Goal: Information Seeking & Learning: Learn about a topic

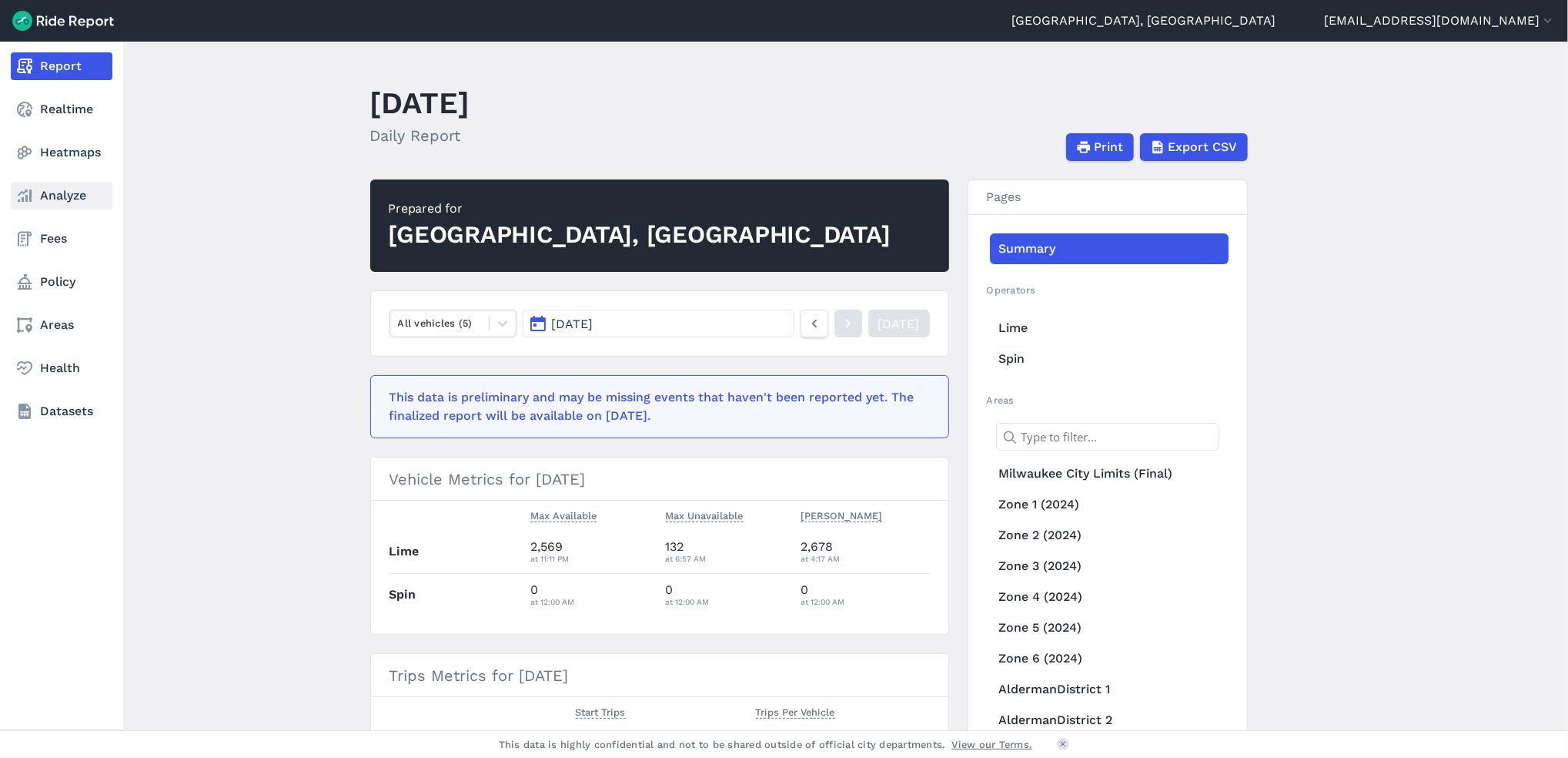
click at [66, 196] on link "Analyze" at bounding box center [62, 196] width 102 height 28
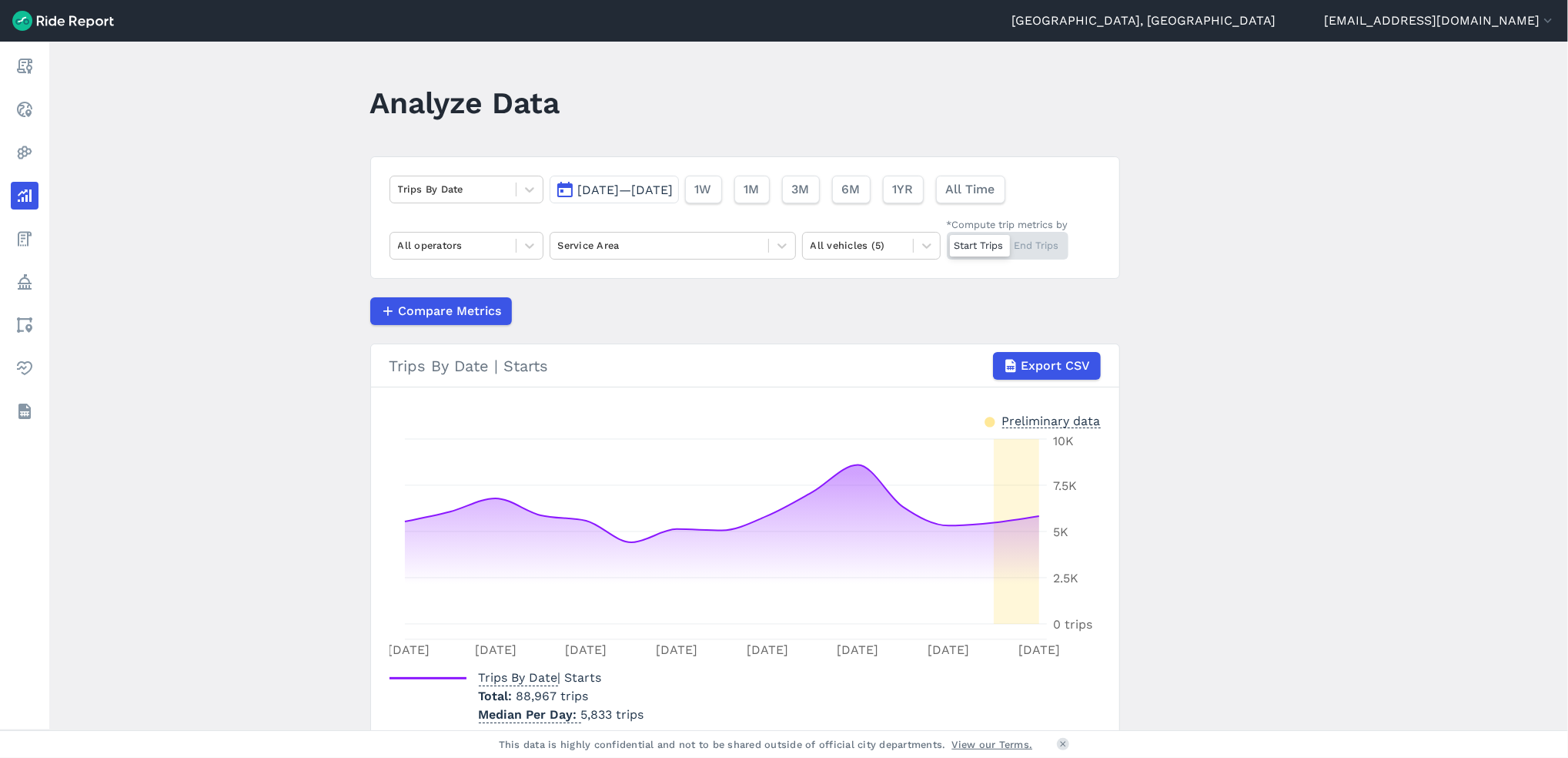
click at [651, 193] on span "[DATE]—[DATE]" at bounding box center [626, 190] width 95 height 15
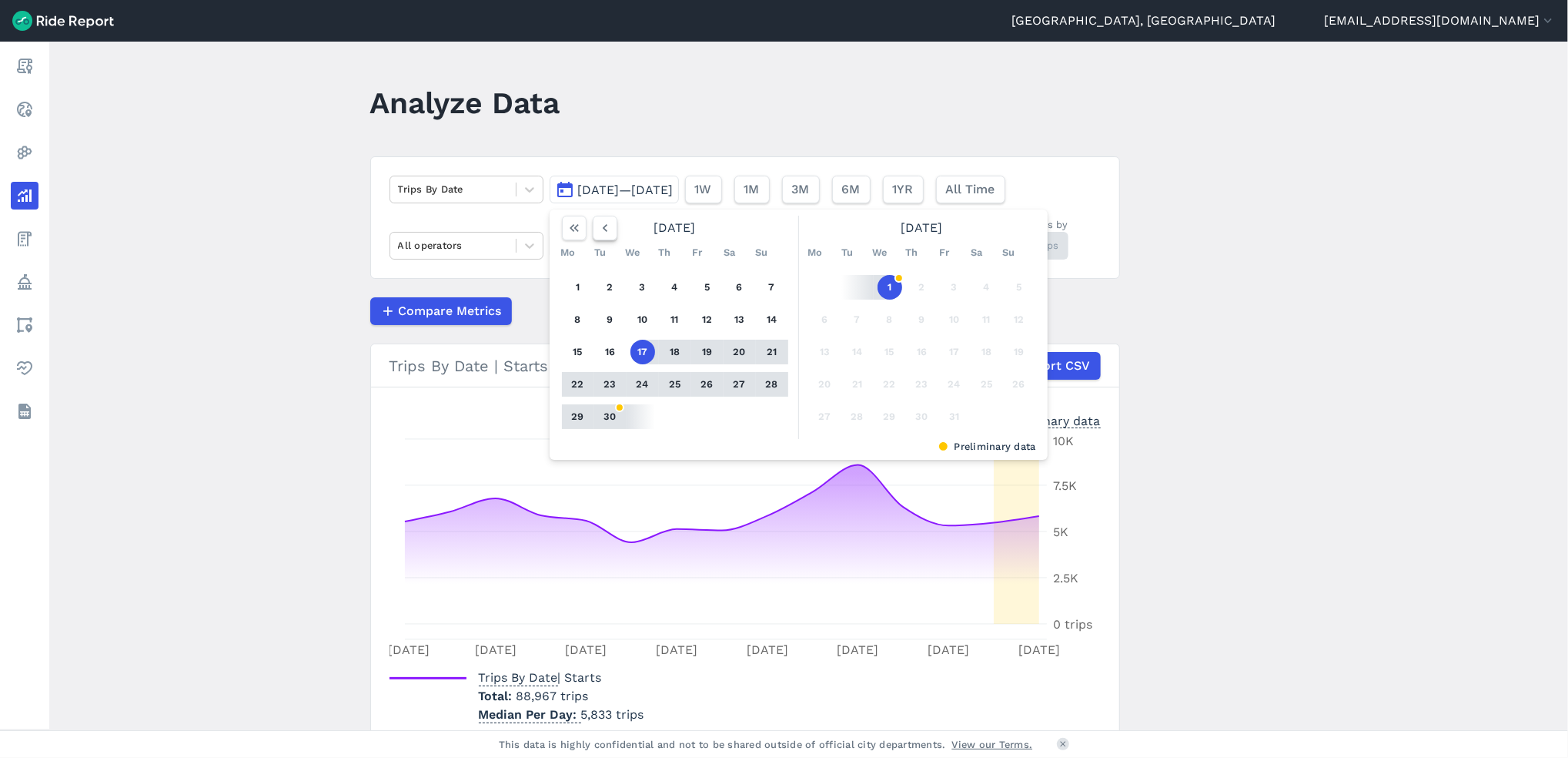
click at [606, 224] on icon "button" at bounding box center [604, 227] width 16 height 16
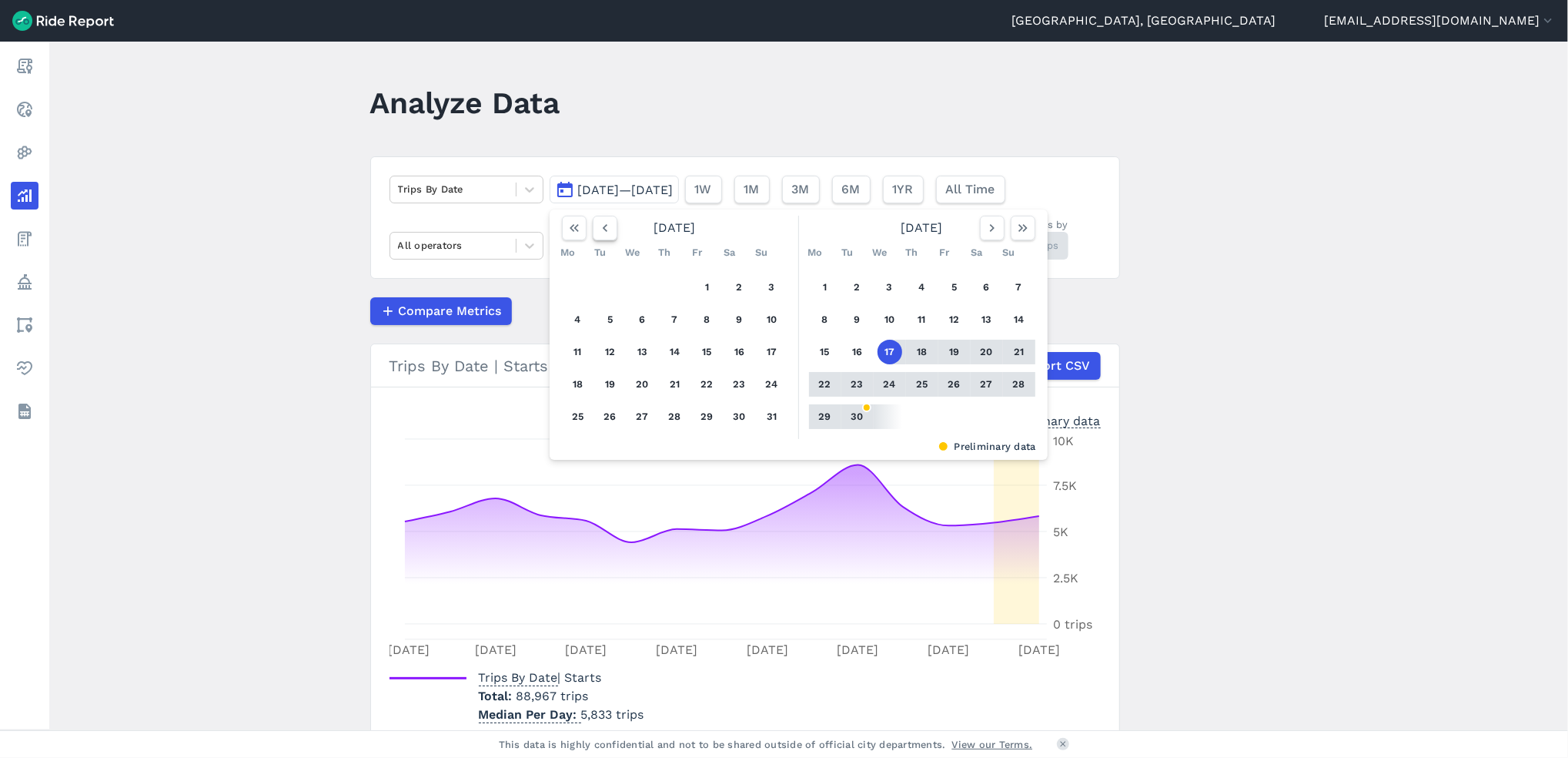
click at [606, 224] on icon "button" at bounding box center [604, 227] width 16 height 16
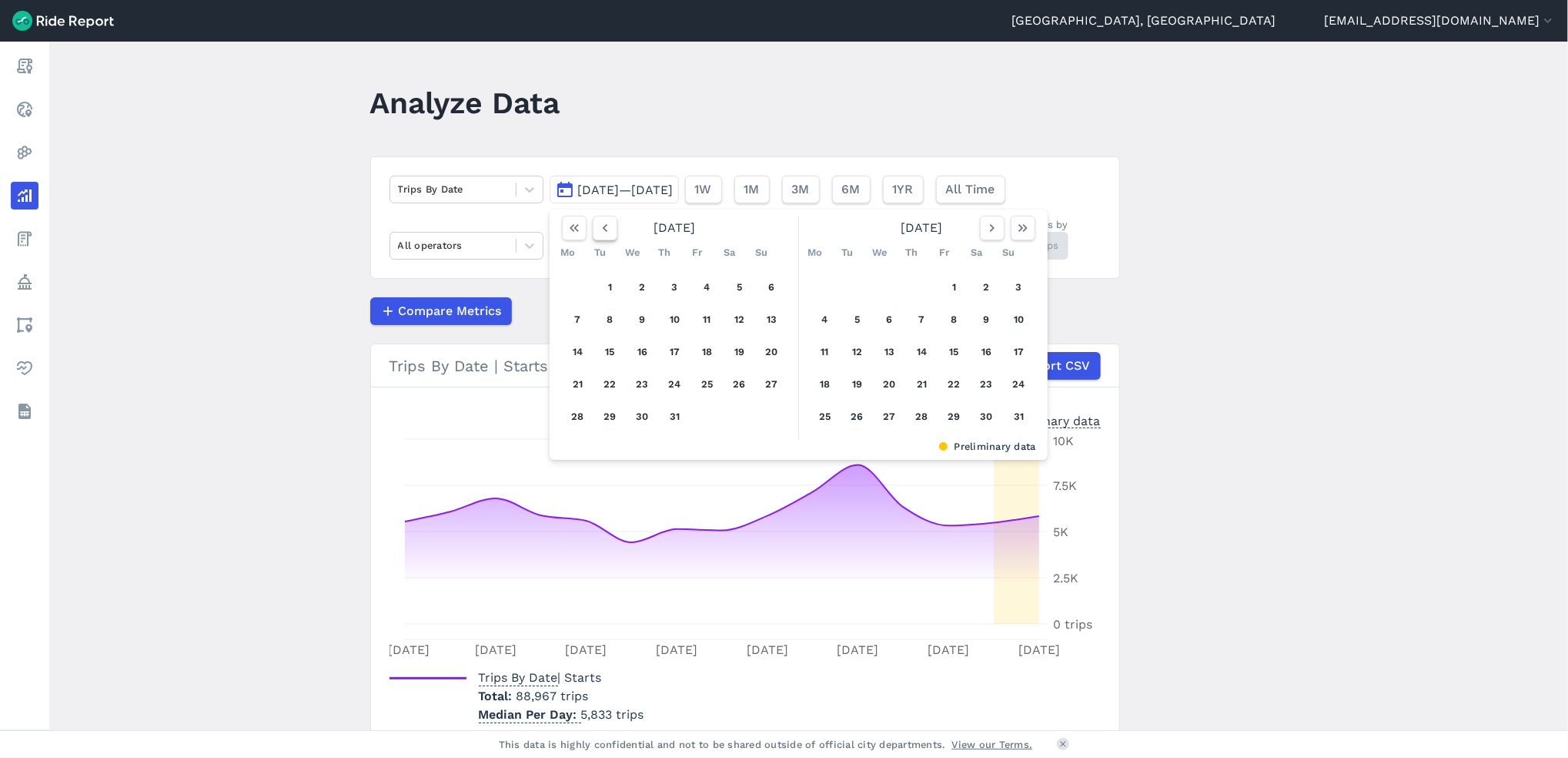
click at [606, 224] on icon "button" at bounding box center [604, 227] width 16 height 16
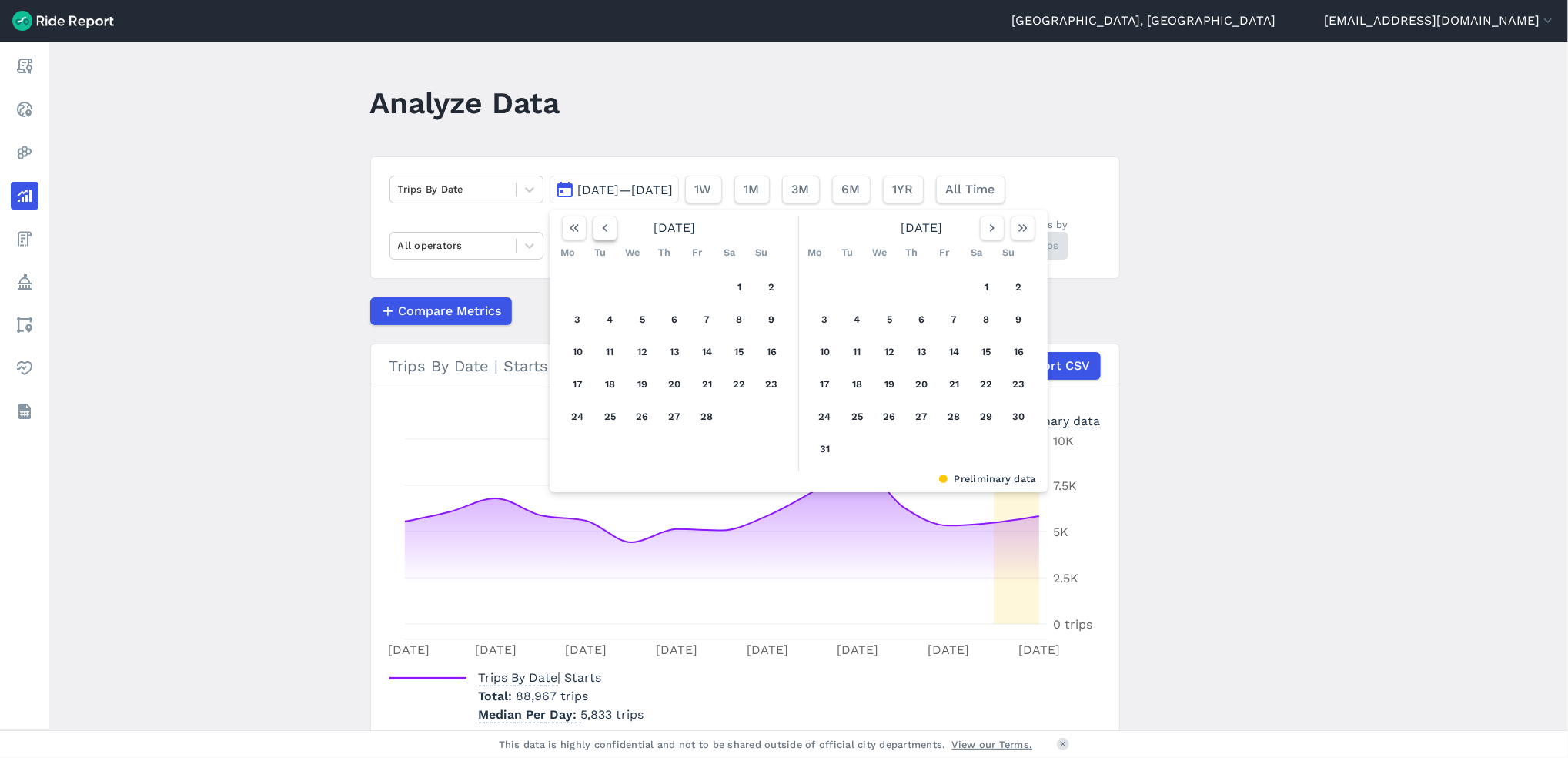
click at [606, 224] on icon "button" at bounding box center [604, 227] width 16 height 16
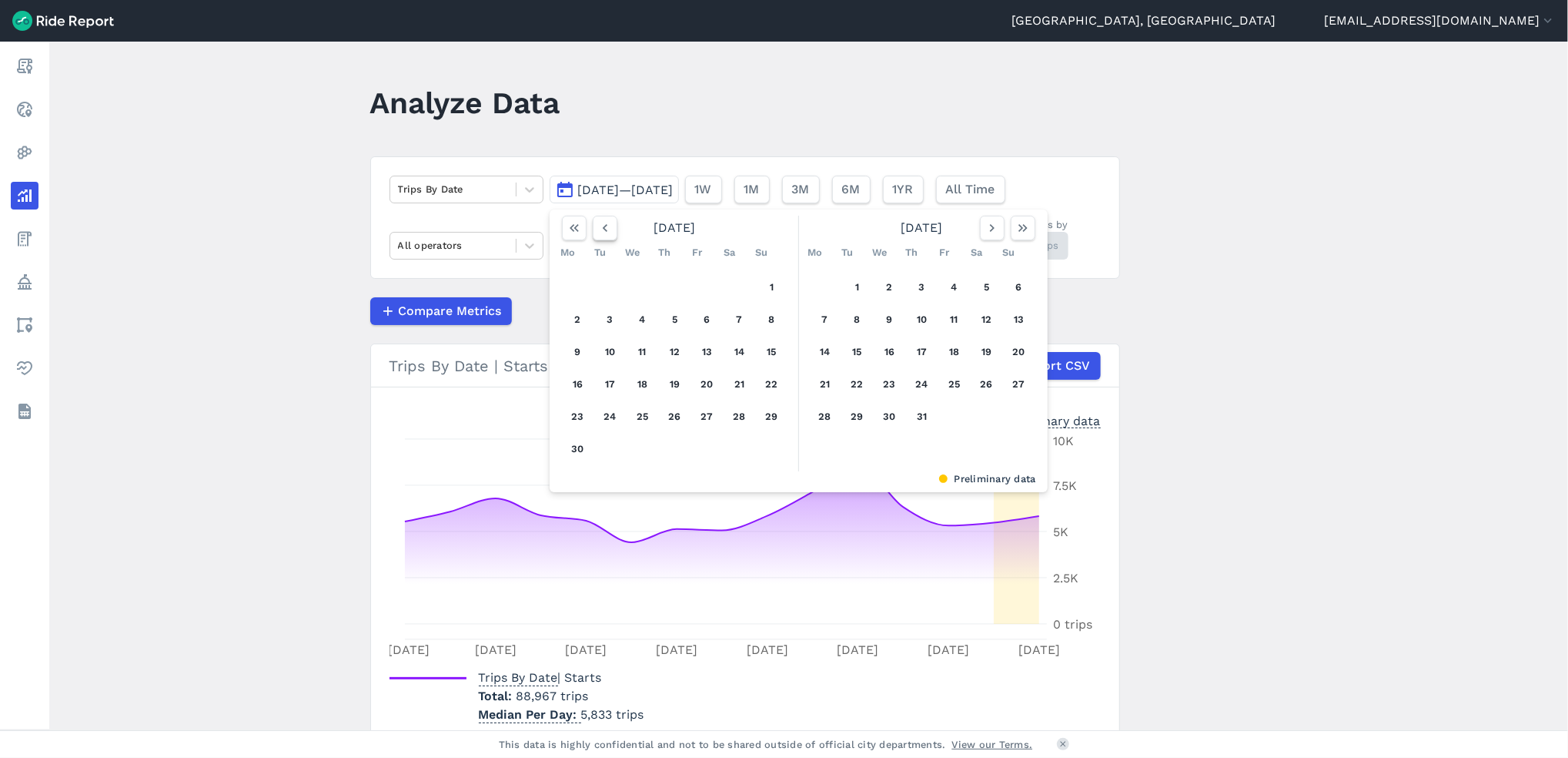
click at [606, 224] on icon "button" at bounding box center [604, 227] width 16 height 16
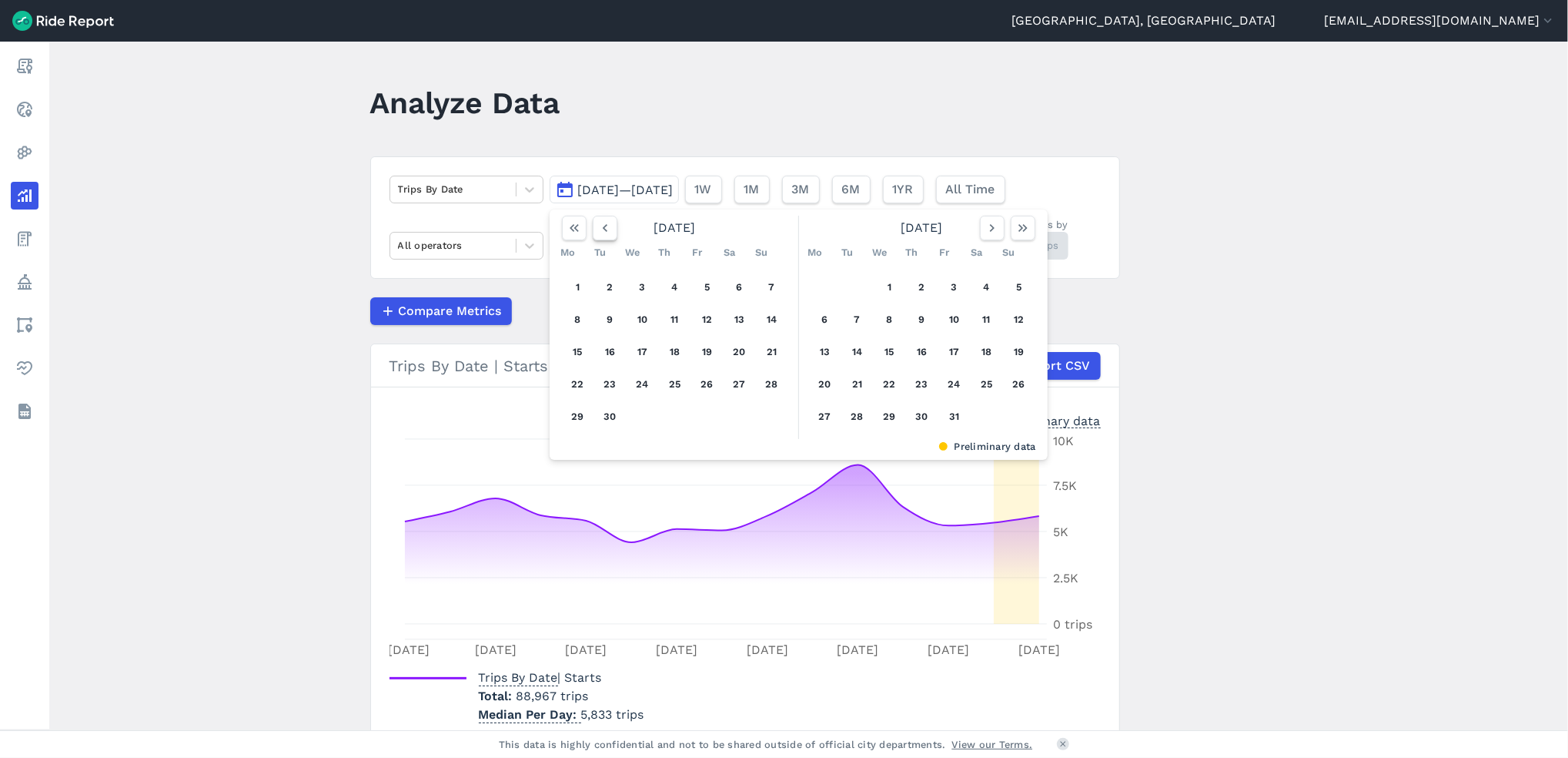
click at [606, 224] on icon "button" at bounding box center [604, 227] width 16 height 16
click at [698, 295] on button "1" at bounding box center [708, 287] width 25 height 25
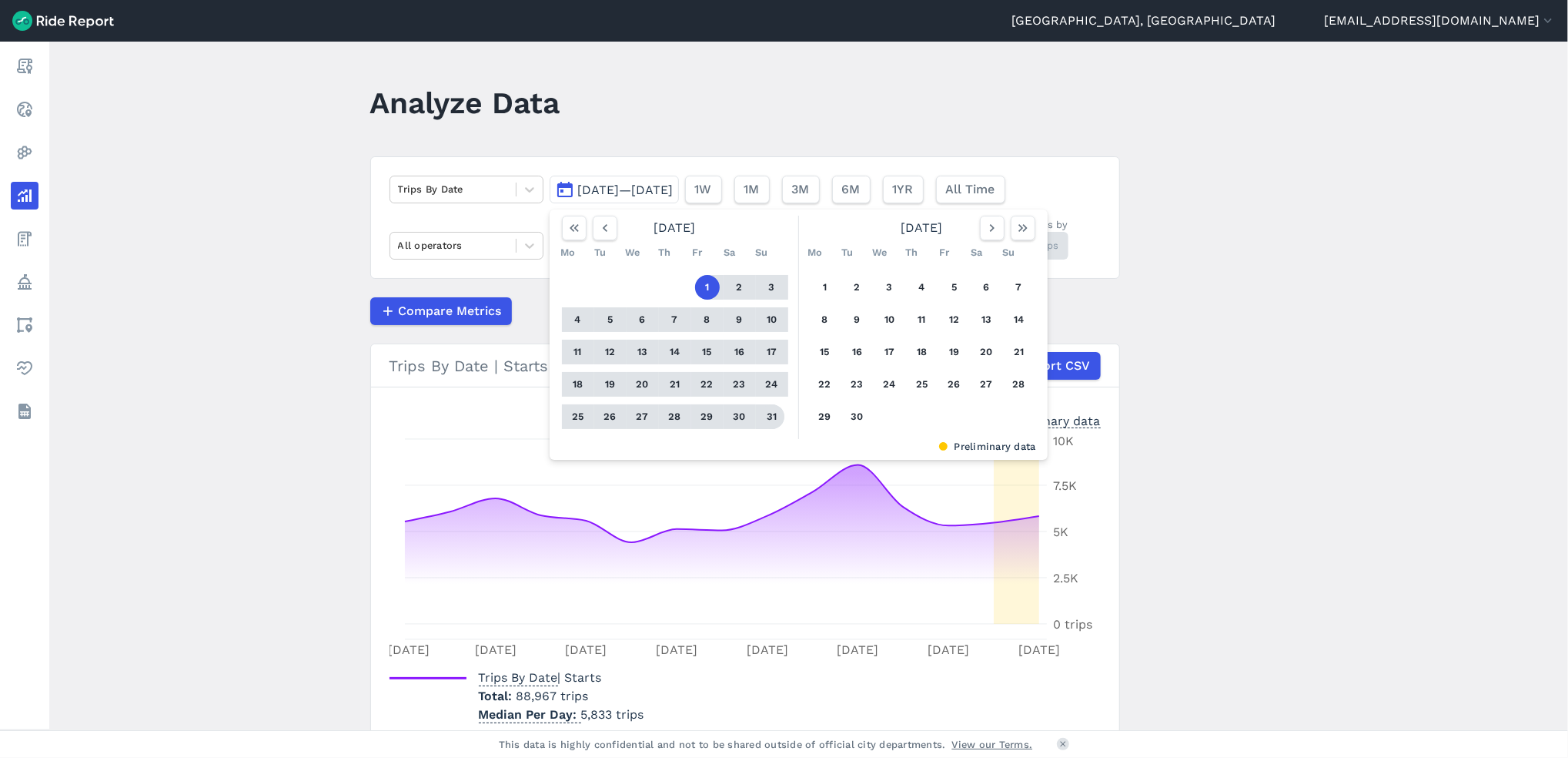
click at [777, 423] on button "31" at bounding box center [773, 417] width 25 height 25
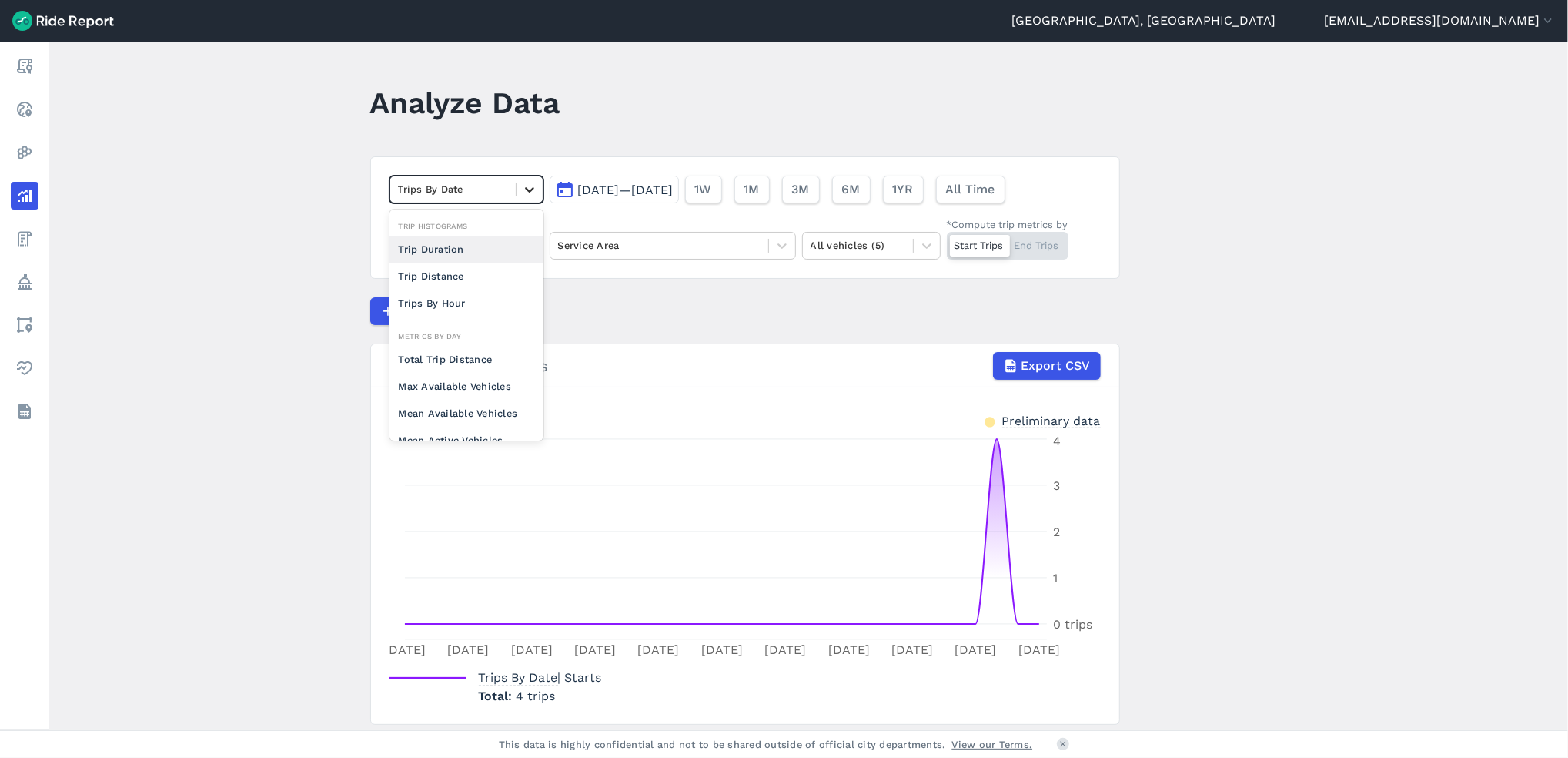
click at [526, 187] on icon at bounding box center [529, 190] width 16 height 16
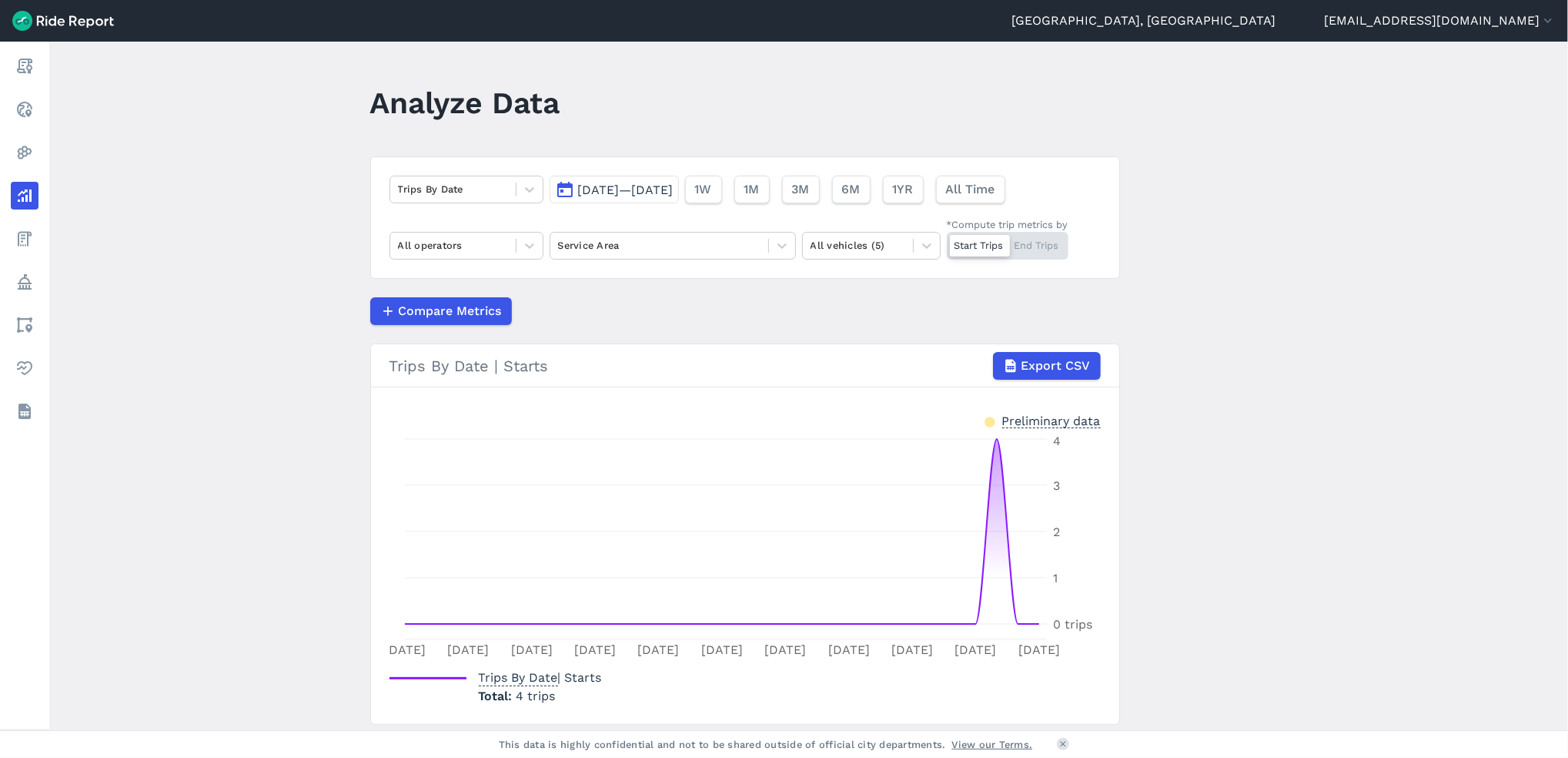
click at [638, 346] on h3 "Trips By Date | Starts Export CSV" at bounding box center [745, 366] width 748 height 43
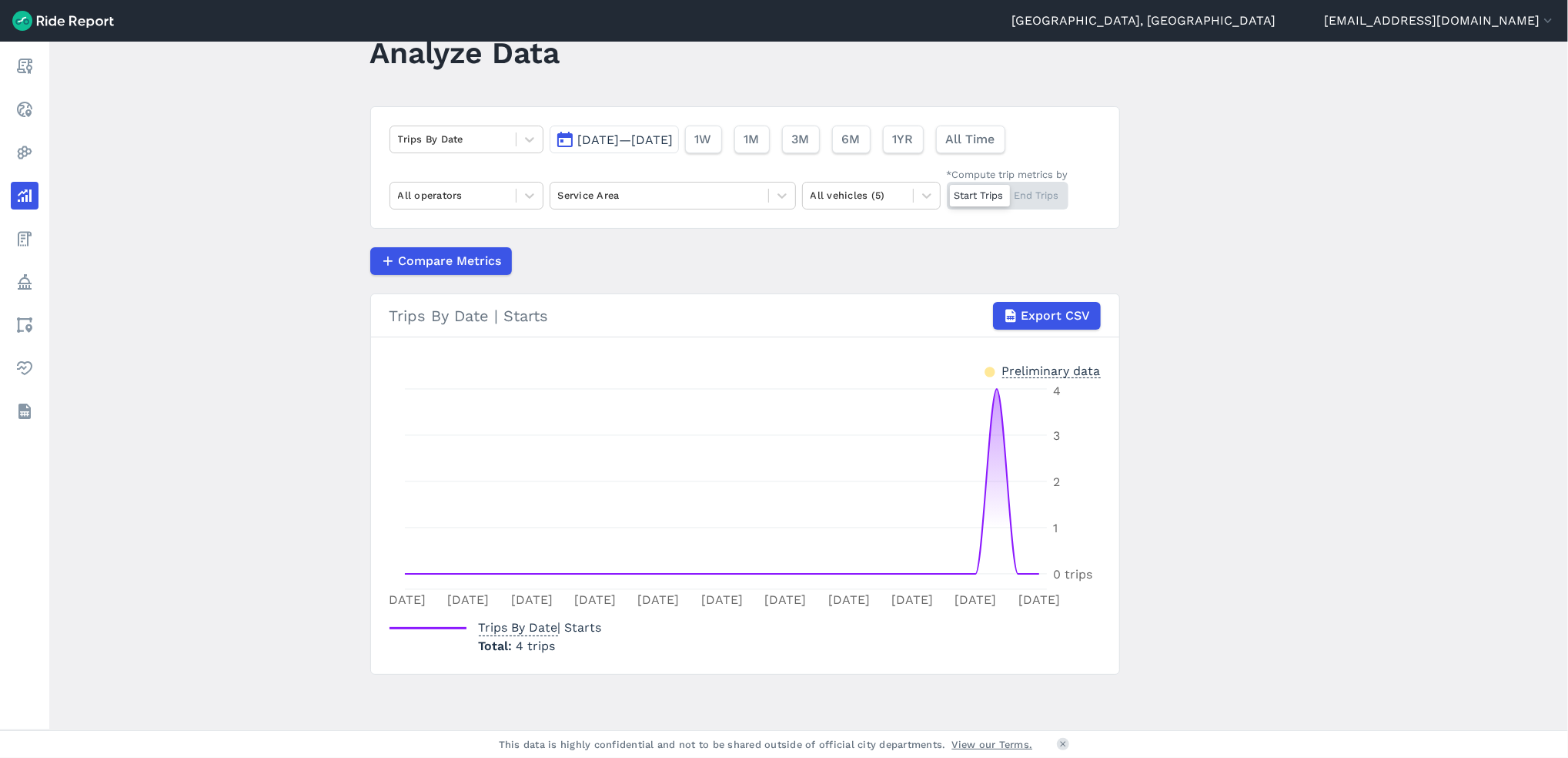
click at [673, 142] on span "[DATE]—[DATE]" at bounding box center [626, 139] width 95 height 15
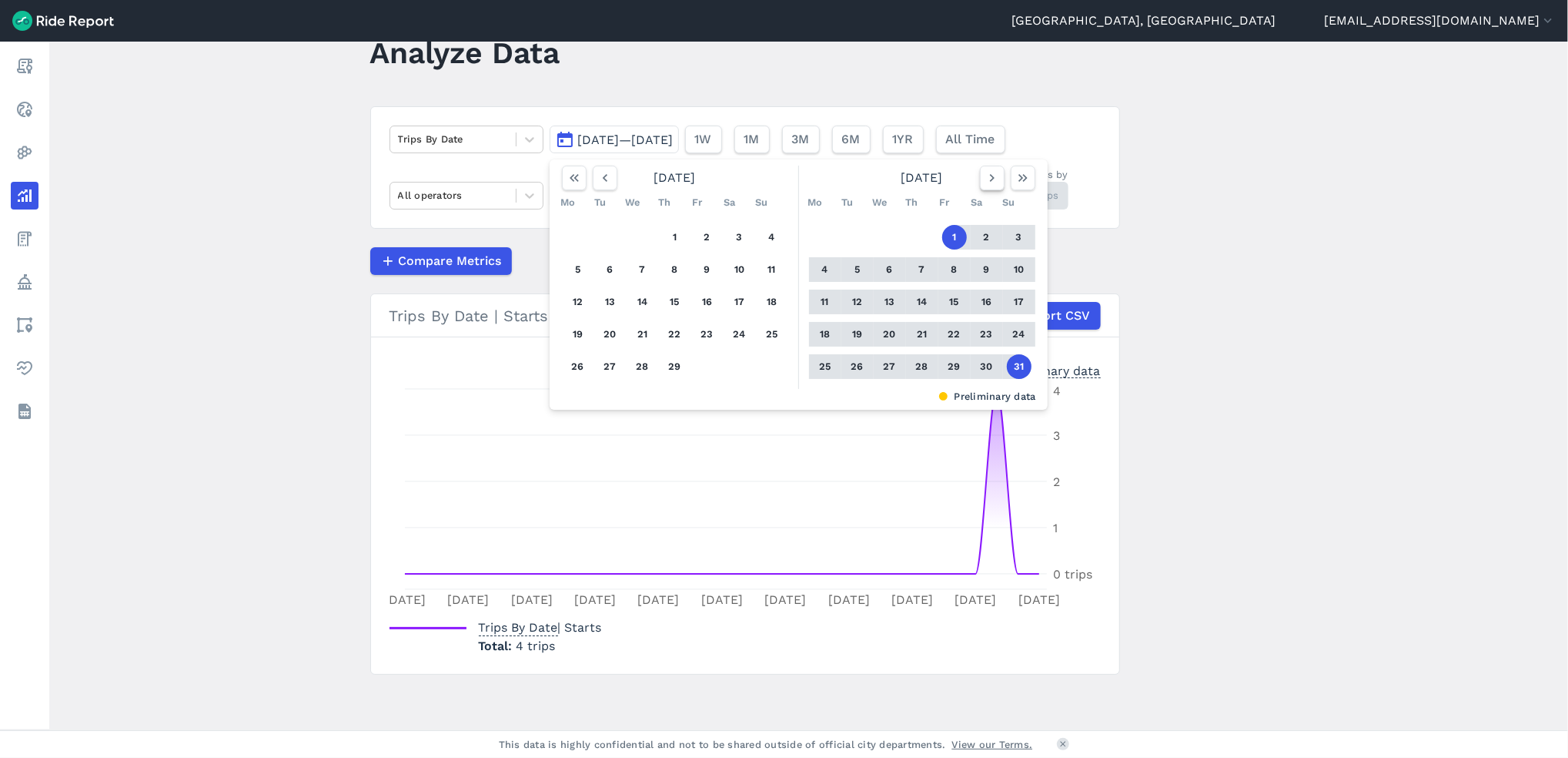
click at [999, 180] on button "button" at bounding box center [992, 178] width 25 height 25
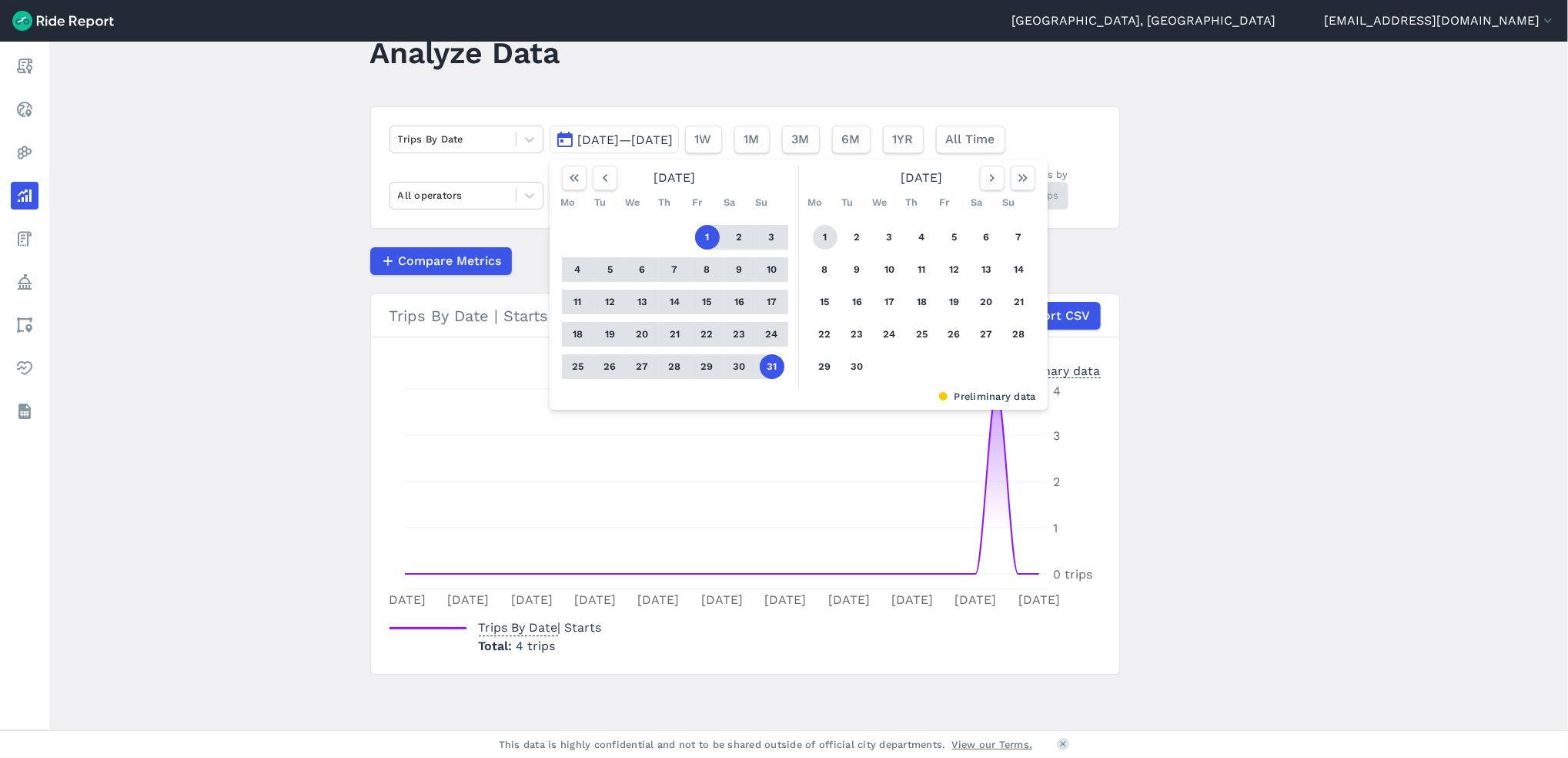
click at [819, 234] on button "1" at bounding box center [825, 237] width 25 height 25
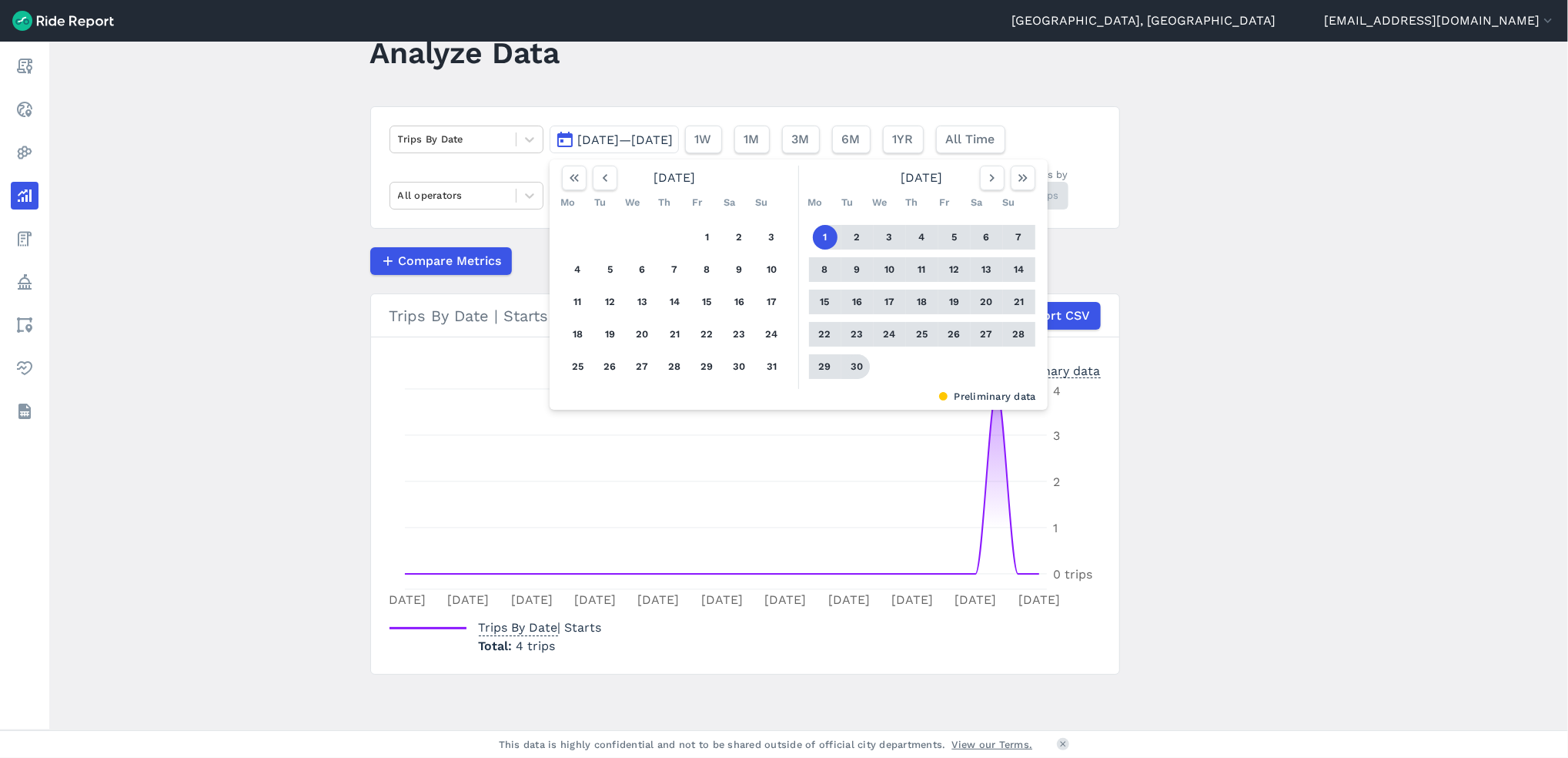
click at [861, 371] on button "30" at bounding box center [858, 367] width 25 height 25
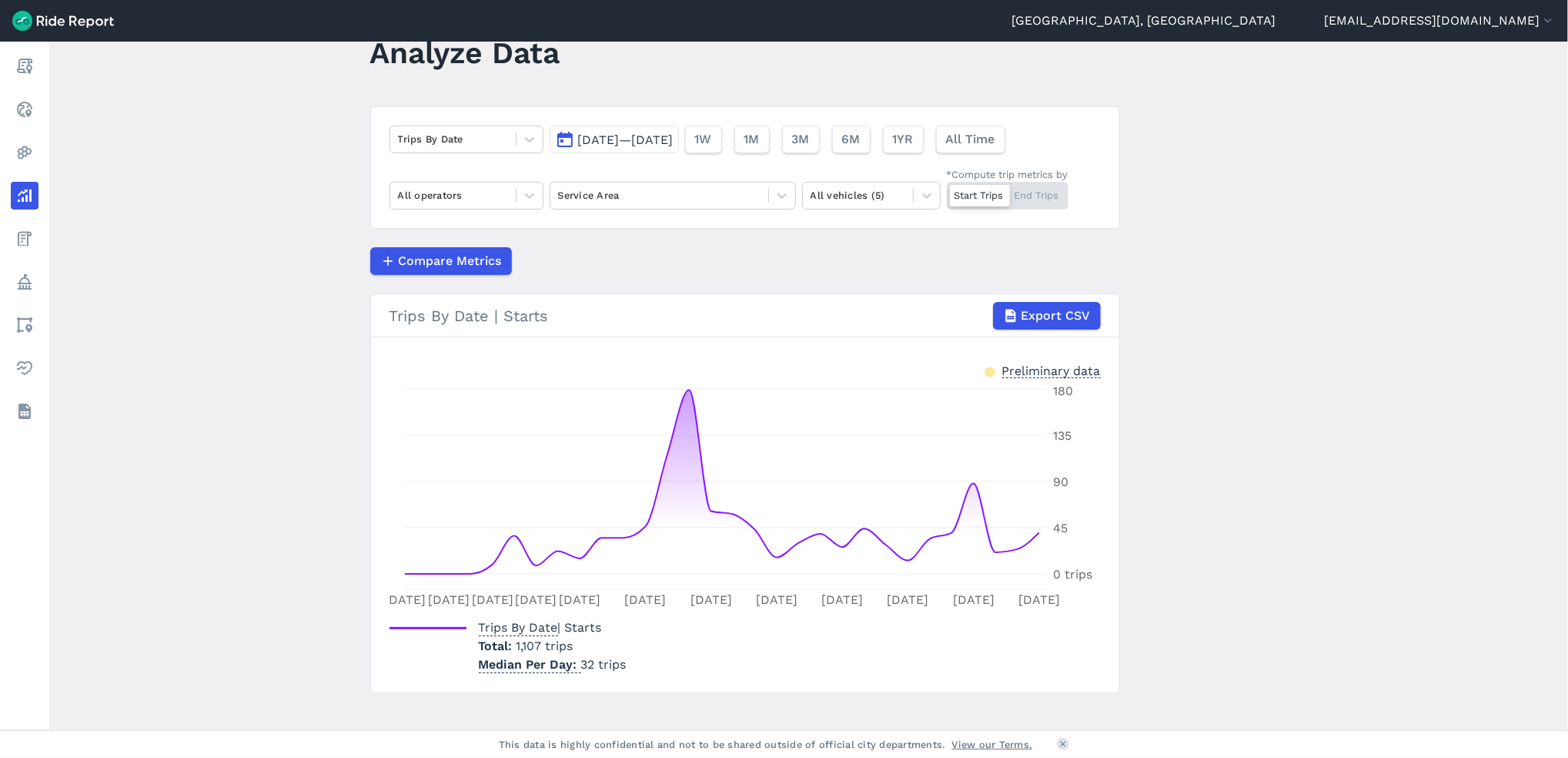
click at [679, 148] on button "[DATE]—[DATE]" at bounding box center [614, 139] width 130 height 28
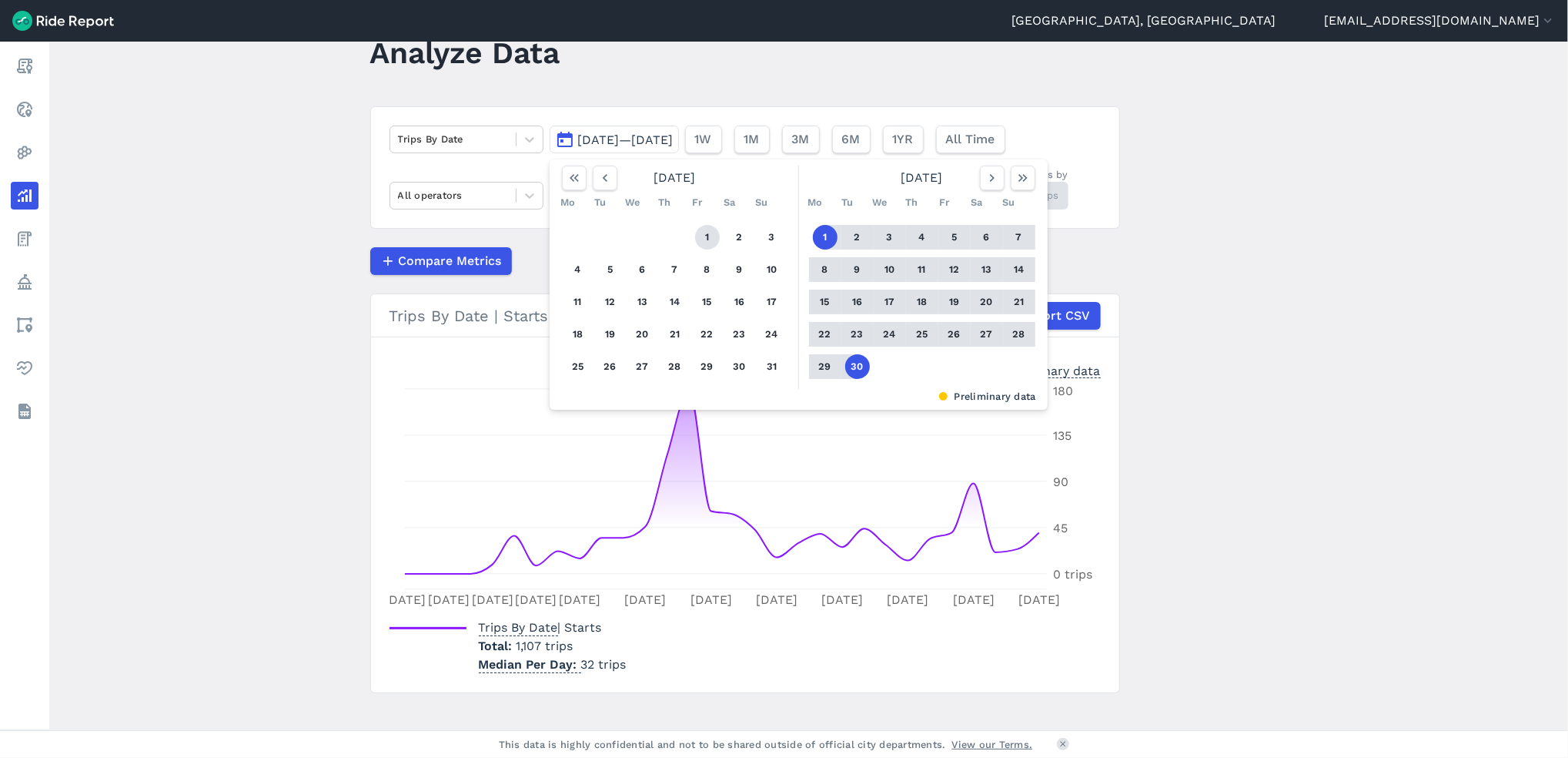
click at [700, 229] on button "1" at bounding box center [708, 237] width 25 height 25
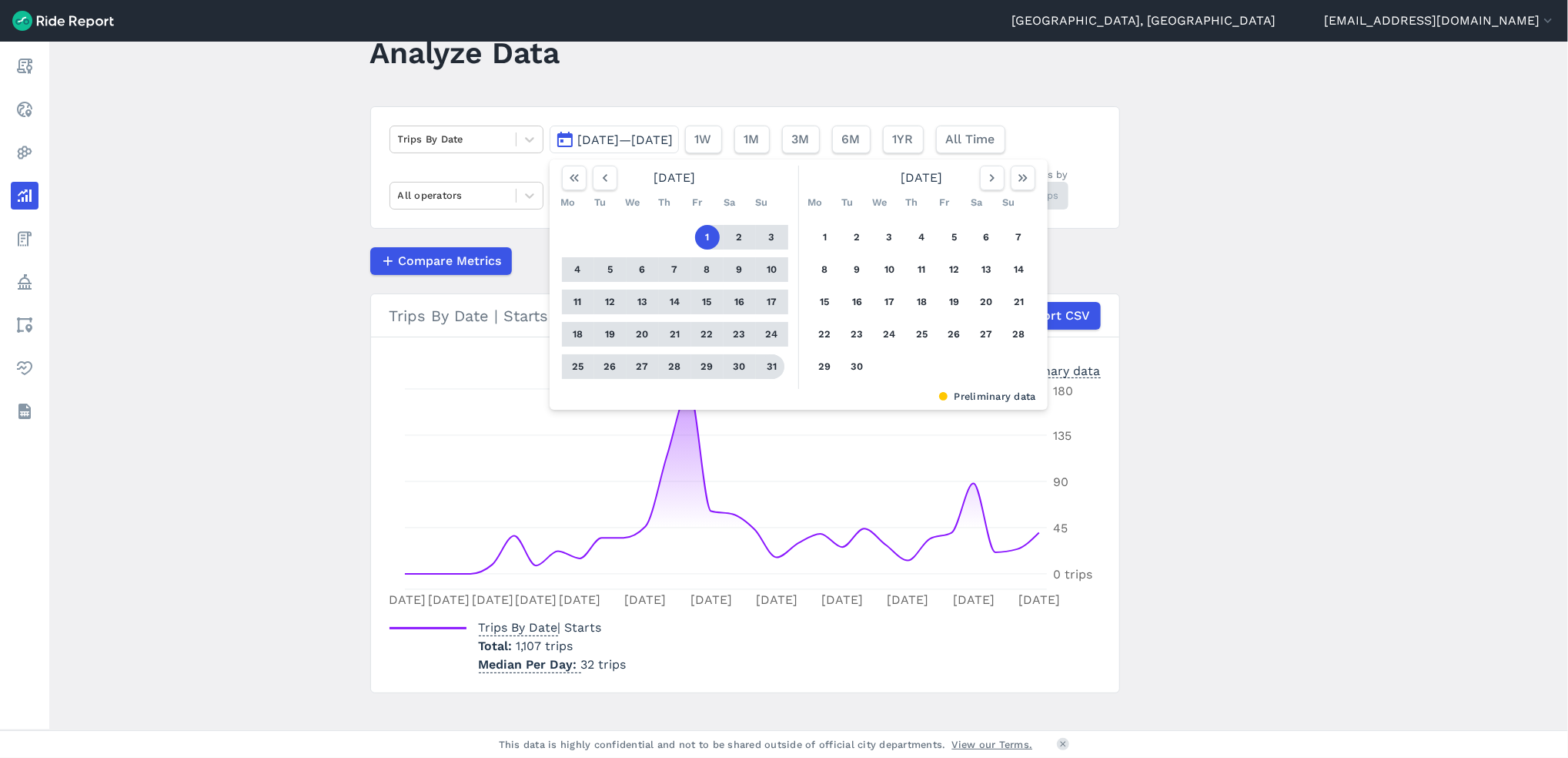
click at [771, 363] on button "31" at bounding box center [773, 367] width 25 height 25
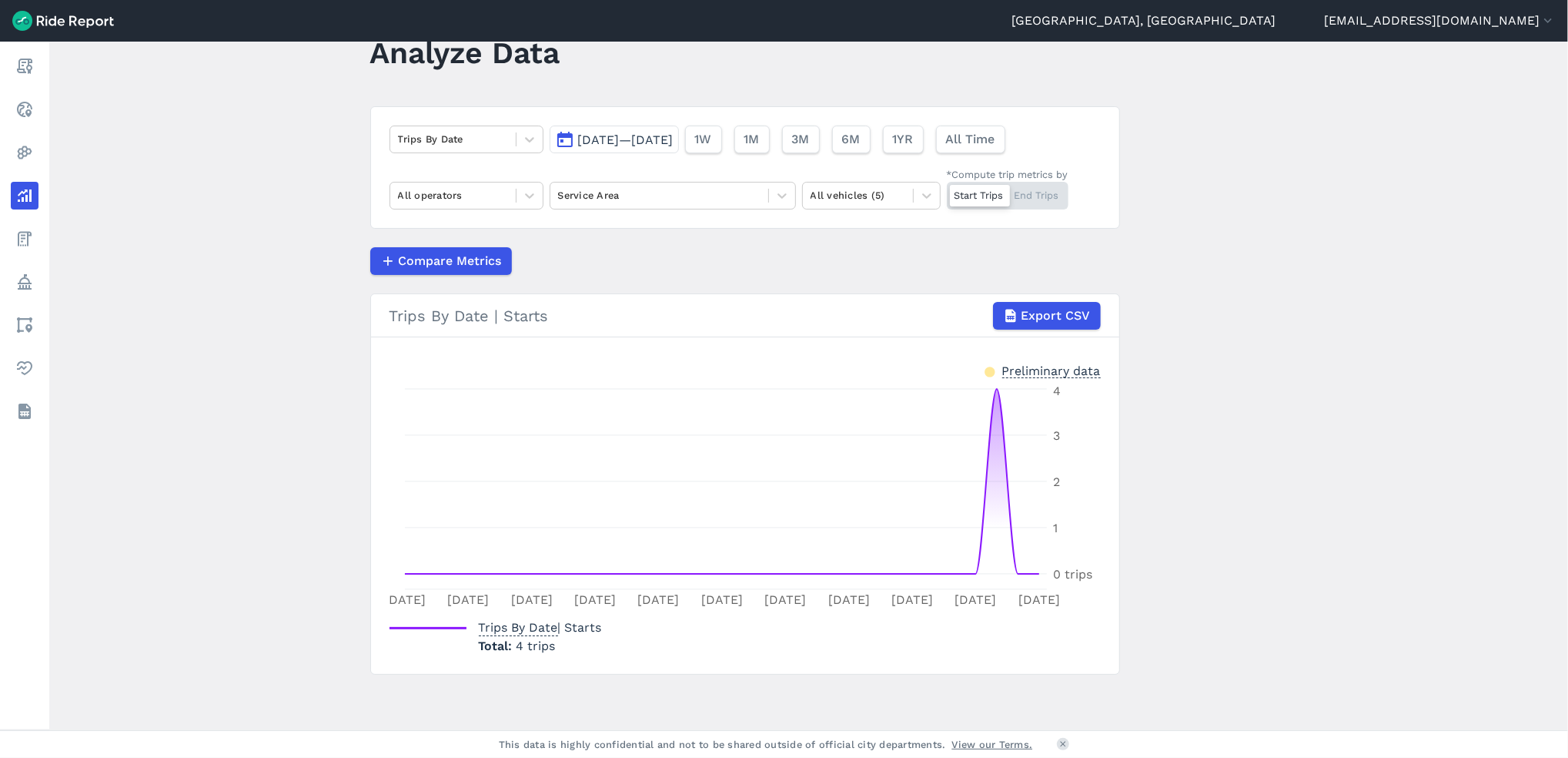
click at [679, 140] on button "[DATE]—[DATE]" at bounding box center [614, 139] width 130 height 28
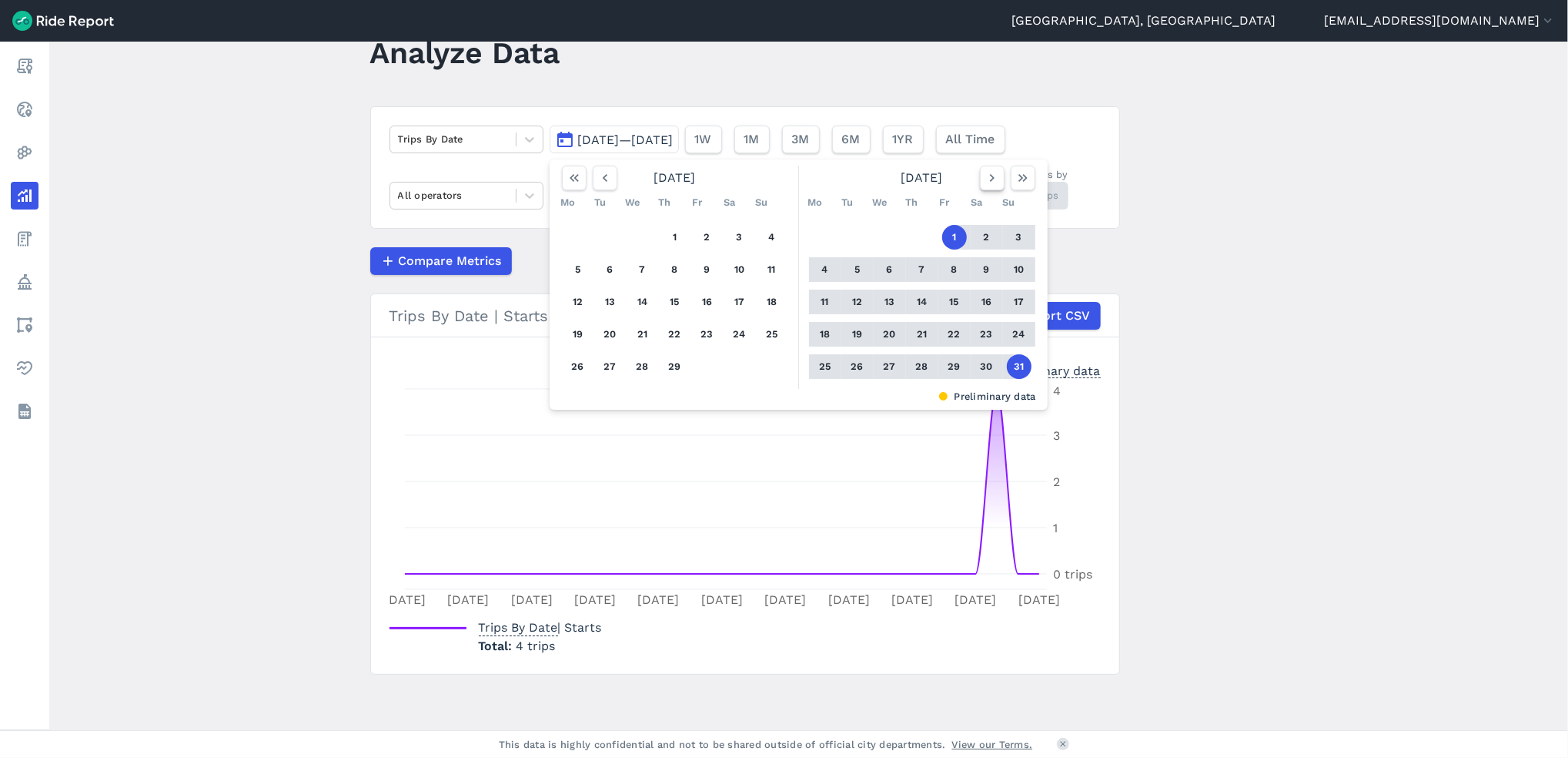
click at [995, 181] on icon "button" at bounding box center [992, 177] width 16 height 16
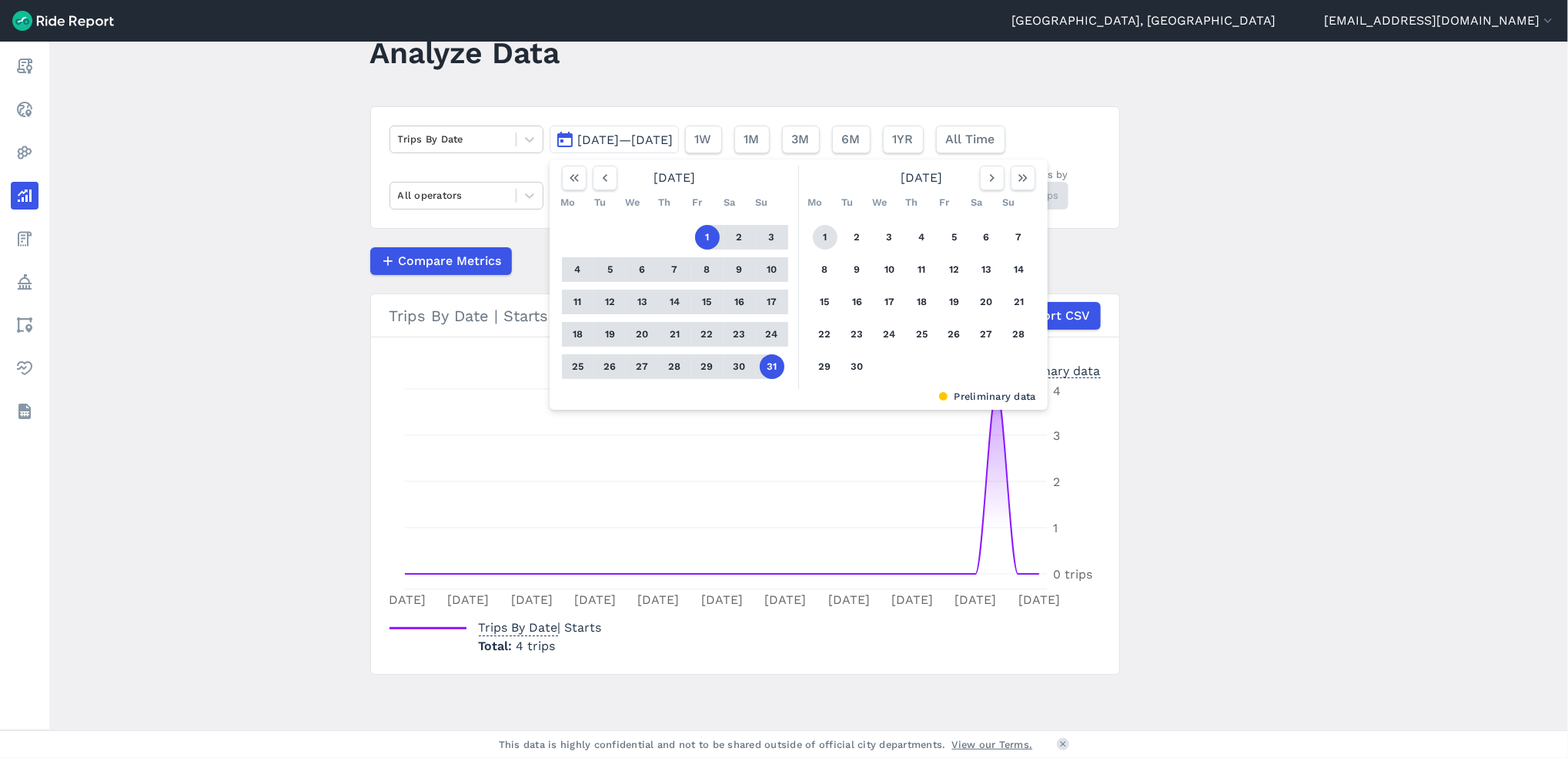
click at [822, 231] on button "1" at bounding box center [825, 237] width 25 height 25
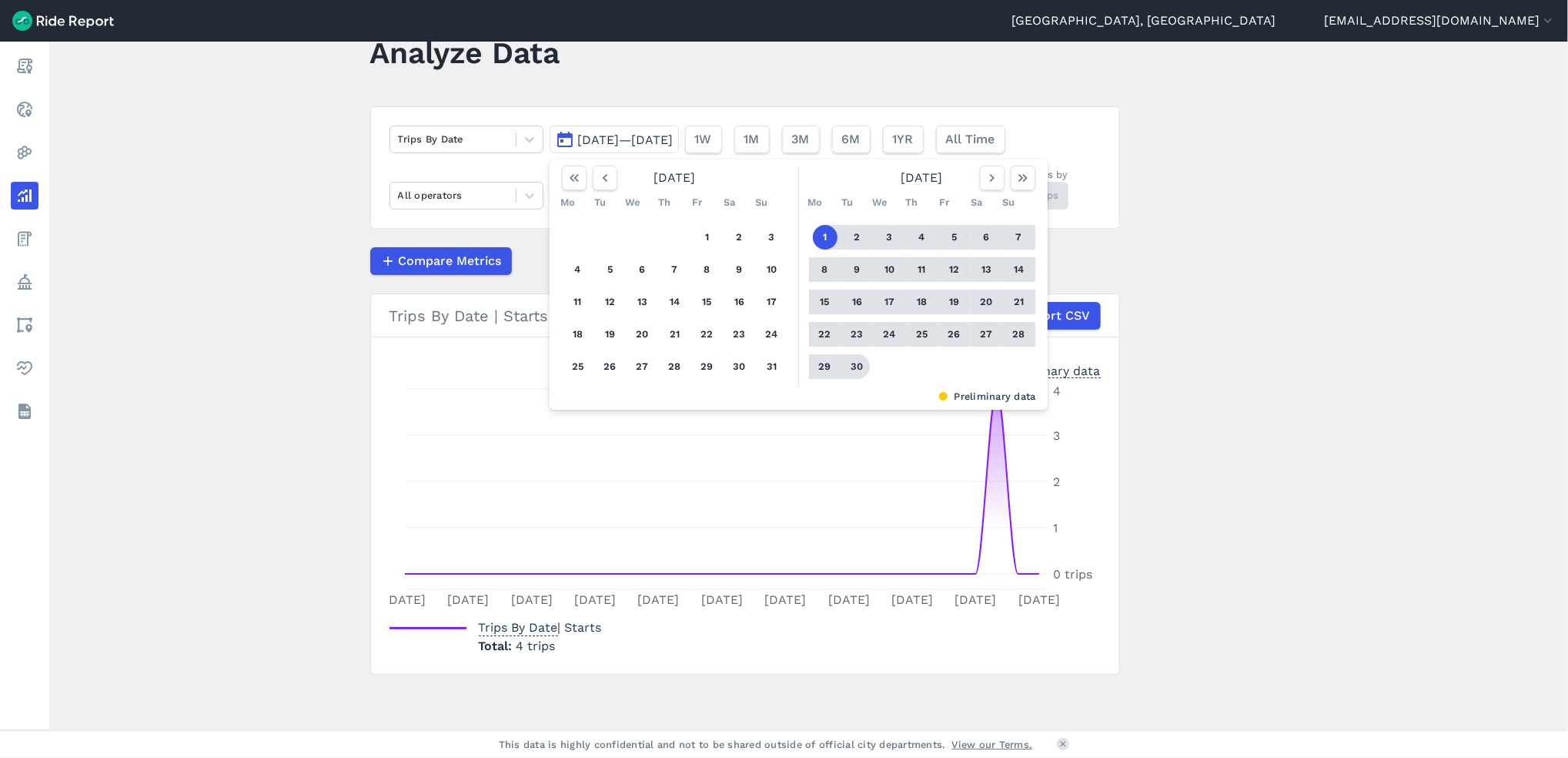
click at [853, 367] on button "30" at bounding box center [858, 367] width 25 height 25
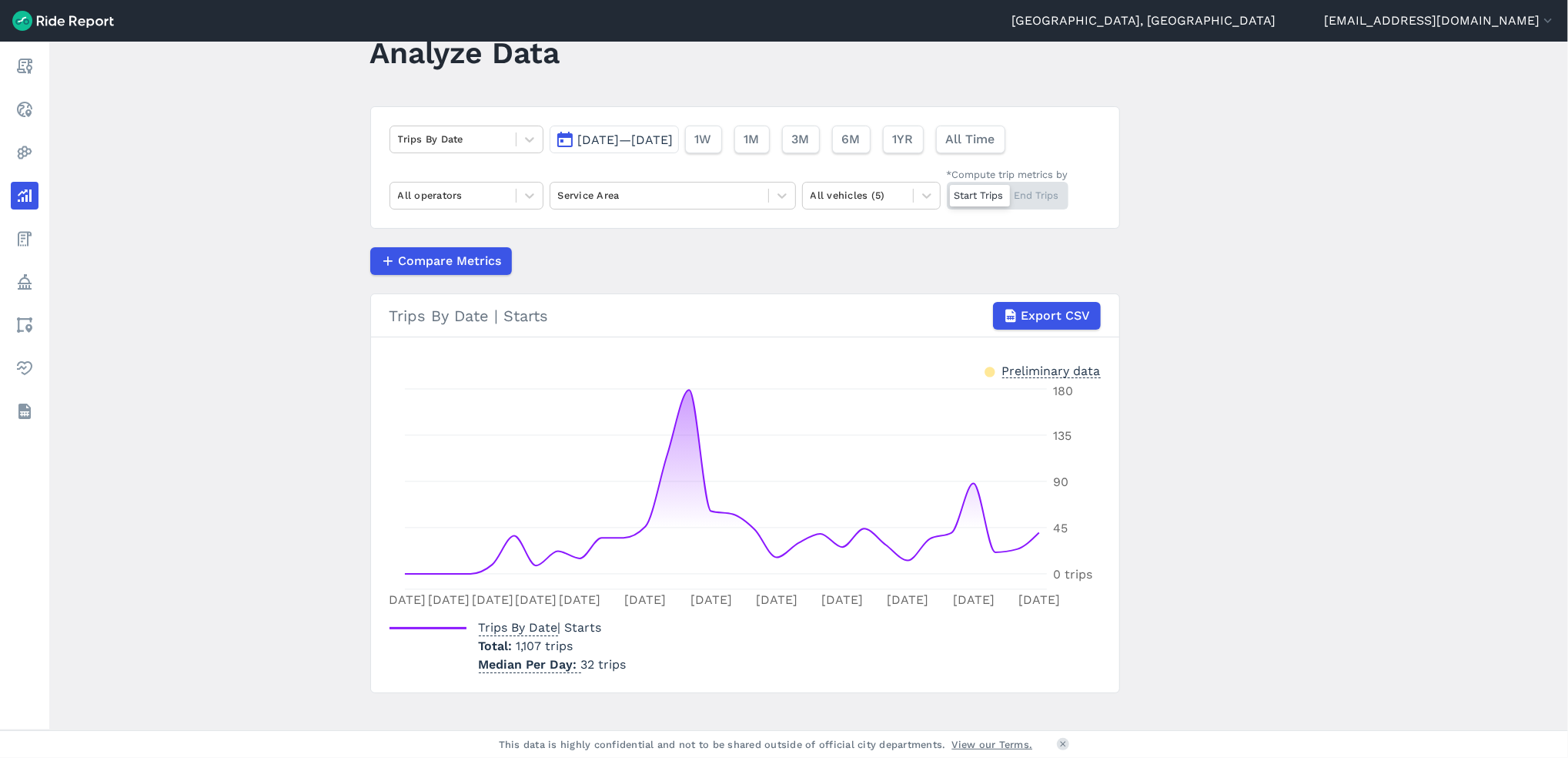
click at [663, 144] on span "[DATE]—[DATE]" at bounding box center [626, 139] width 95 height 15
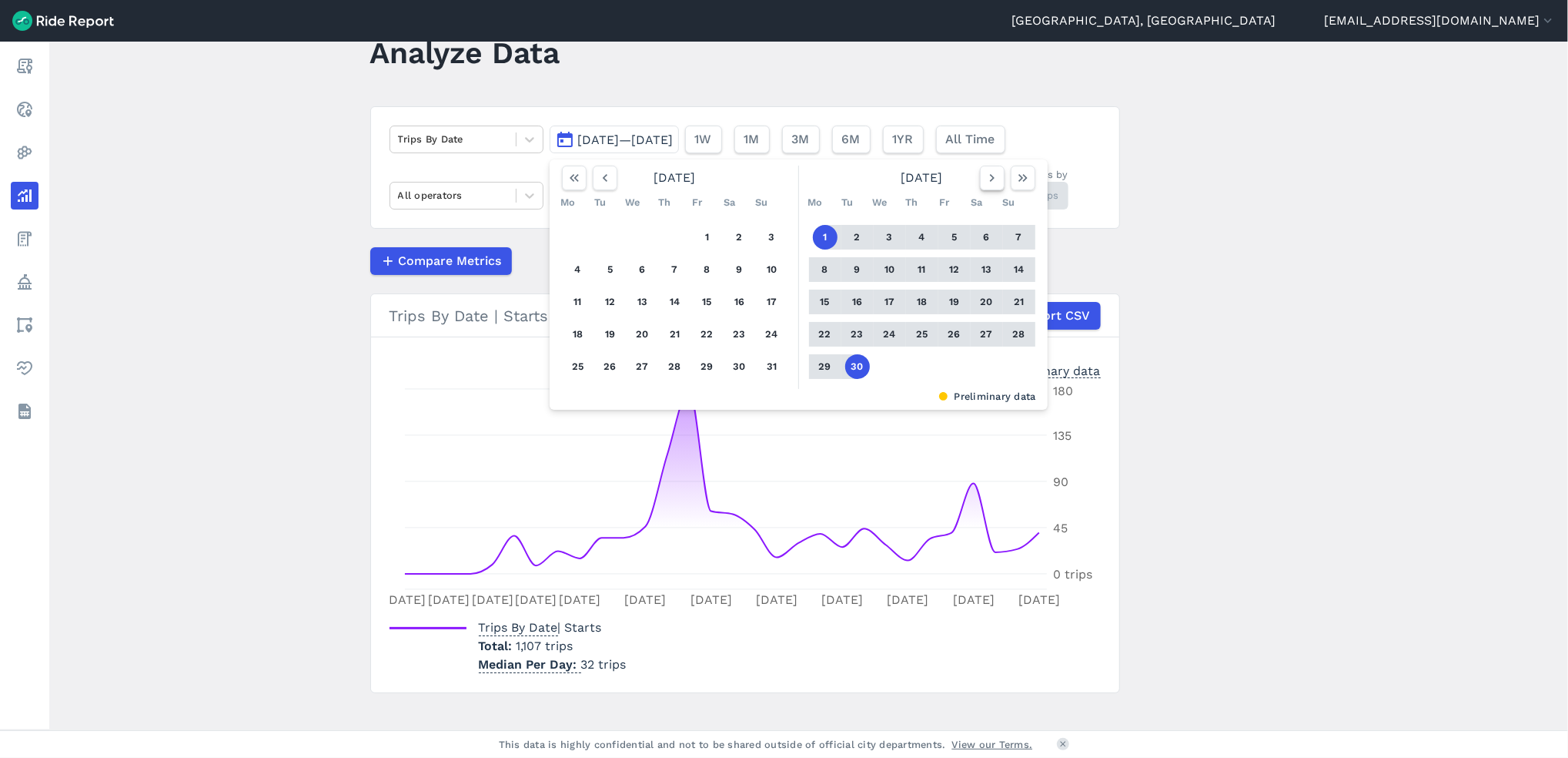
click at [992, 181] on icon "button" at bounding box center [992, 177] width 16 height 16
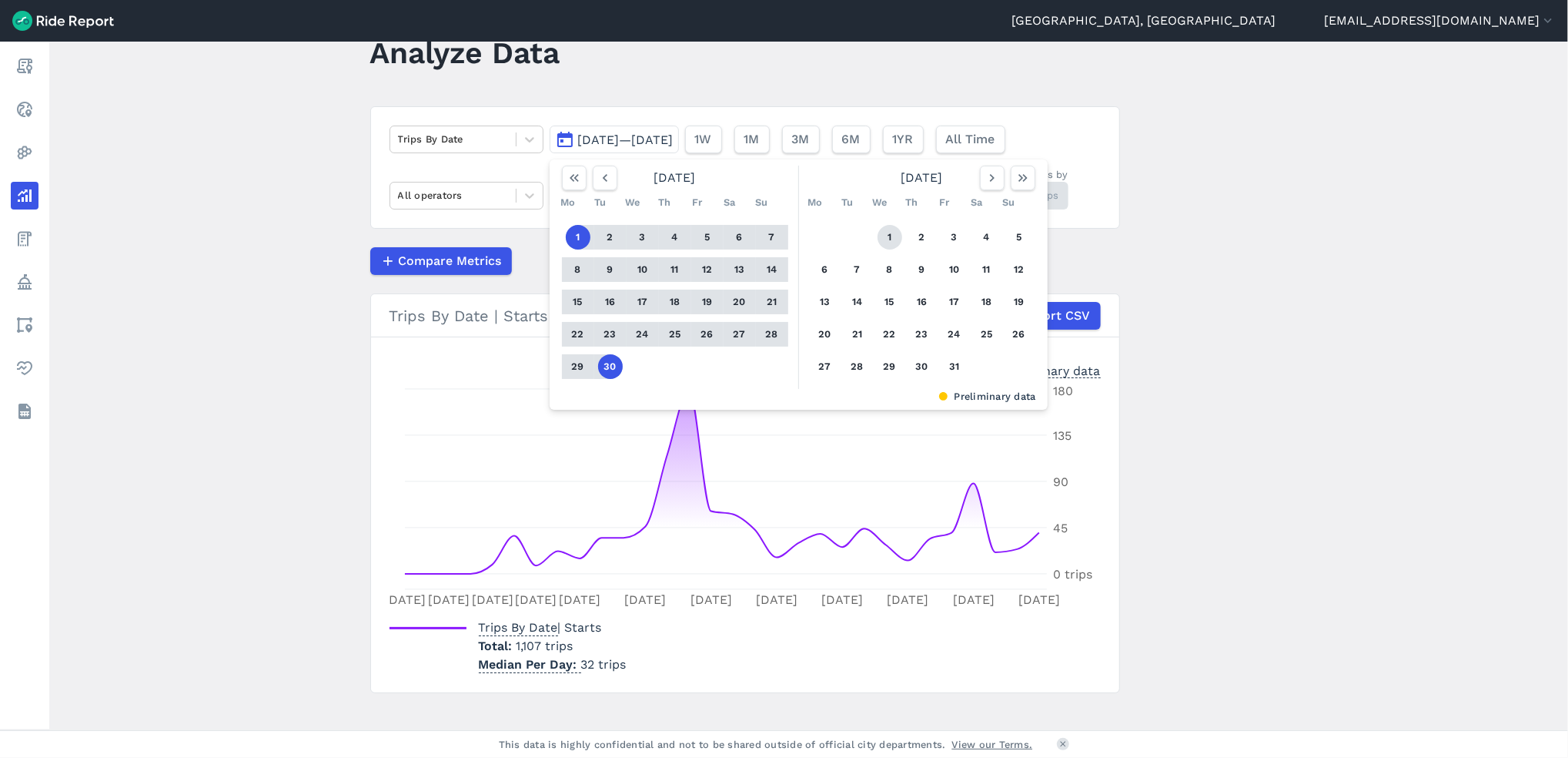
click at [892, 237] on button "1" at bounding box center [890, 237] width 25 height 25
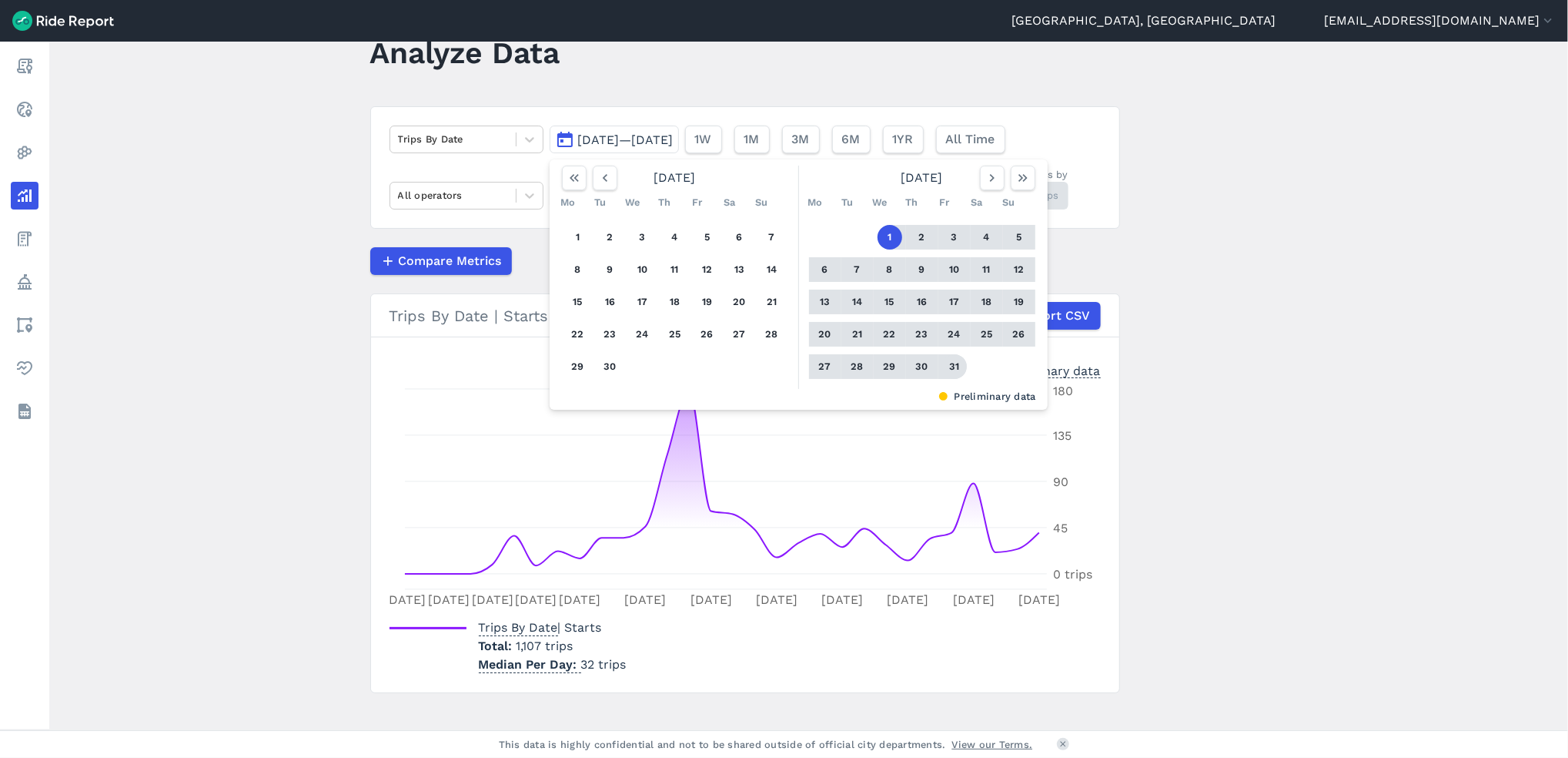
click at [953, 371] on button "31" at bounding box center [955, 367] width 25 height 25
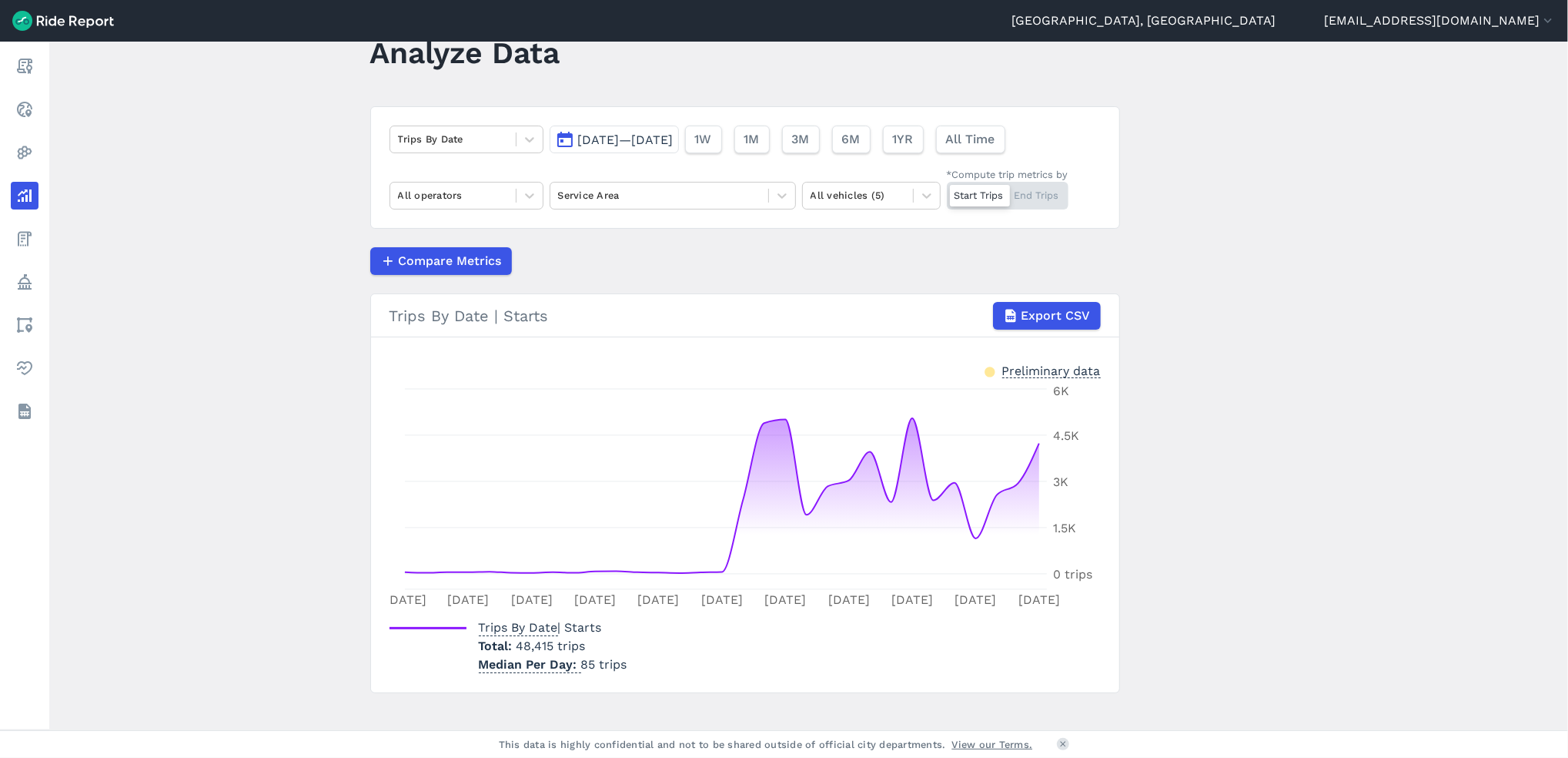
click at [673, 132] on span "[DATE]—[DATE]" at bounding box center [626, 139] width 95 height 15
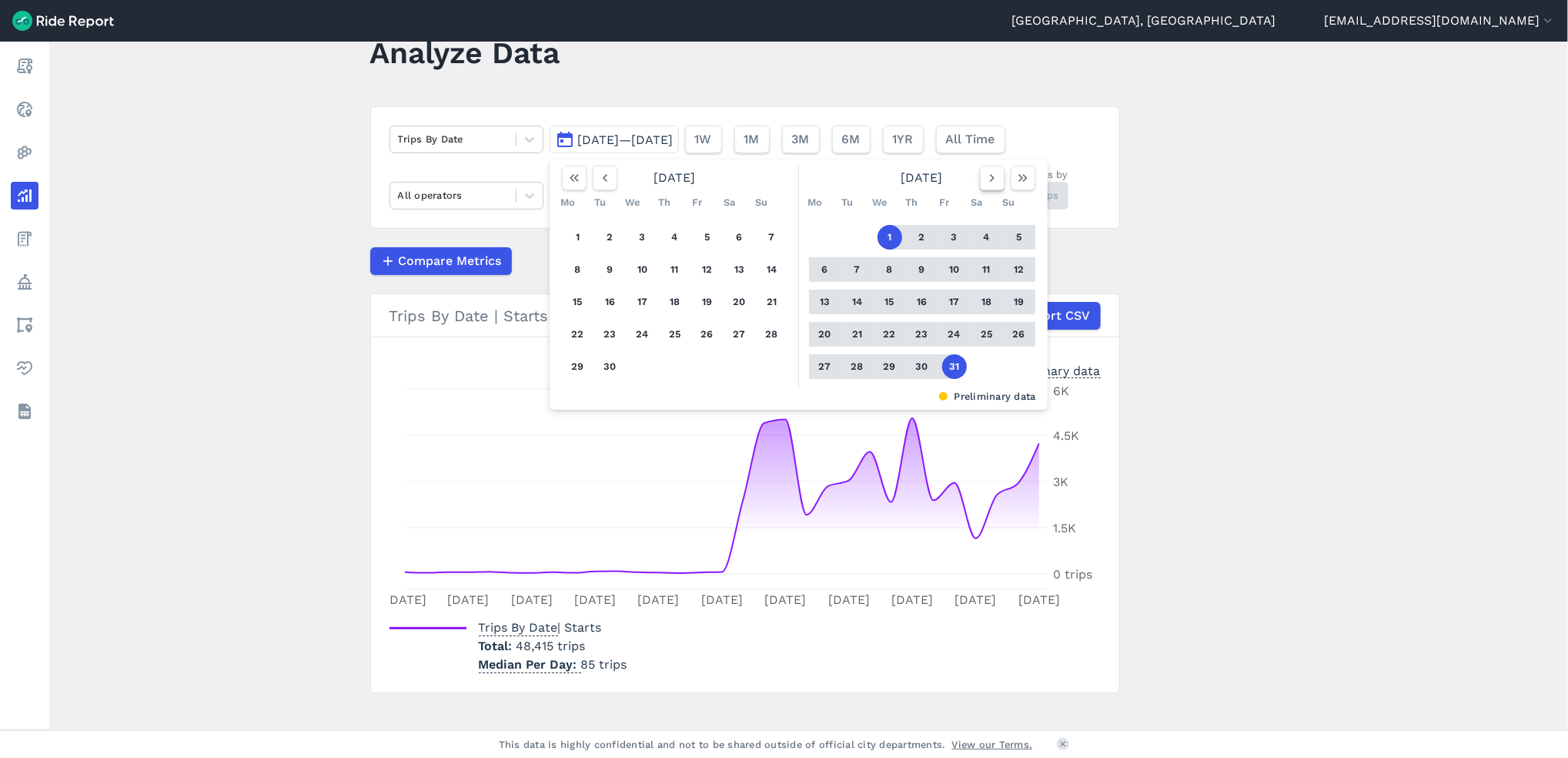
click at [991, 184] on icon "button" at bounding box center [992, 177] width 16 height 16
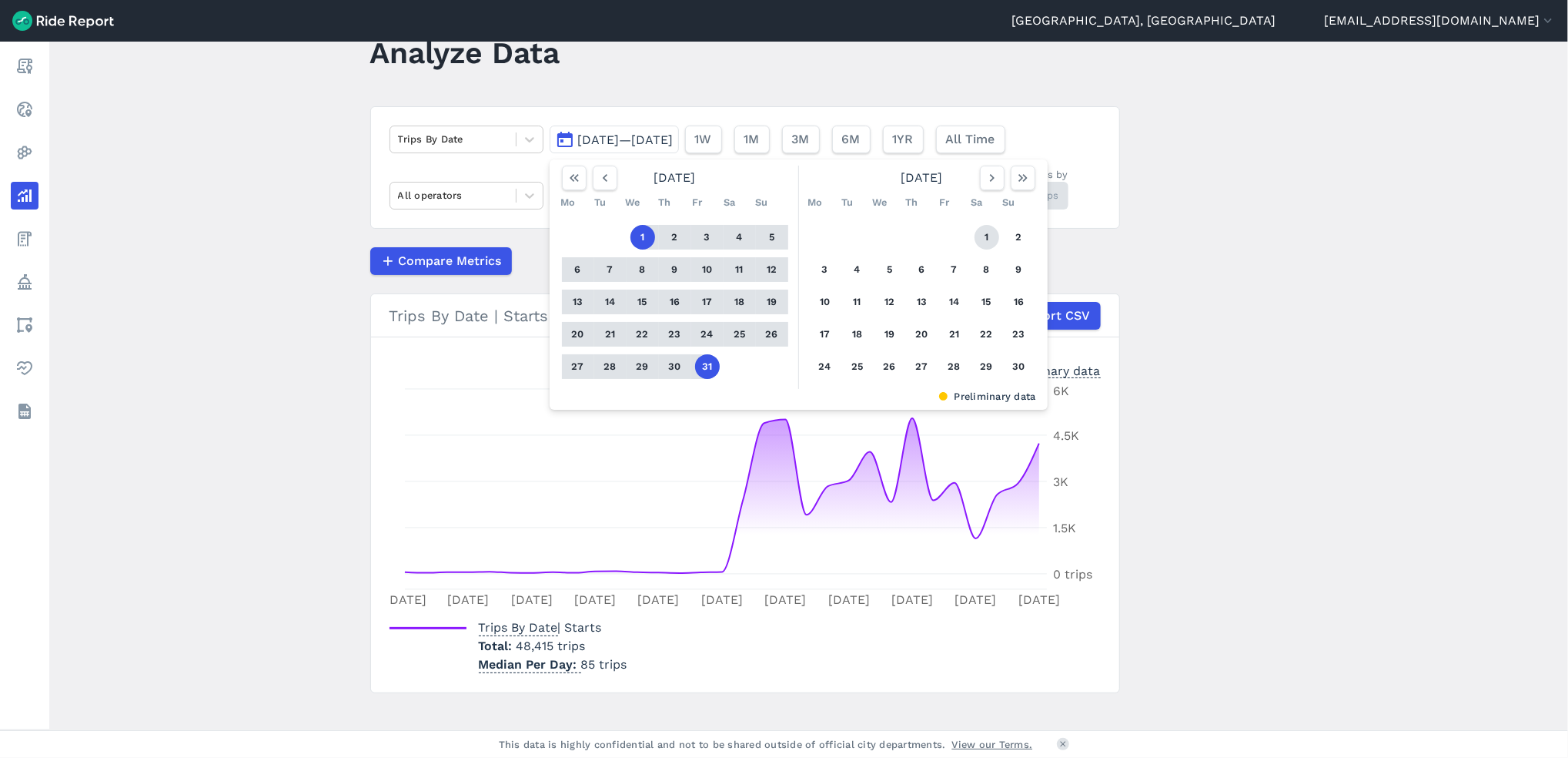
click at [982, 244] on button "1" at bounding box center [987, 237] width 25 height 25
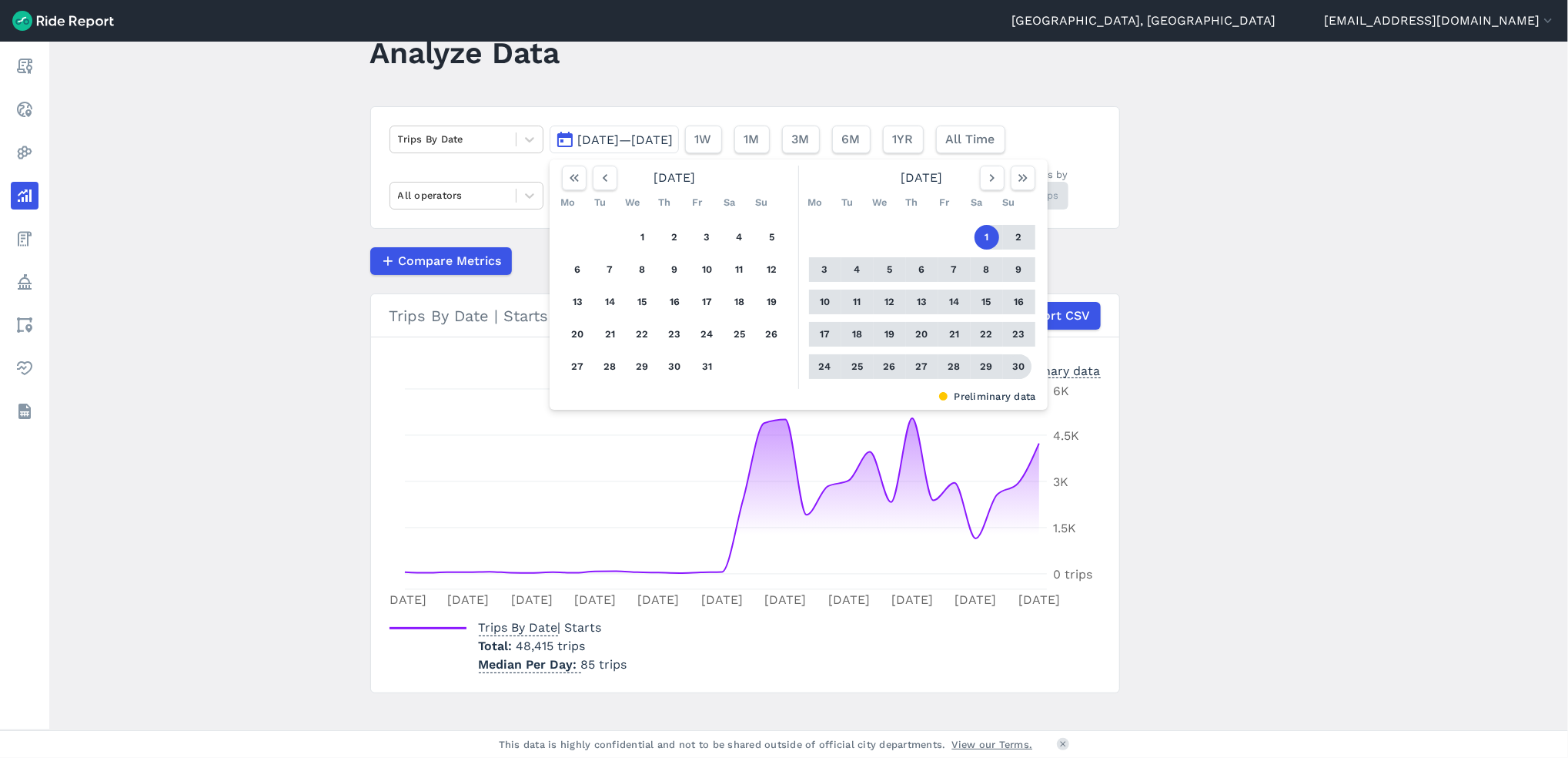
click at [1019, 365] on button "30" at bounding box center [1019, 367] width 25 height 25
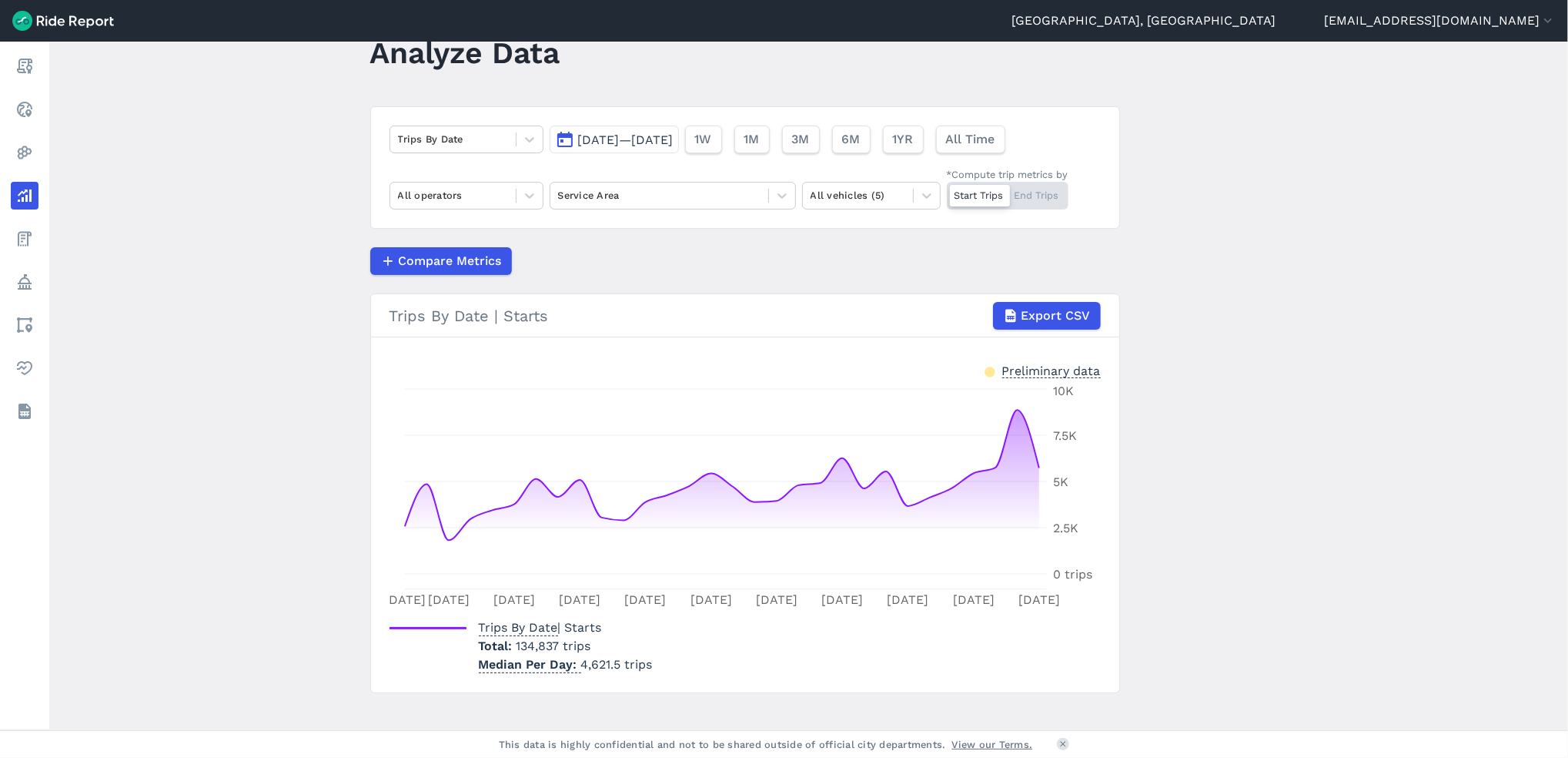
click at [673, 135] on span "[DATE]—[DATE]" at bounding box center [626, 139] width 95 height 15
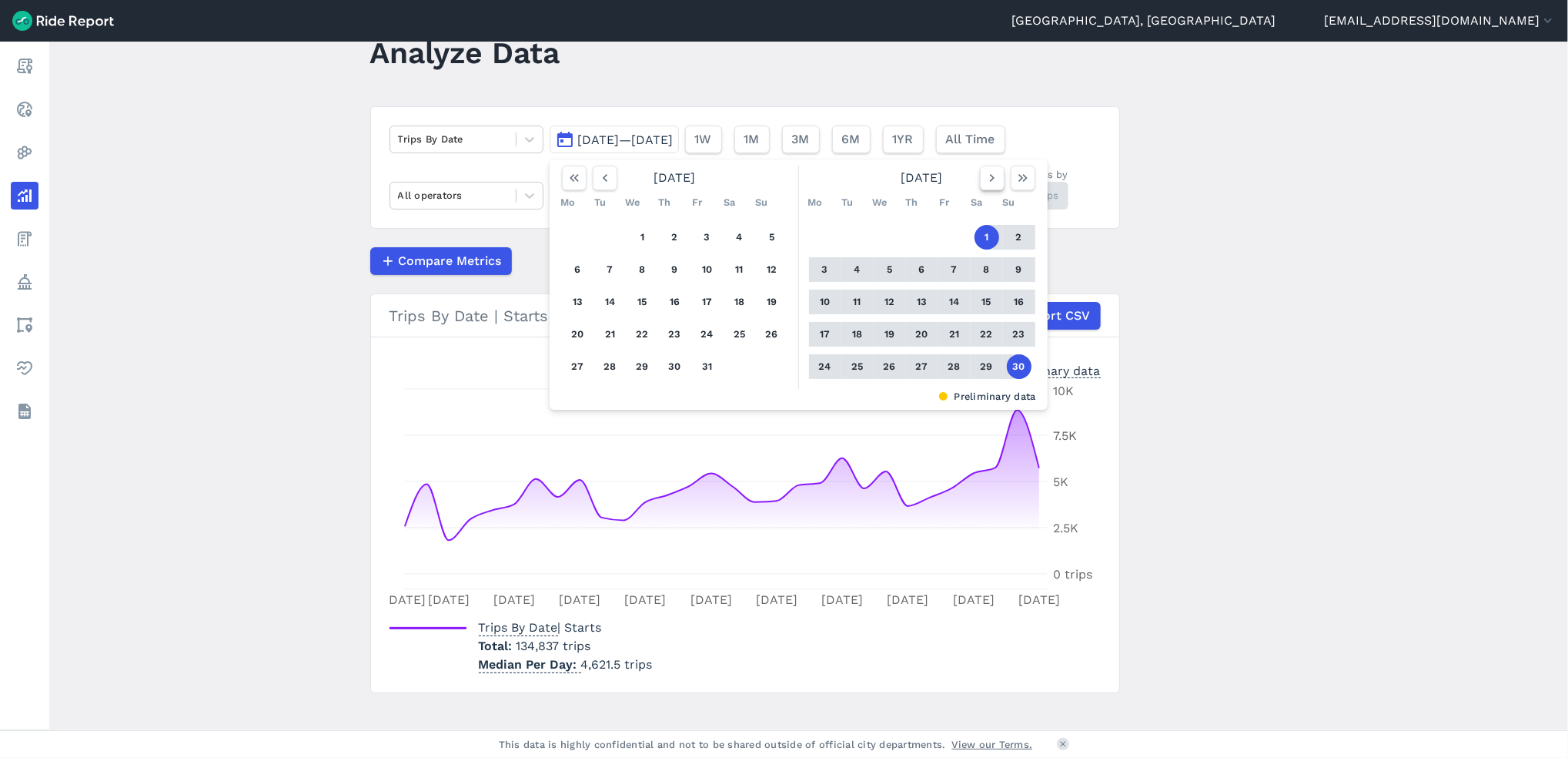
click at [991, 182] on icon "button" at bounding box center [992, 177] width 16 height 16
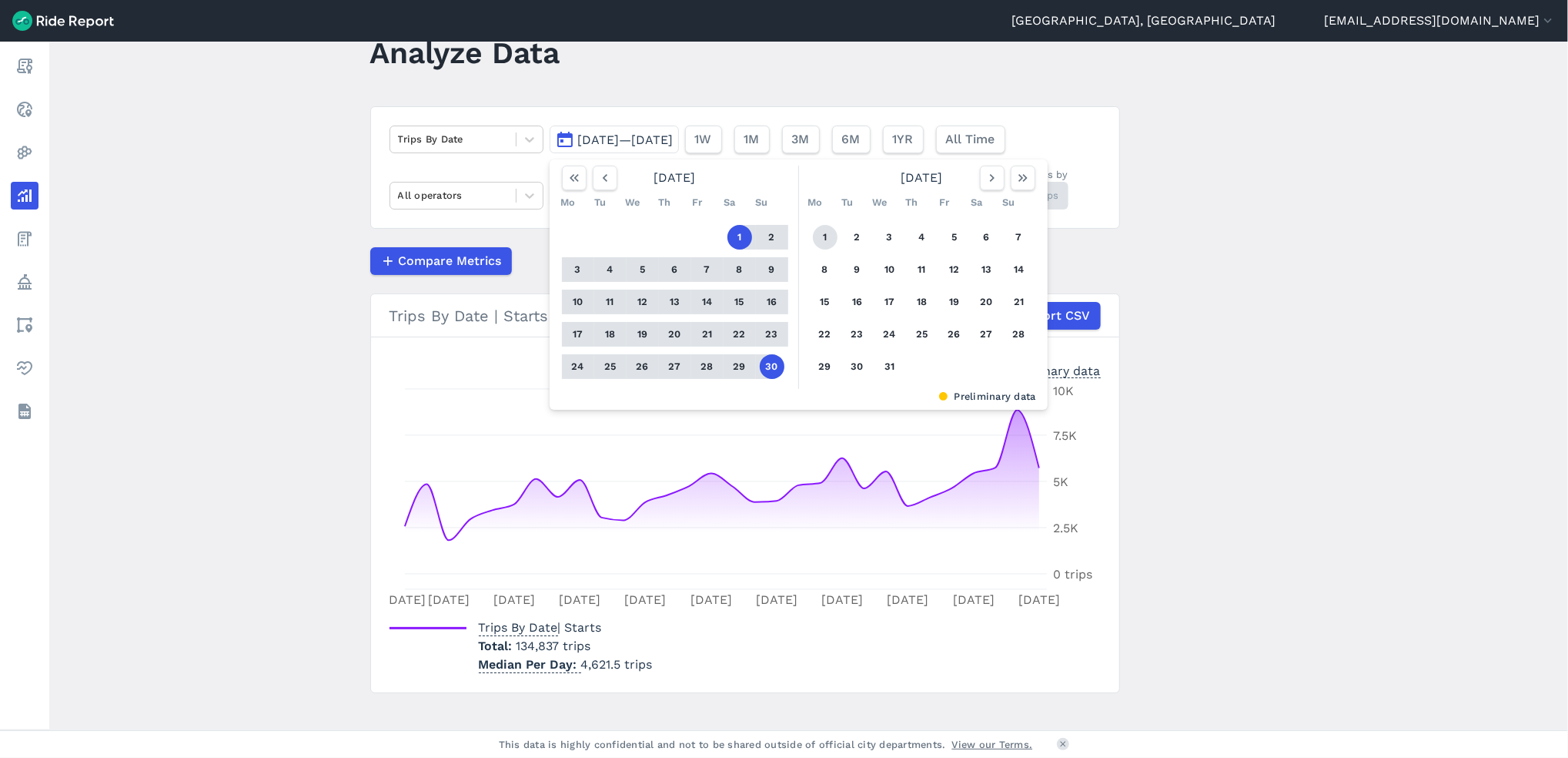
click at [817, 235] on button "1" at bounding box center [825, 237] width 25 height 25
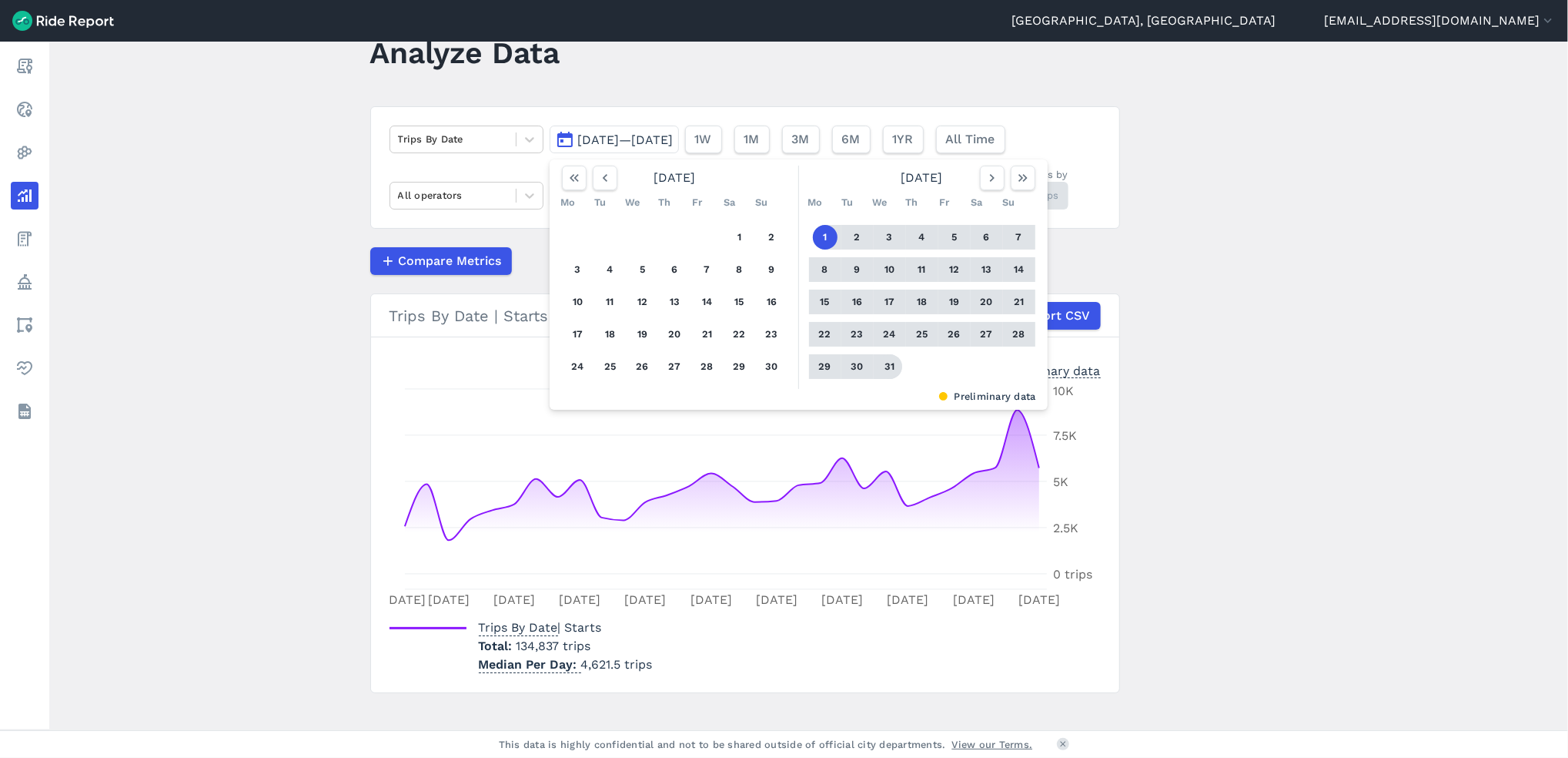
click at [890, 364] on button "31" at bounding box center [890, 367] width 25 height 25
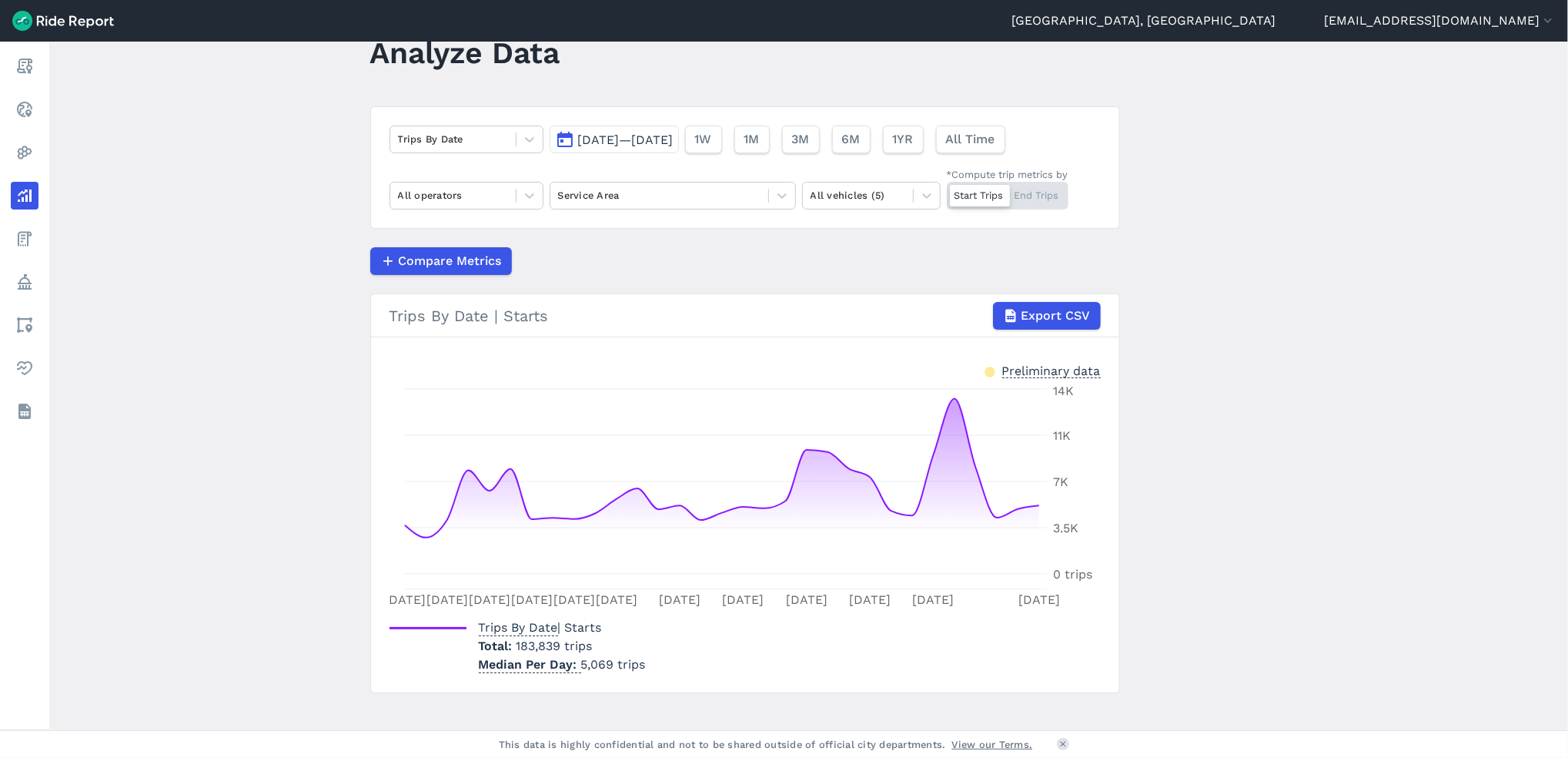
click at [661, 131] on button "[DATE]—[DATE]" at bounding box center [614, 139] width 130 height 28
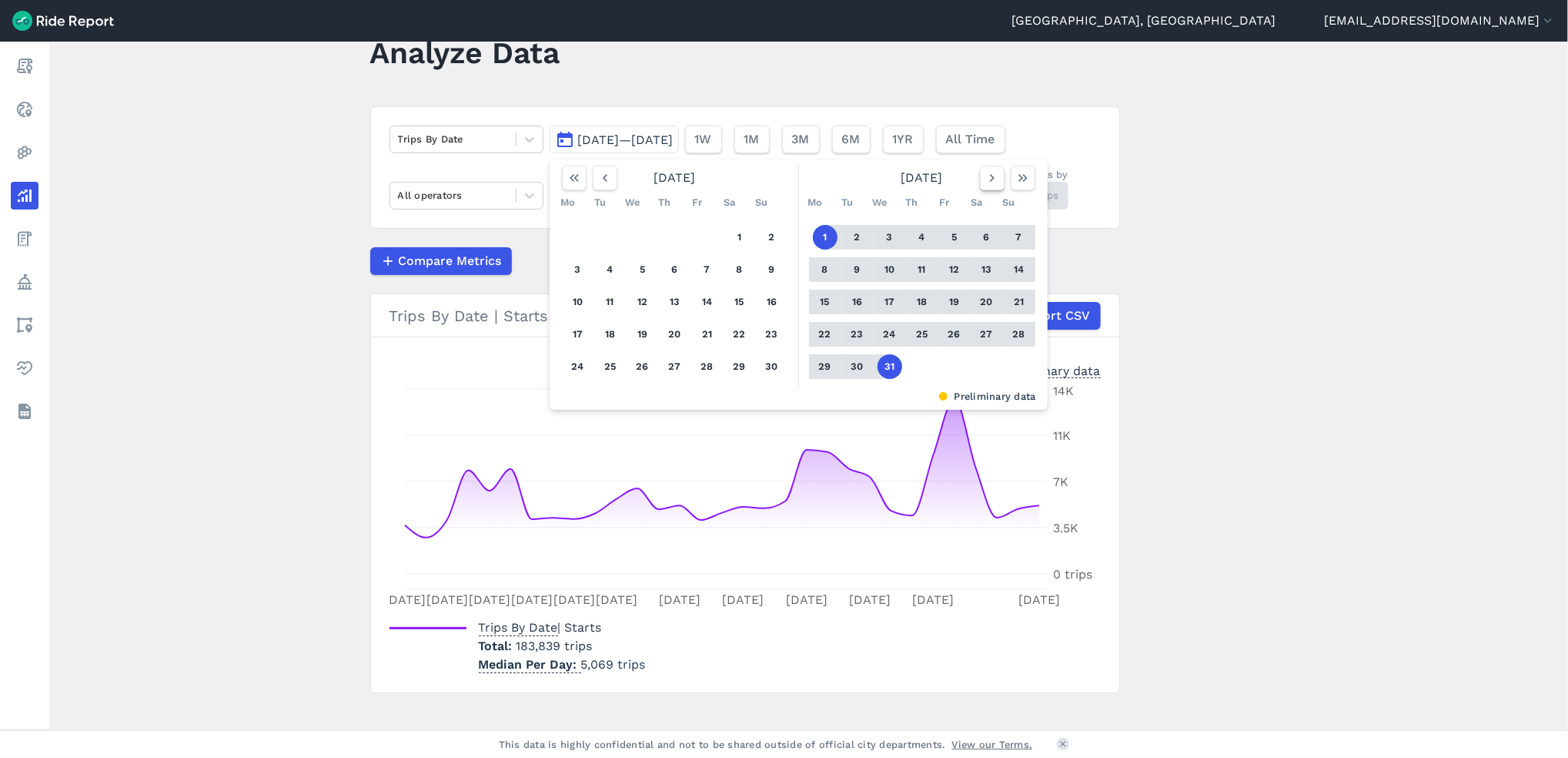
click at [992, 184] on icon "button" at bounding box center [992, 177] width 16 height 16
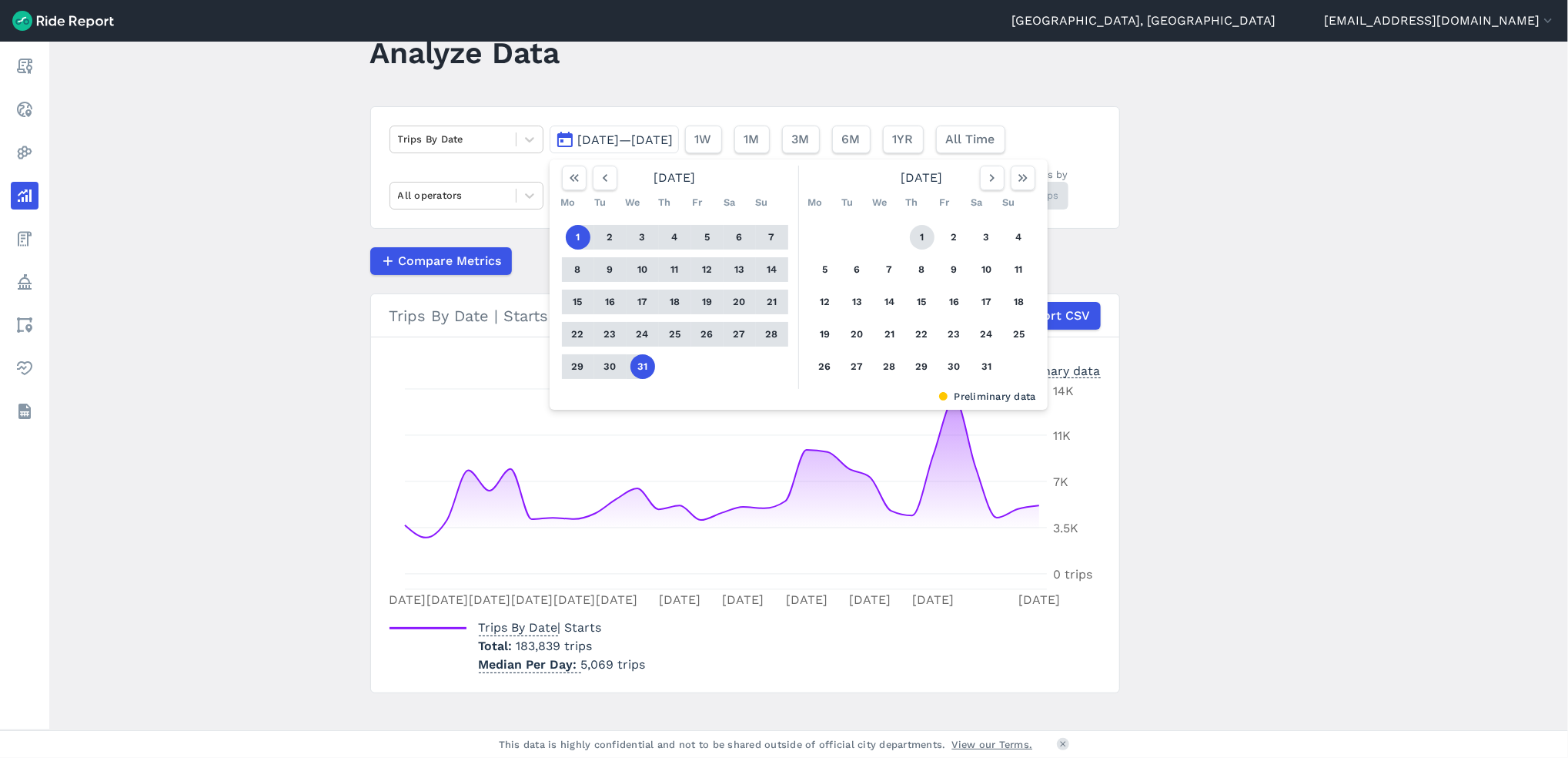
click at [921, 240] on button "1" at bounding box center [923, 237] width 25 height 25
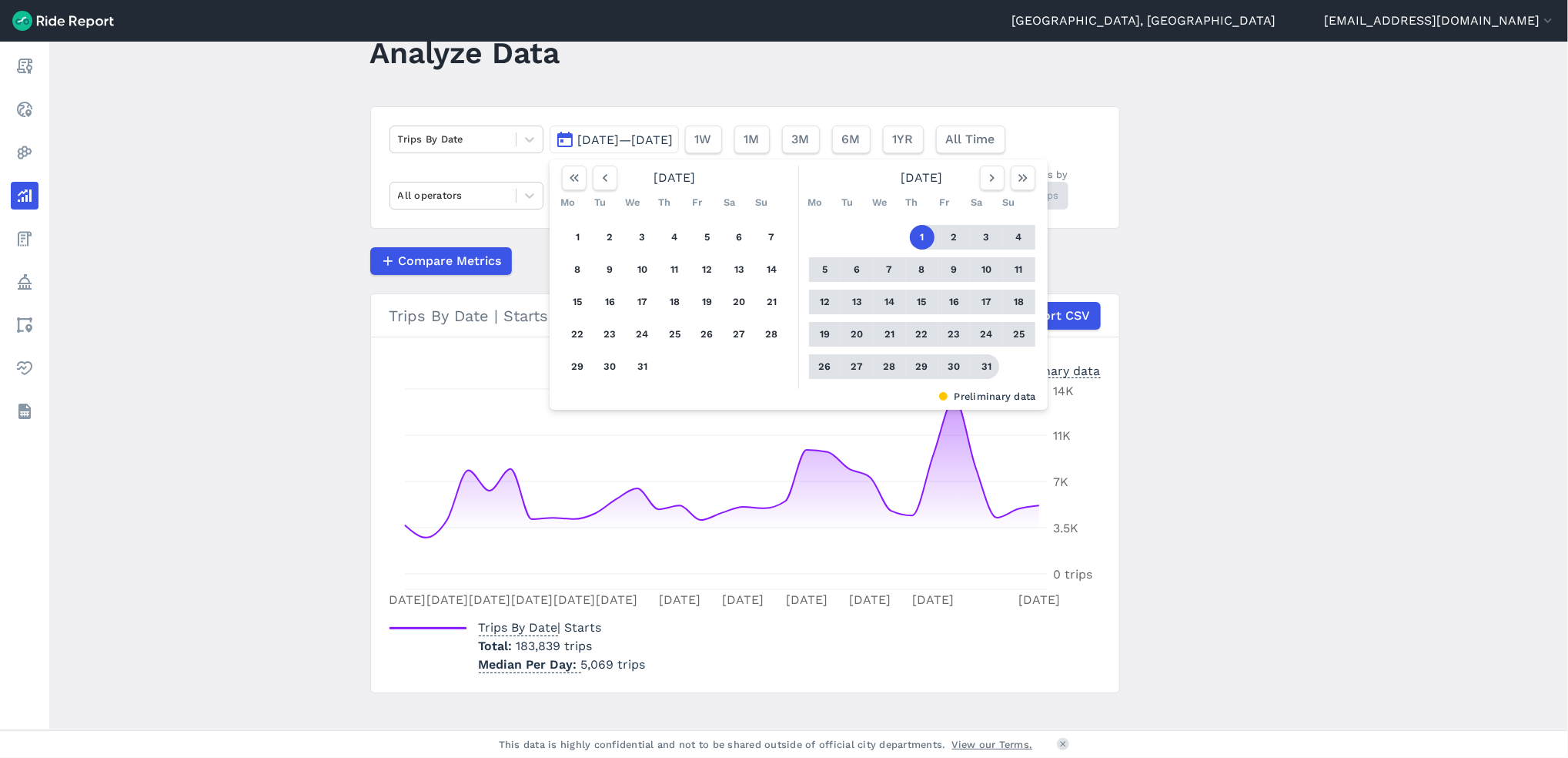
click at [986, 371] on button "31" at bounding box center [987, 367] width 25 height 25
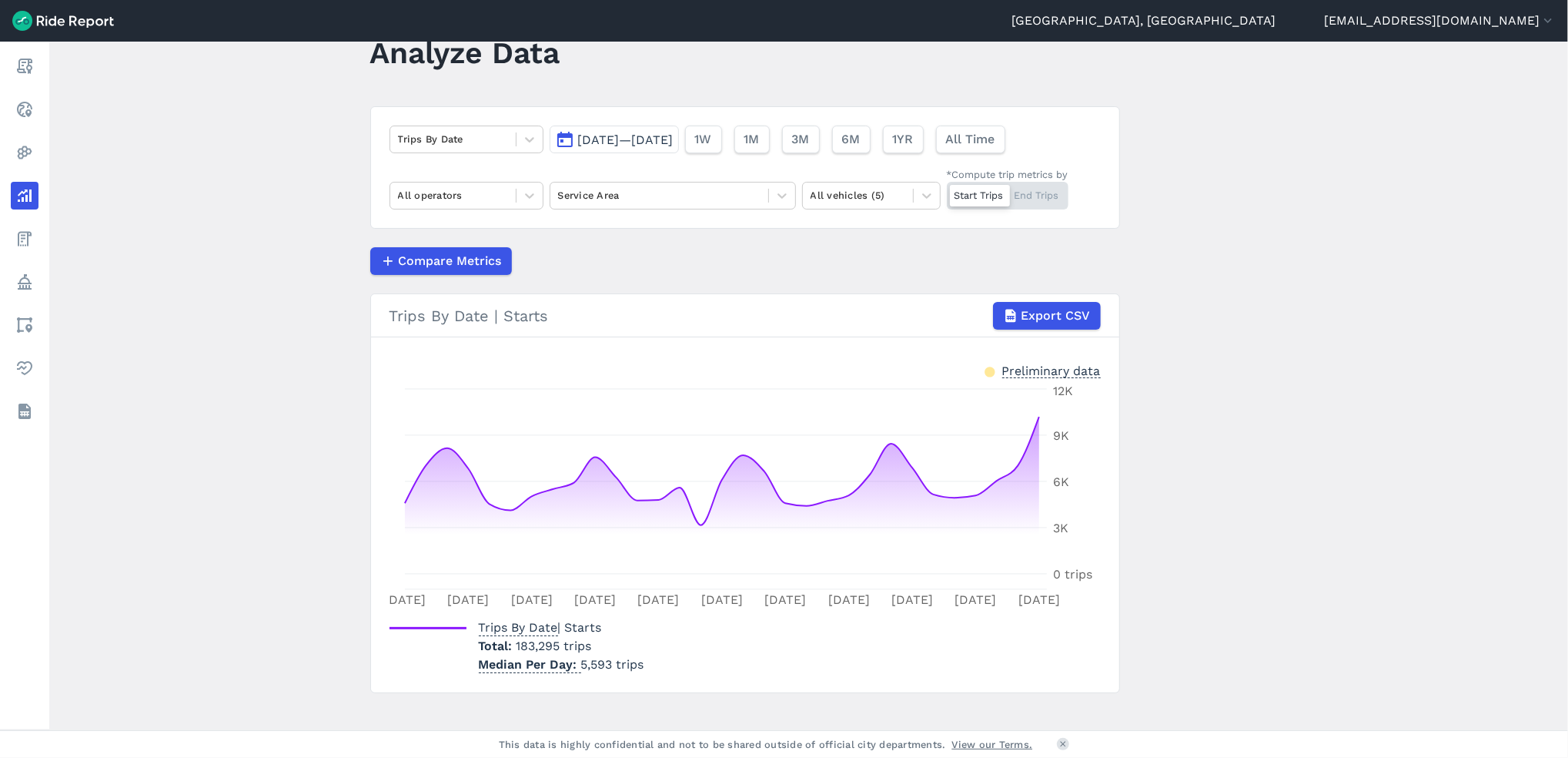
click at [673, 144] on span "[DATE]—[DATE]" at bounding box center [626, 139] width 95 height 15
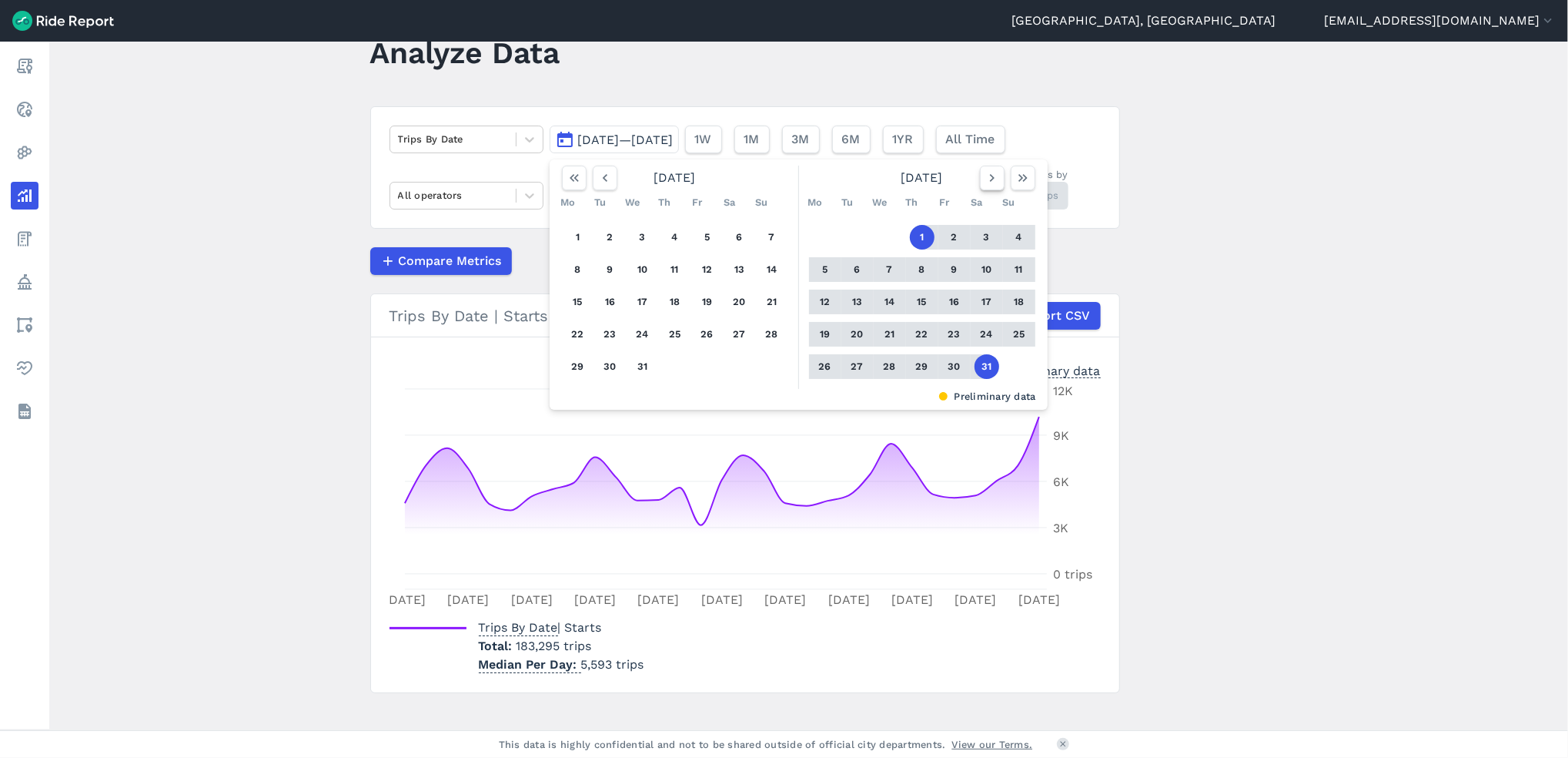
click at [994, 185] on button "button" at bounding box center [992, 178] width 25 height 25
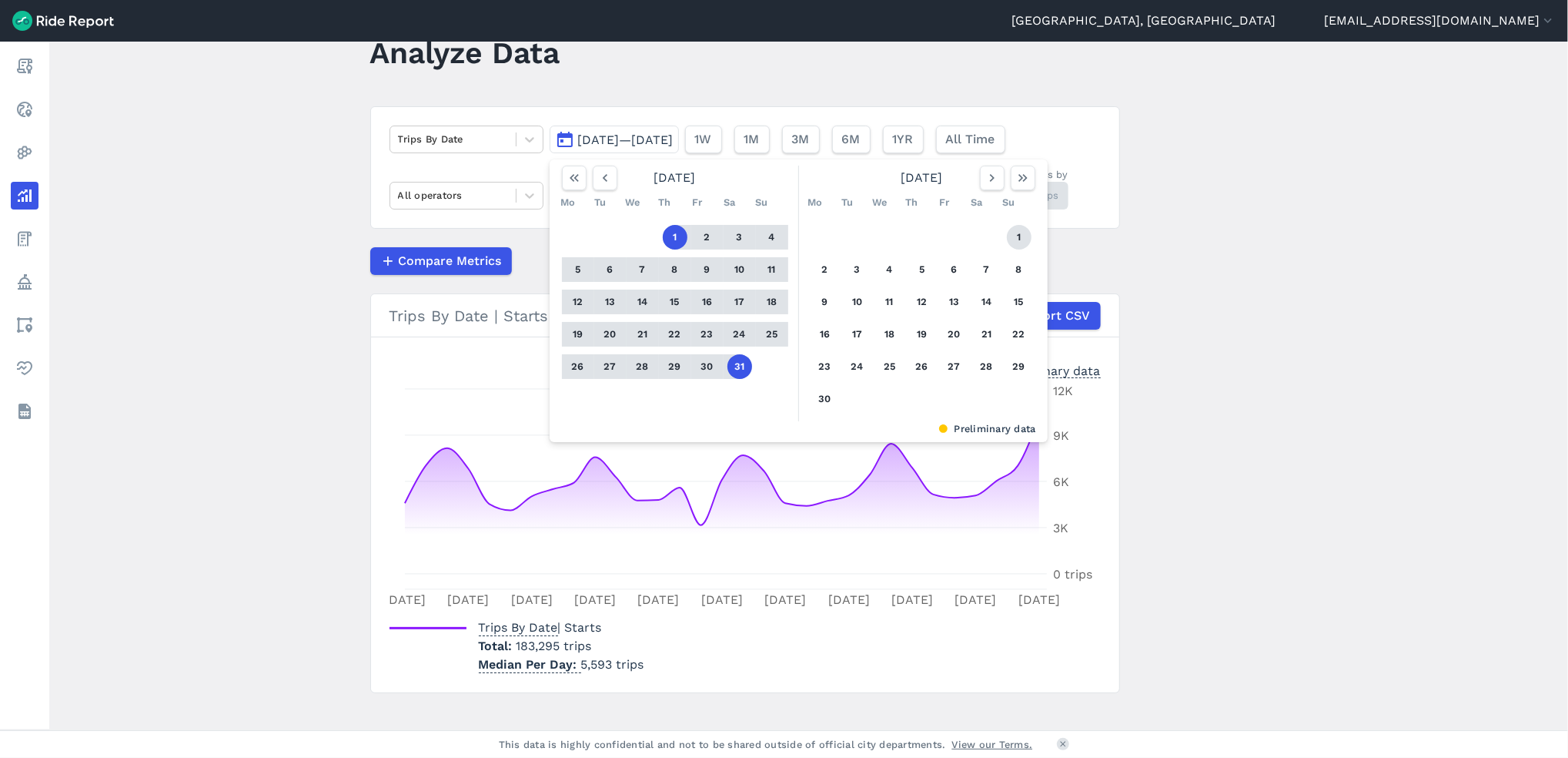
click at [1023, 241] on button "1" at bounding box center [1019, 237] width 25 height 25
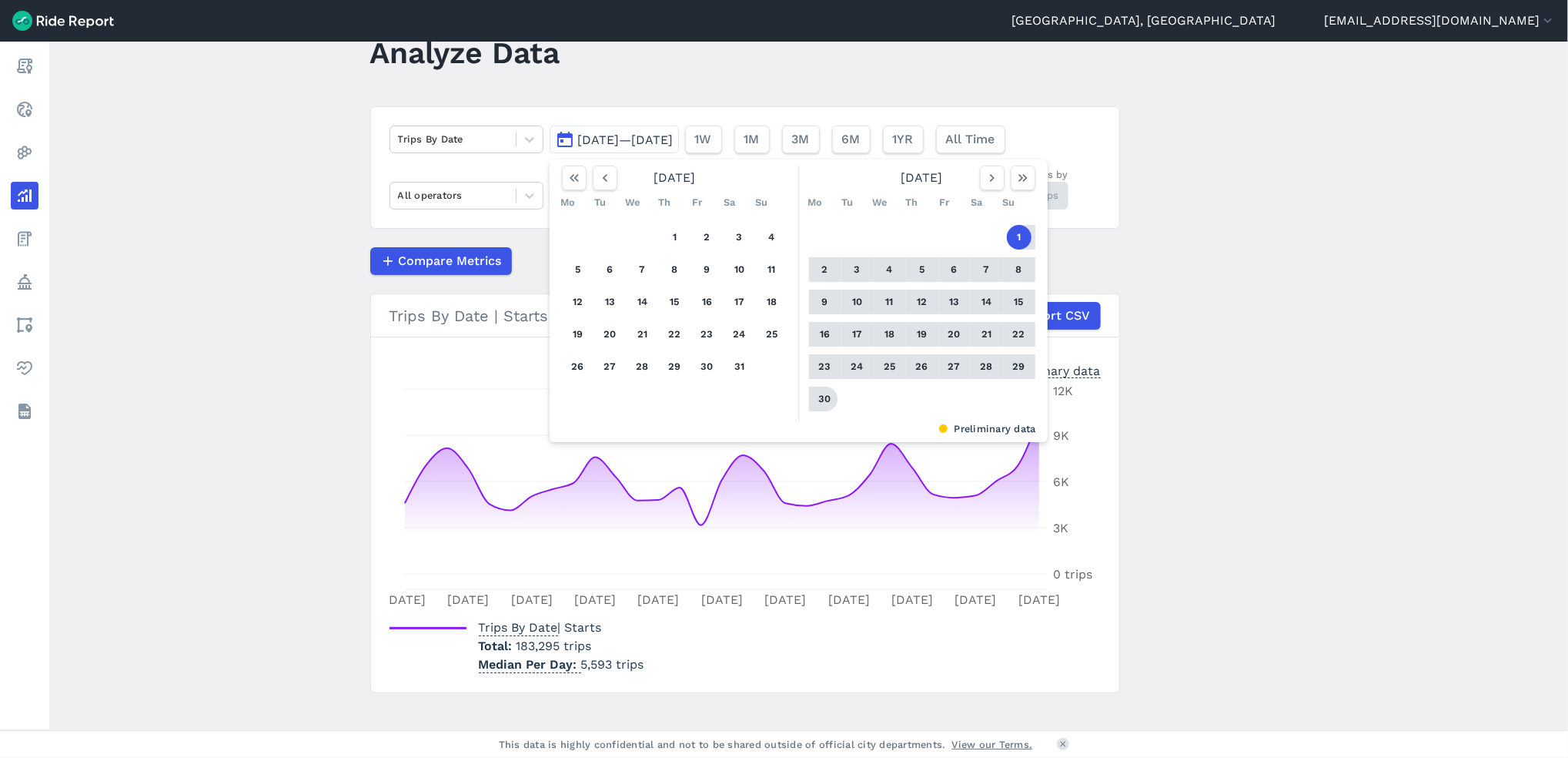
click at [820, 404] on button "30" at bounding box center [825, 399] width 25 height 25
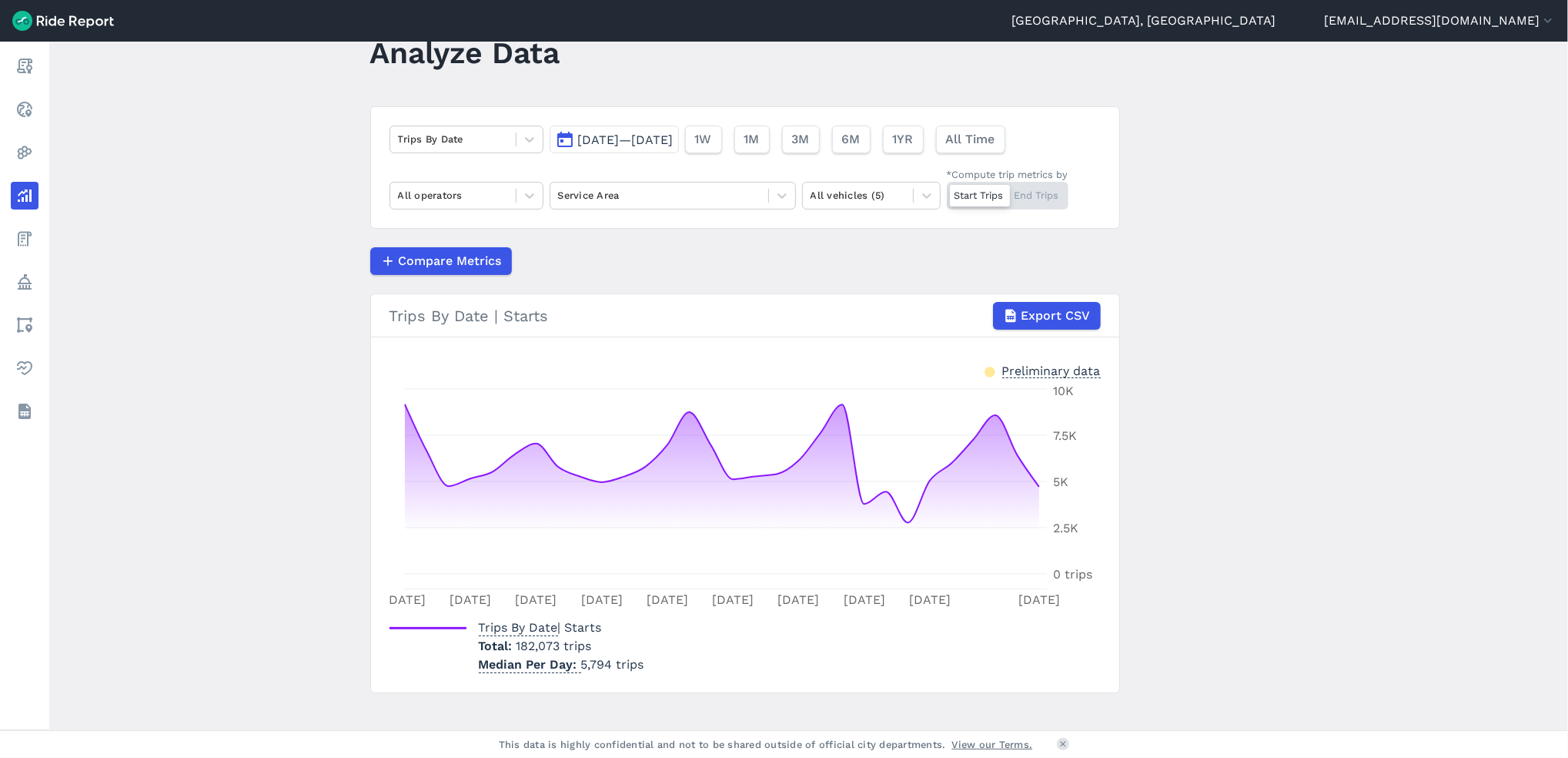
click at [673, 146] on span "[DATE]—[DATE]" at bounding box center [626, 139] width 95 height 15
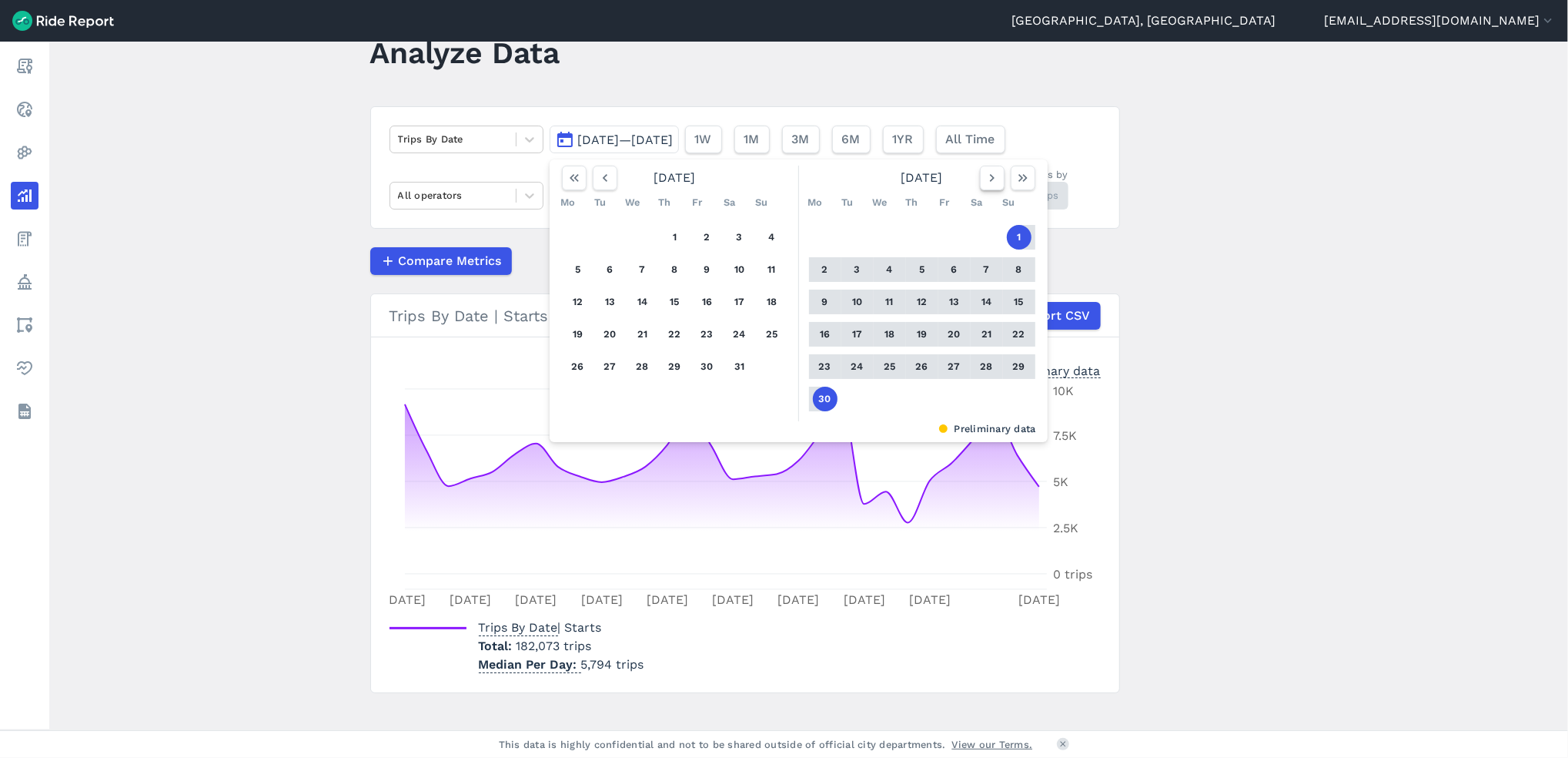
click at [985, 184] on icon "button" at bounding box center [992, 177] width 16 height 16
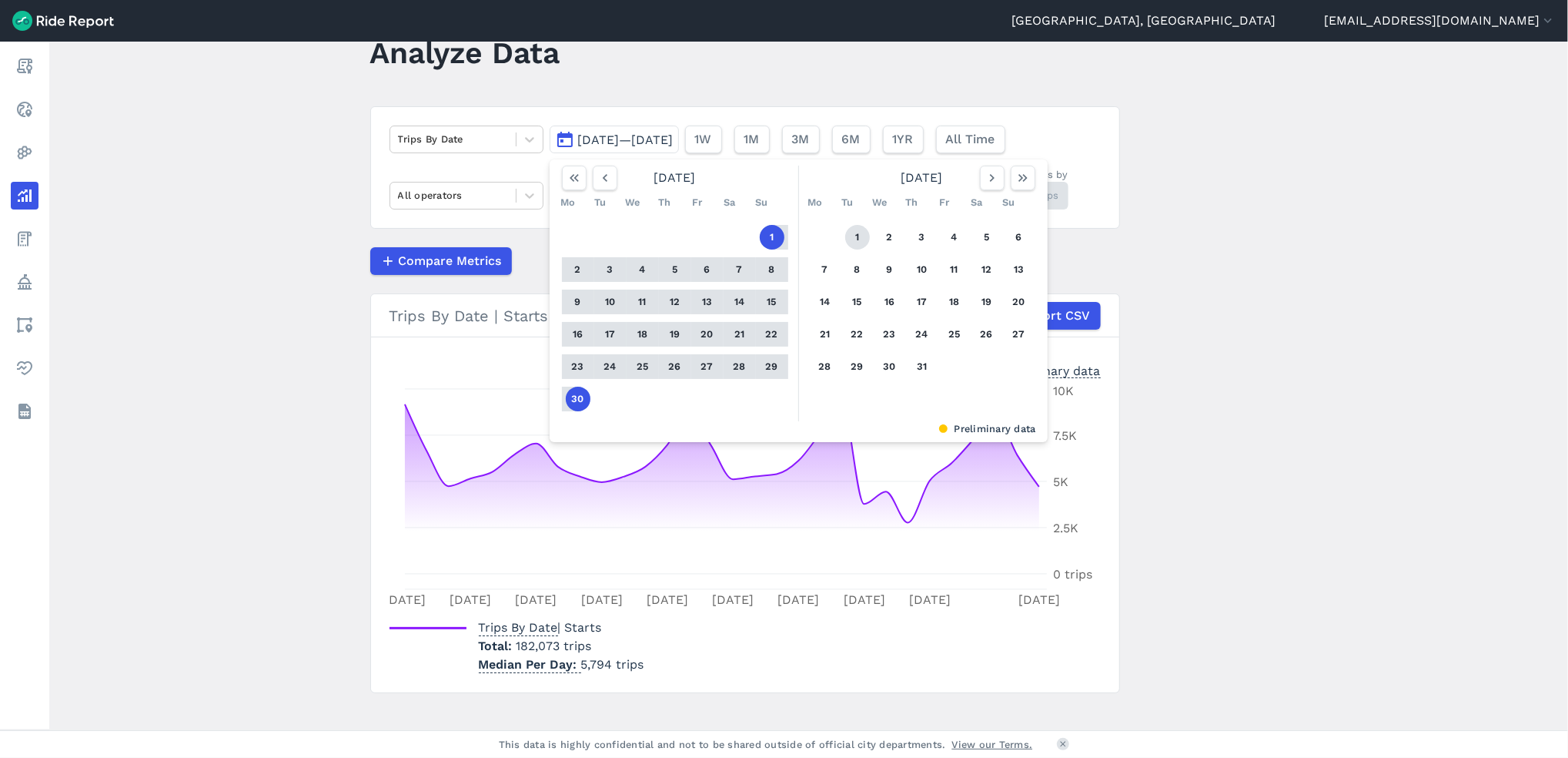
click at [854, 235] on button "1" at bounding box center [858, 237] width 25 height 25
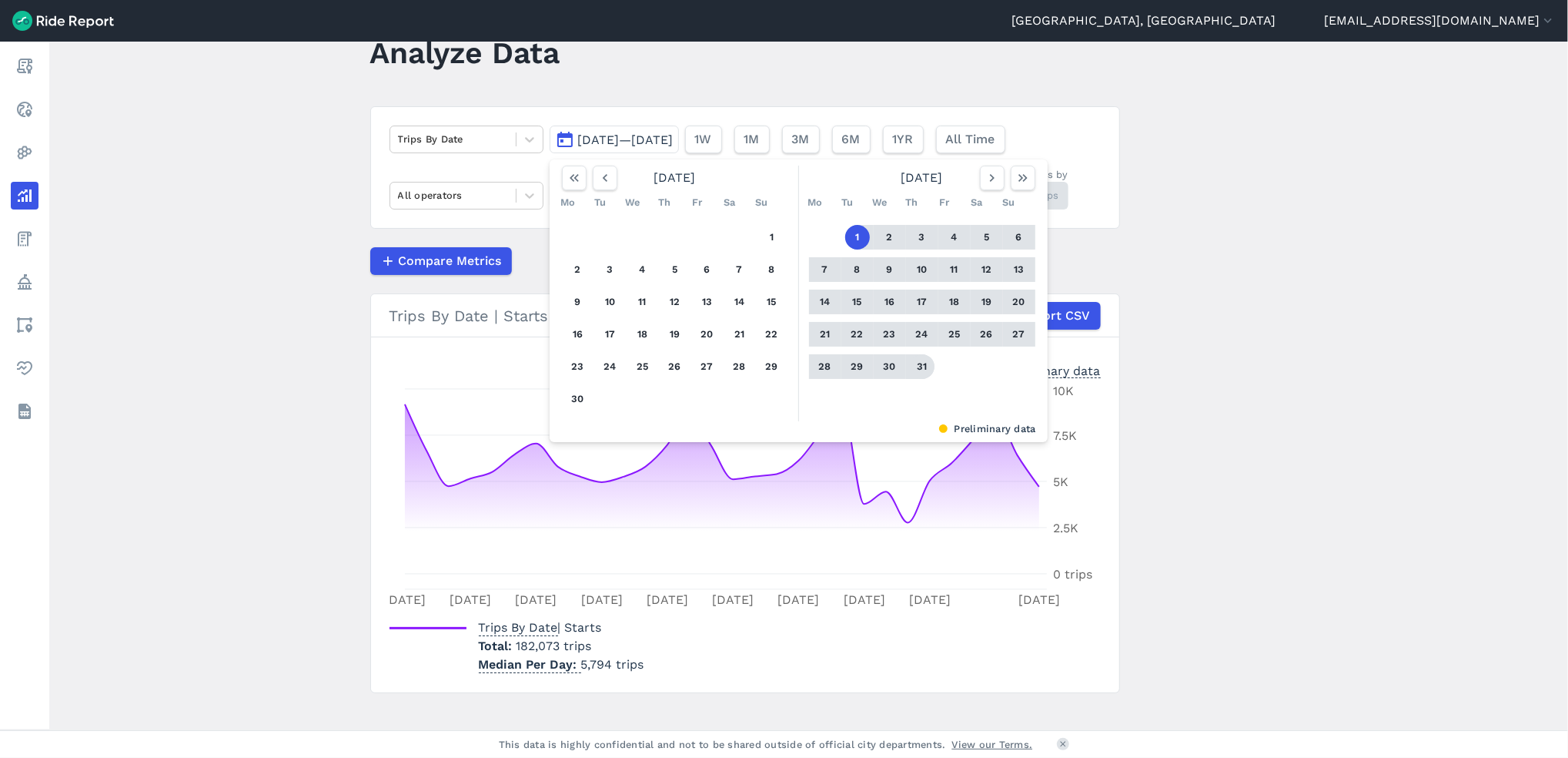
click at [923, 366] on button "31" at bounding box center [923, 367] width 25 height 25
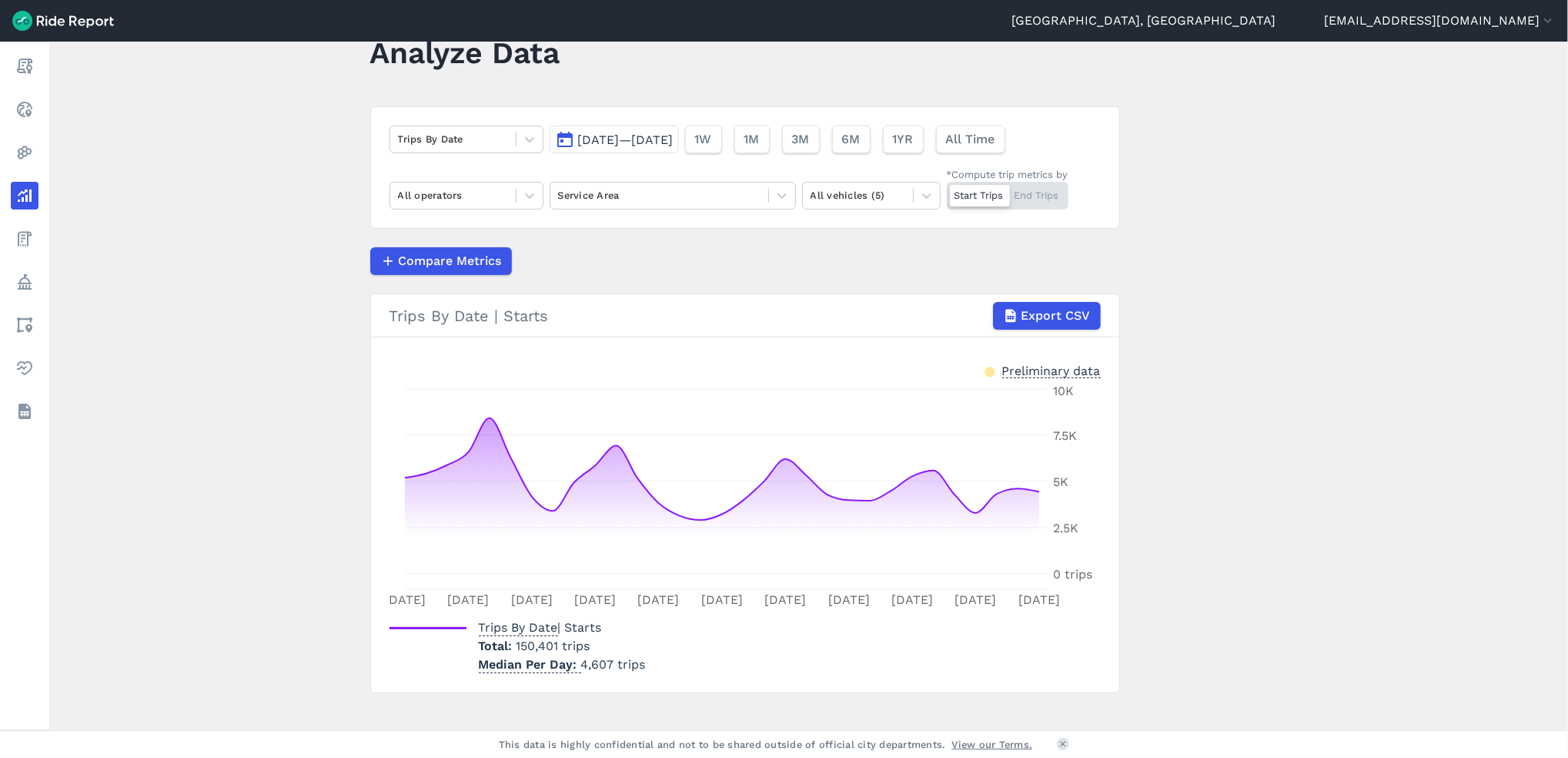
click at [673, 132] on span "[DATE]—[DATE]" at bounding box center [626, 139] width 95 height 15
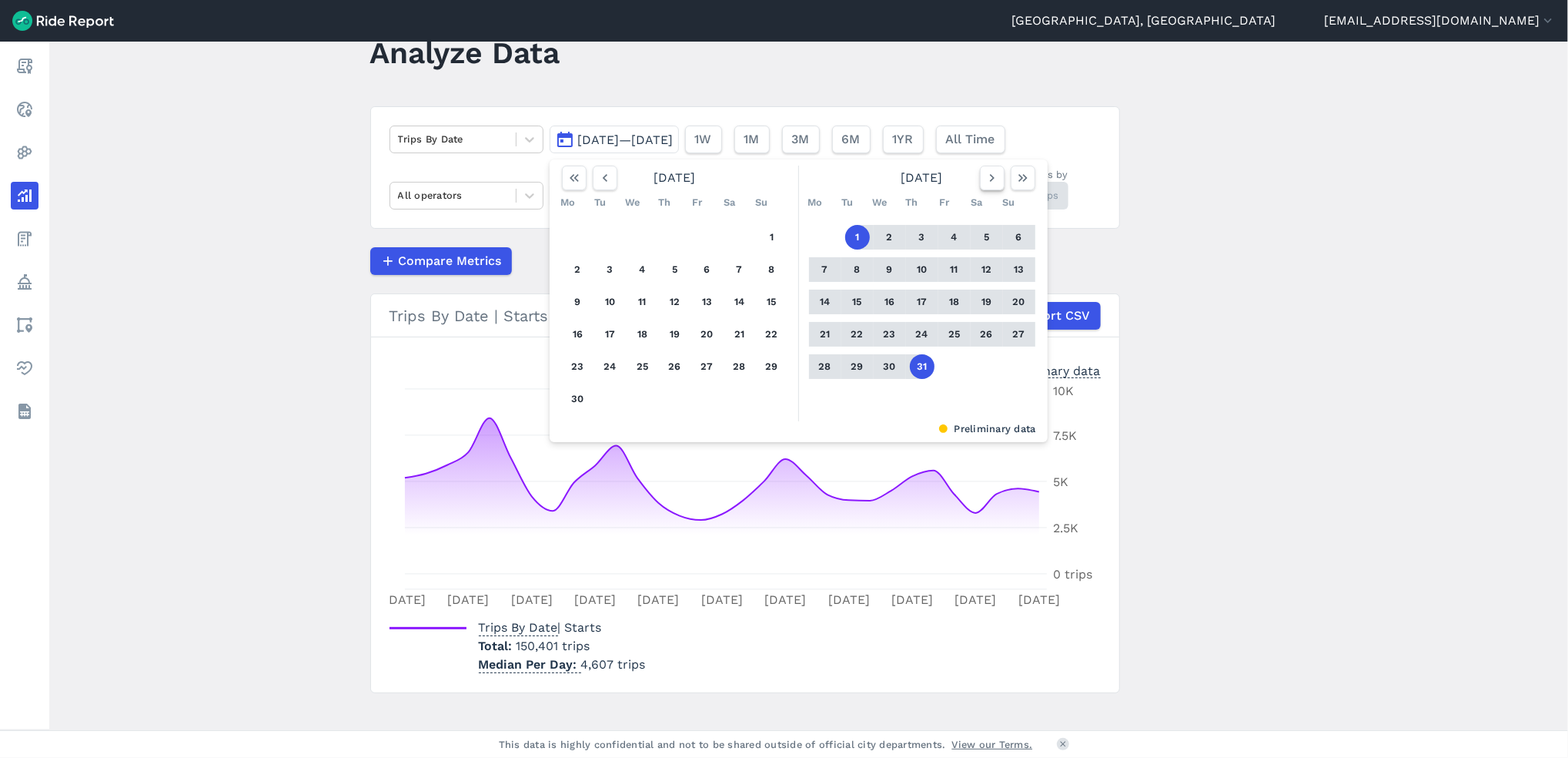
click at [992, 179] on icon "button" at bounding box center [992, 177] width 16 height 16
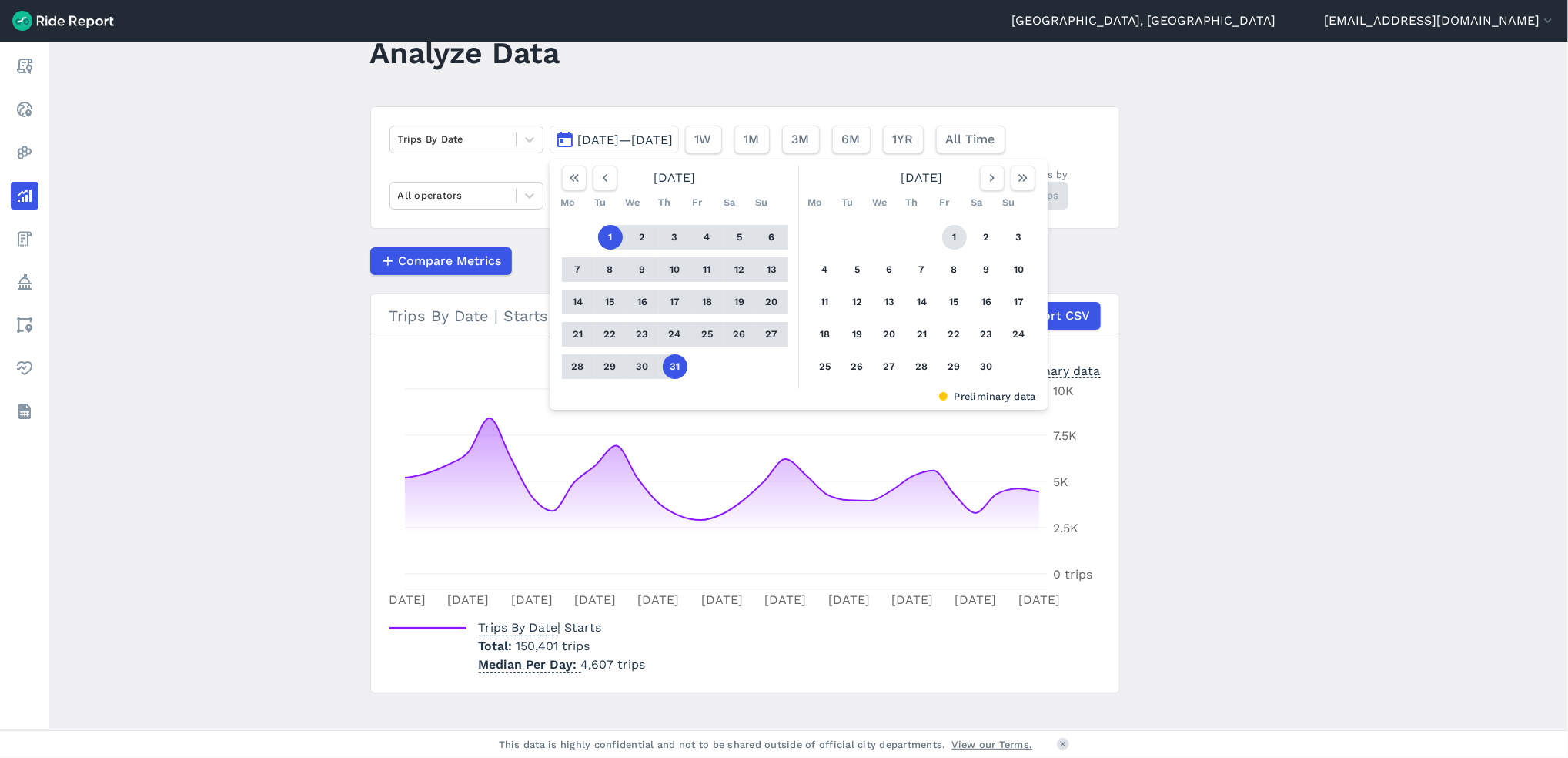
click at [950, 238] on button "1" at bounding box center [955, 237] width 25 height 25
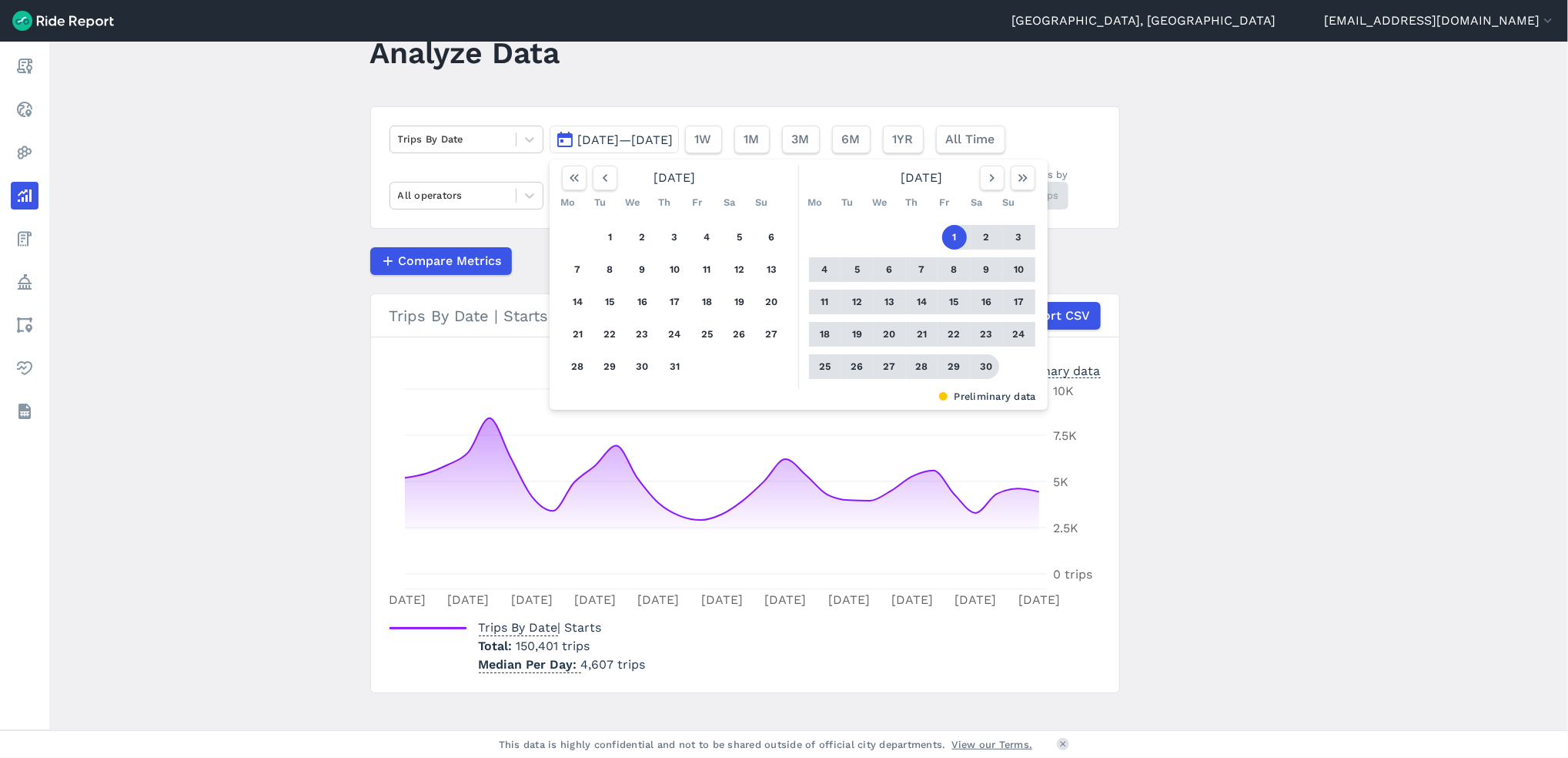
click at [983, 368] on button "30" at bounding box center [987, 367] width 25 height 25
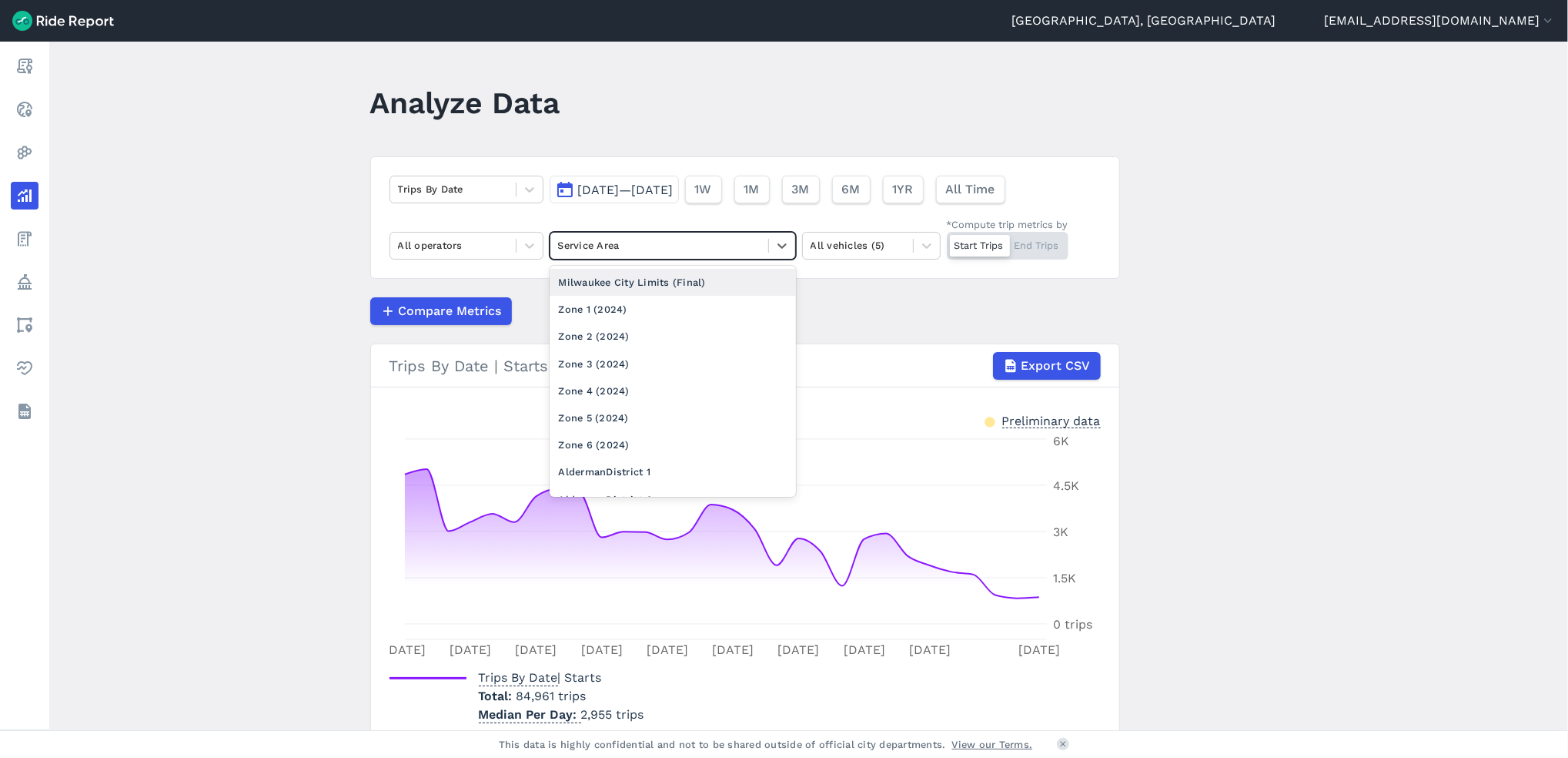
click at [687, 238] on div at bounding box center [659, 245] width 203 height 18
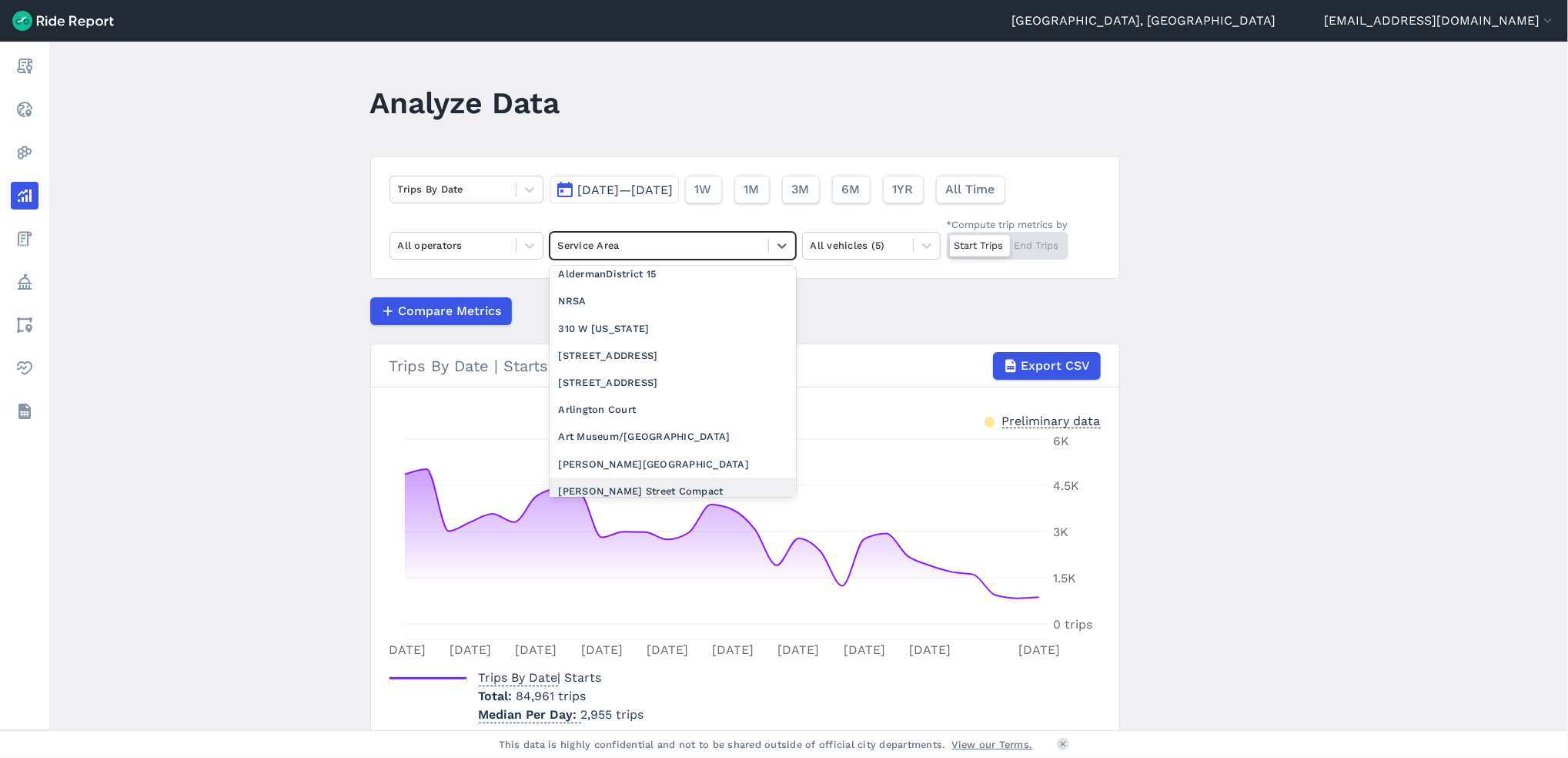
scroll to position [575, 0]
click at [616, 308] on div "NRSA" at bounding box center [672, 303] width 246 height 27
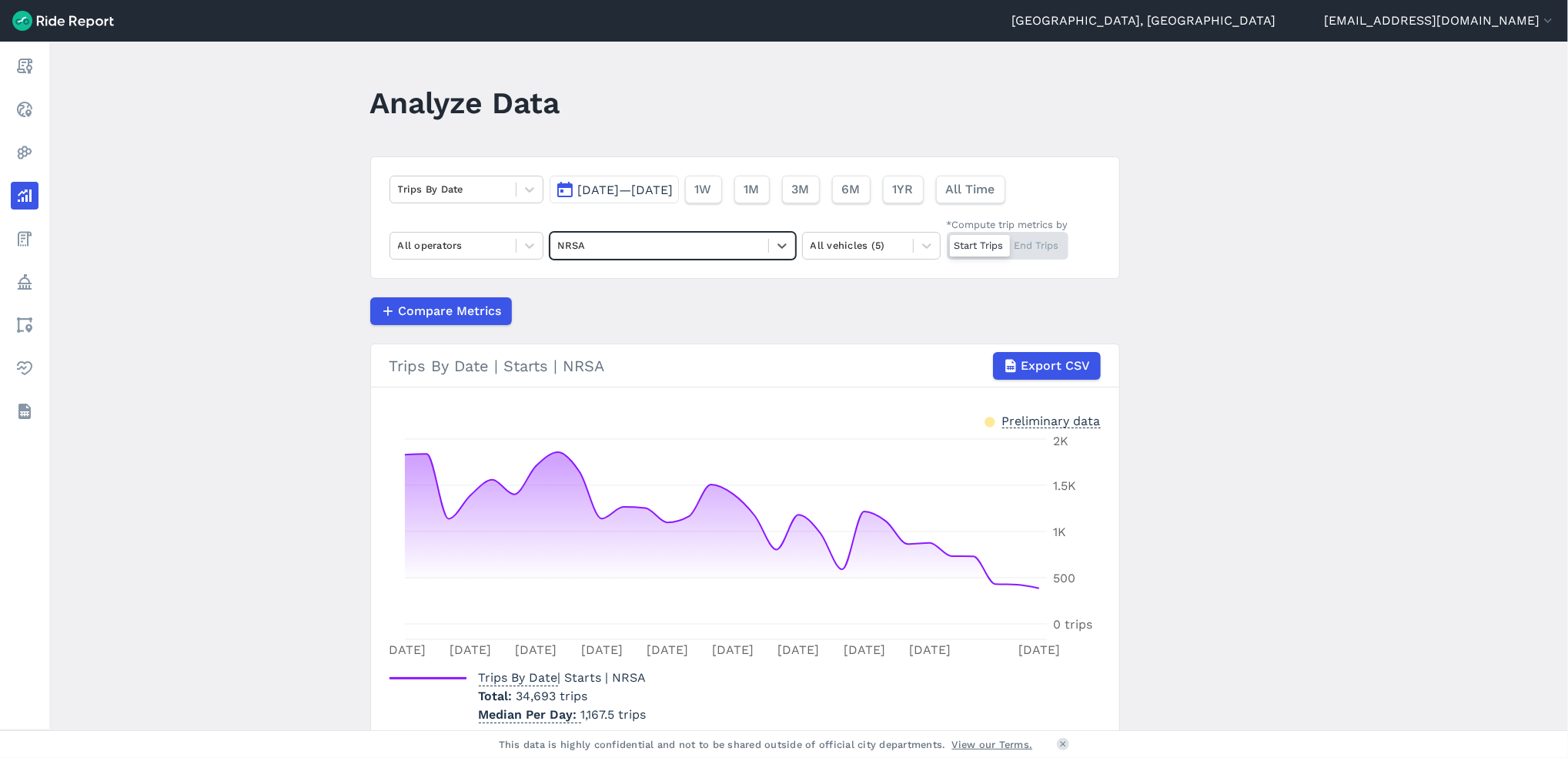
scroll to position [69, 0]
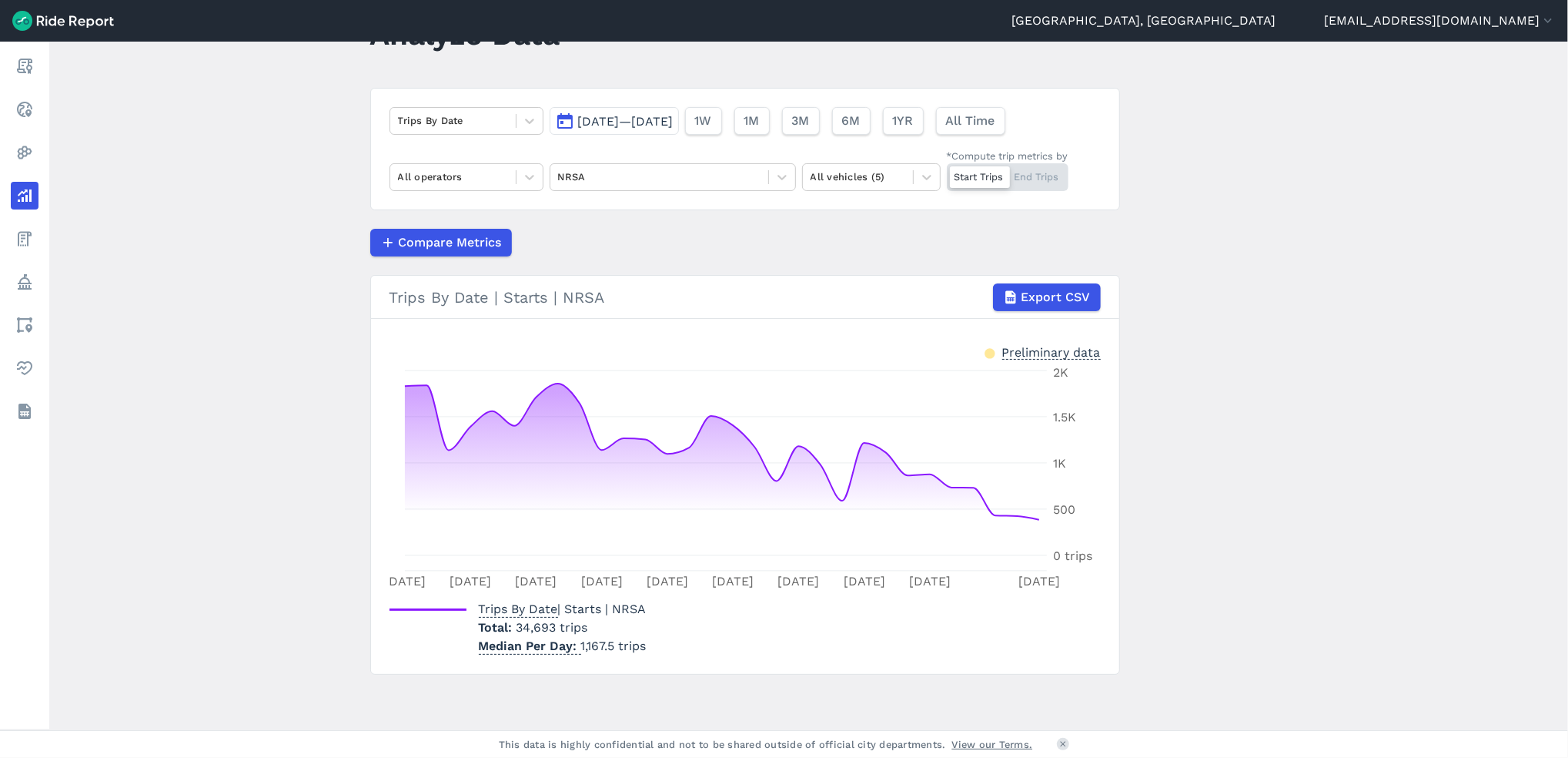
click at [673, 126] on span "[DATE]—[DATE]" at bounding box center [626, 121] width 95 height 15
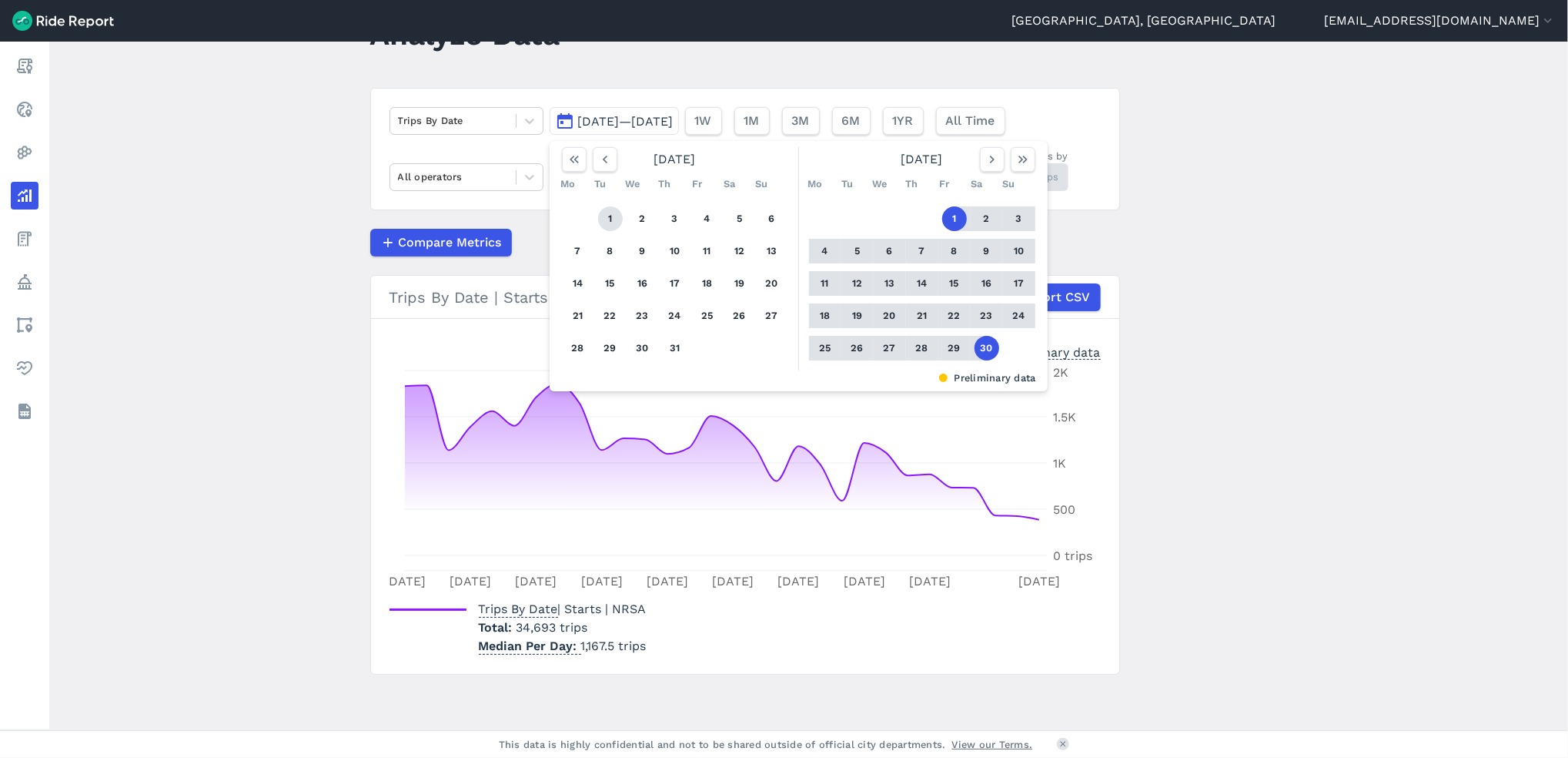
click at [605, 220] on button "1" at bounding box center [610, 219] width 25 height 25
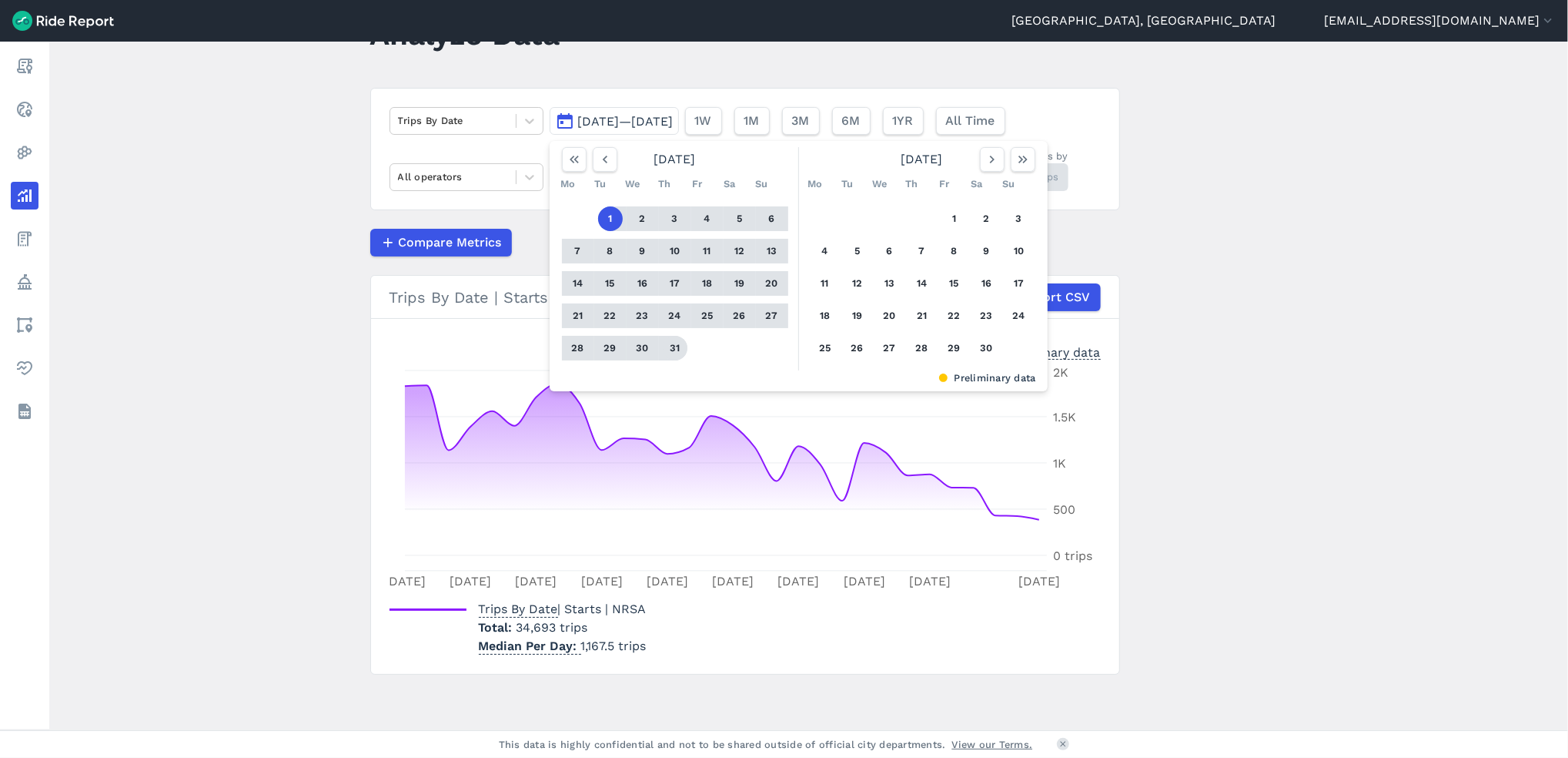
click at [670, 345] on button "31" at bounding box center [675, 348] width 25 height 25
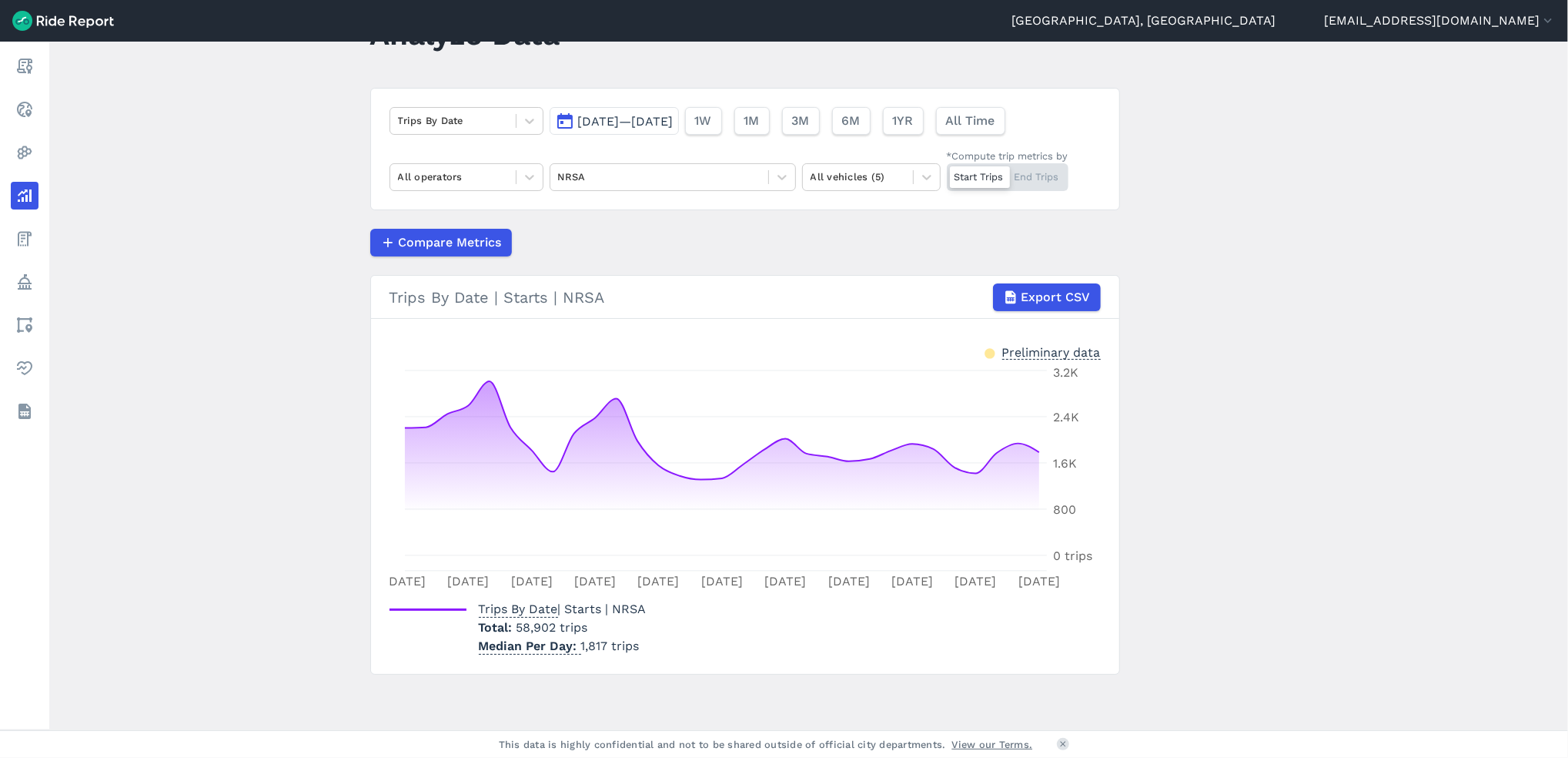
click at [669, 114] on span "[DATE]—[DATE]" at bounding box center [626, 121] width 95 height 15
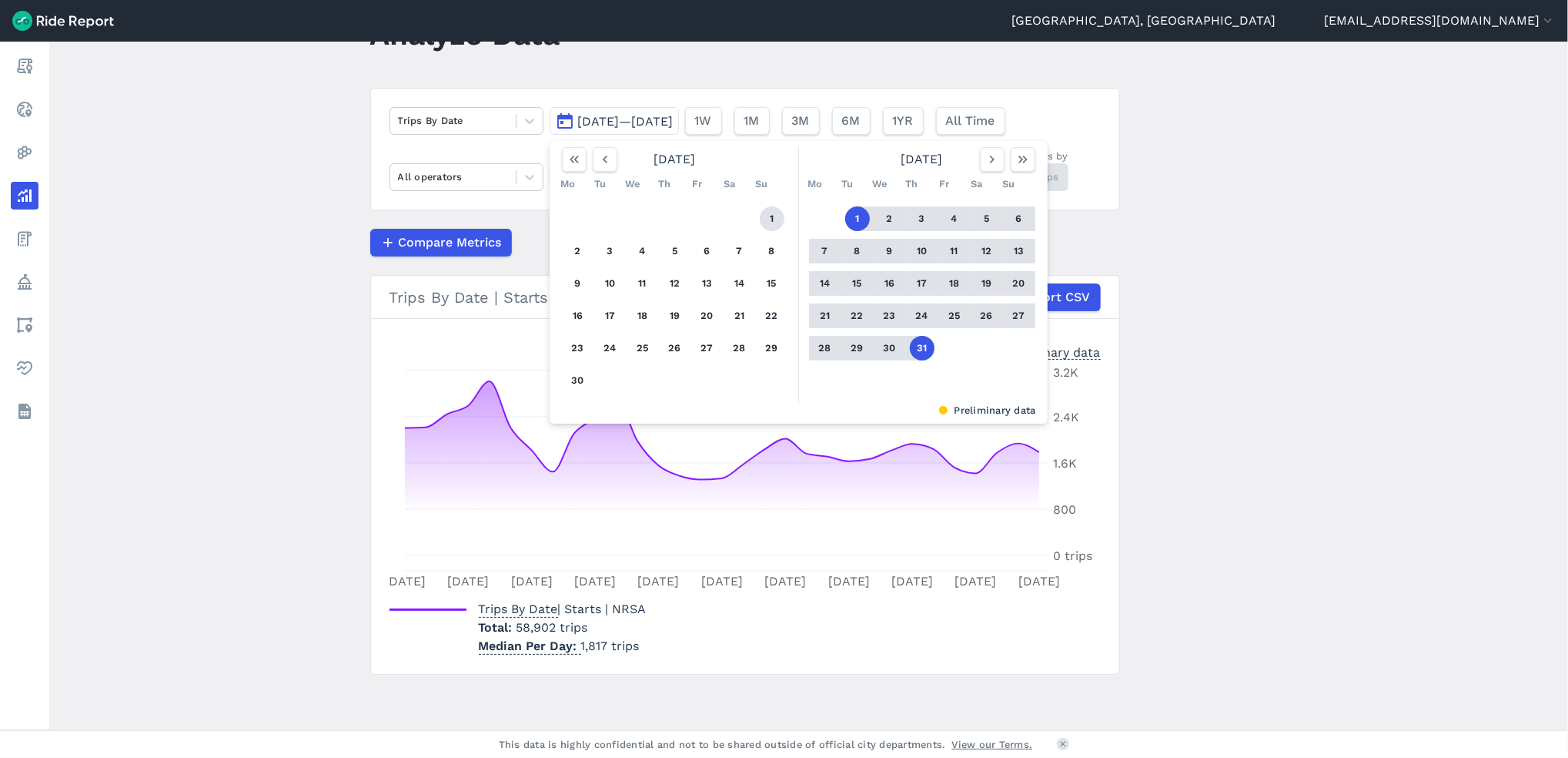
click at [764, 221] on button "1" at bounding box center [773, 219] width 25 height 25
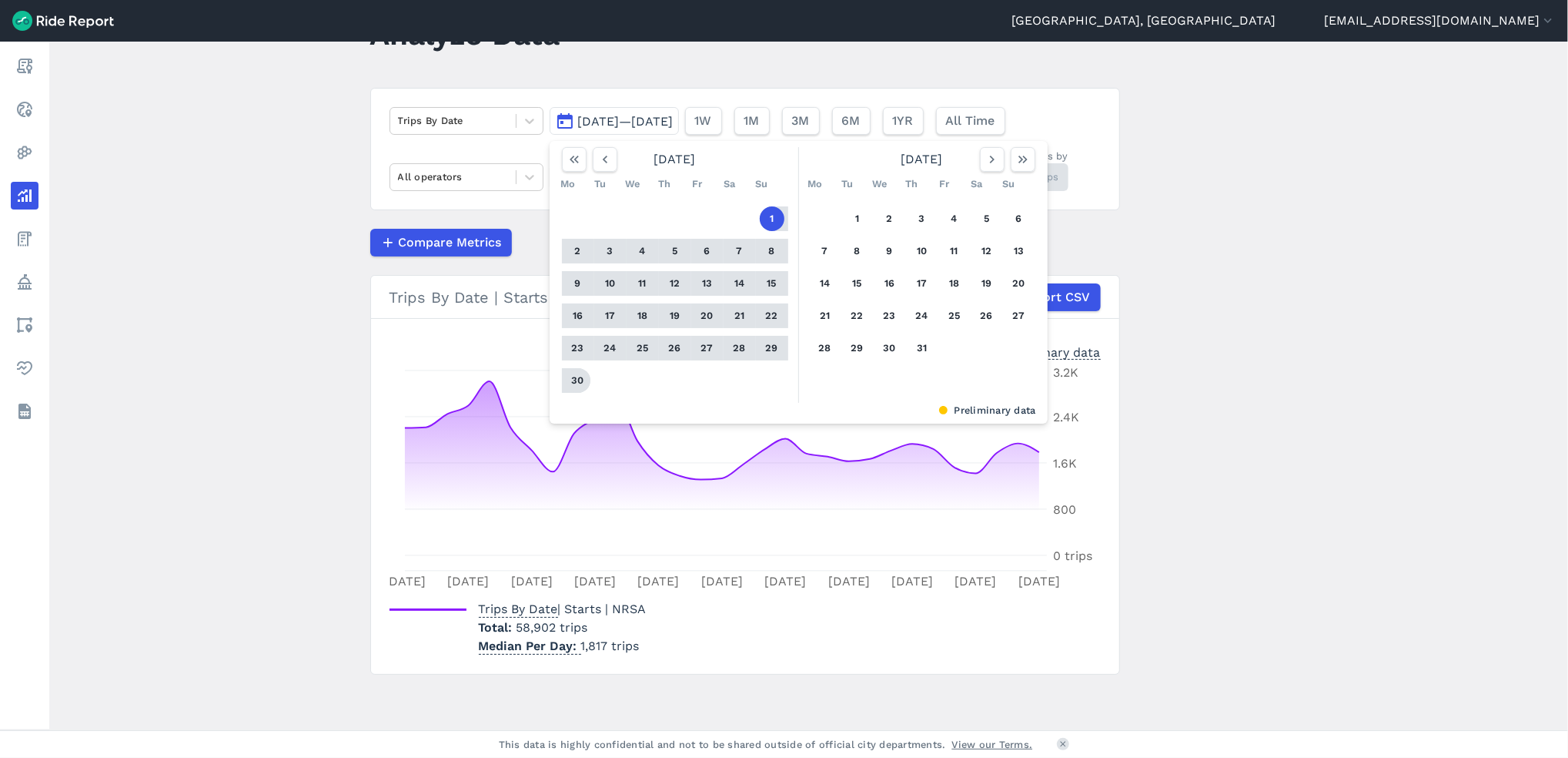
click at [573, 377] on button "30" at bounding box center [578, 381] width 25 height 25
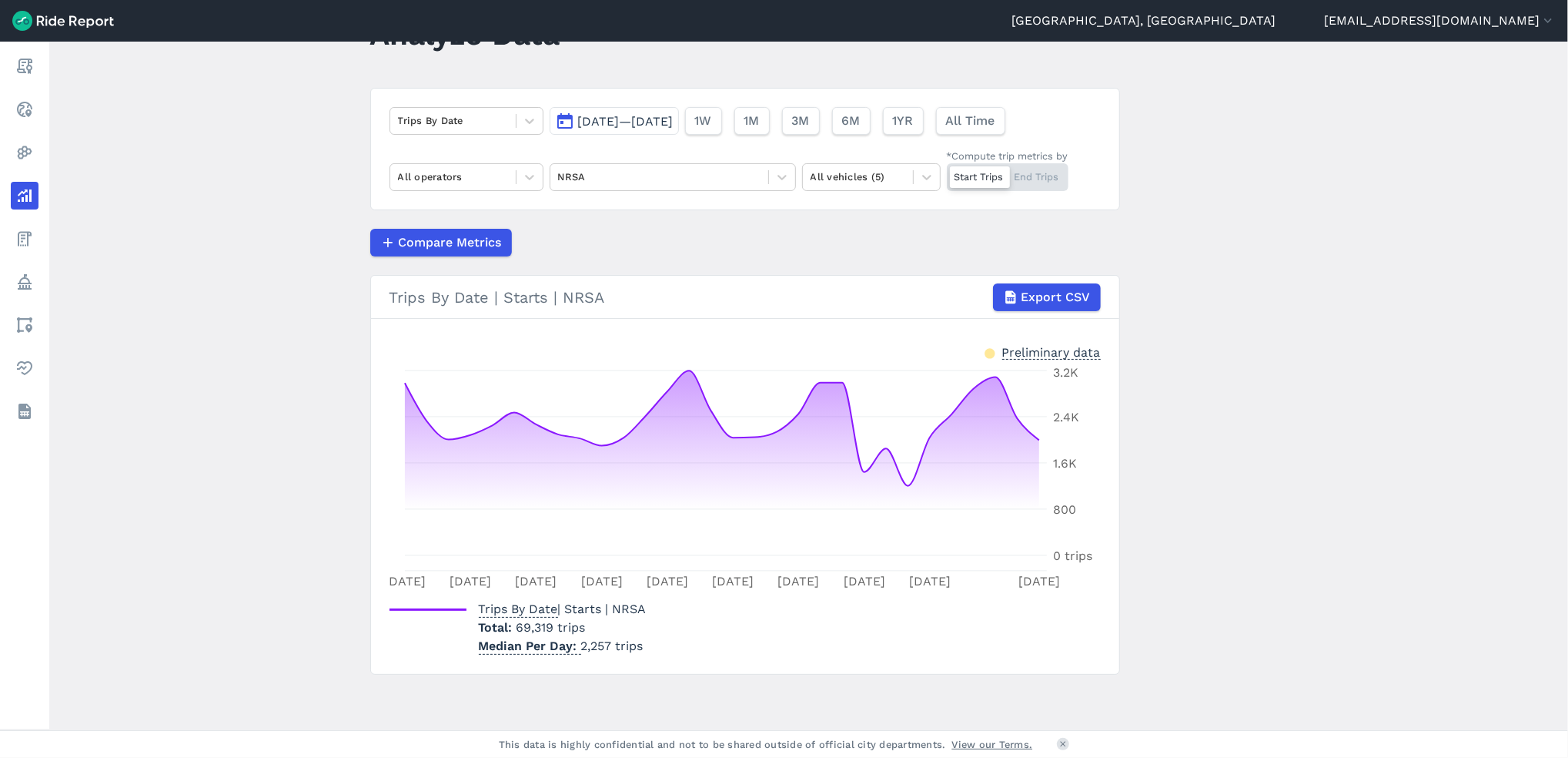
click at [673, 123] on span "[DATE]—[DATE]" at bounding box center [626, 121] width 95 height 15
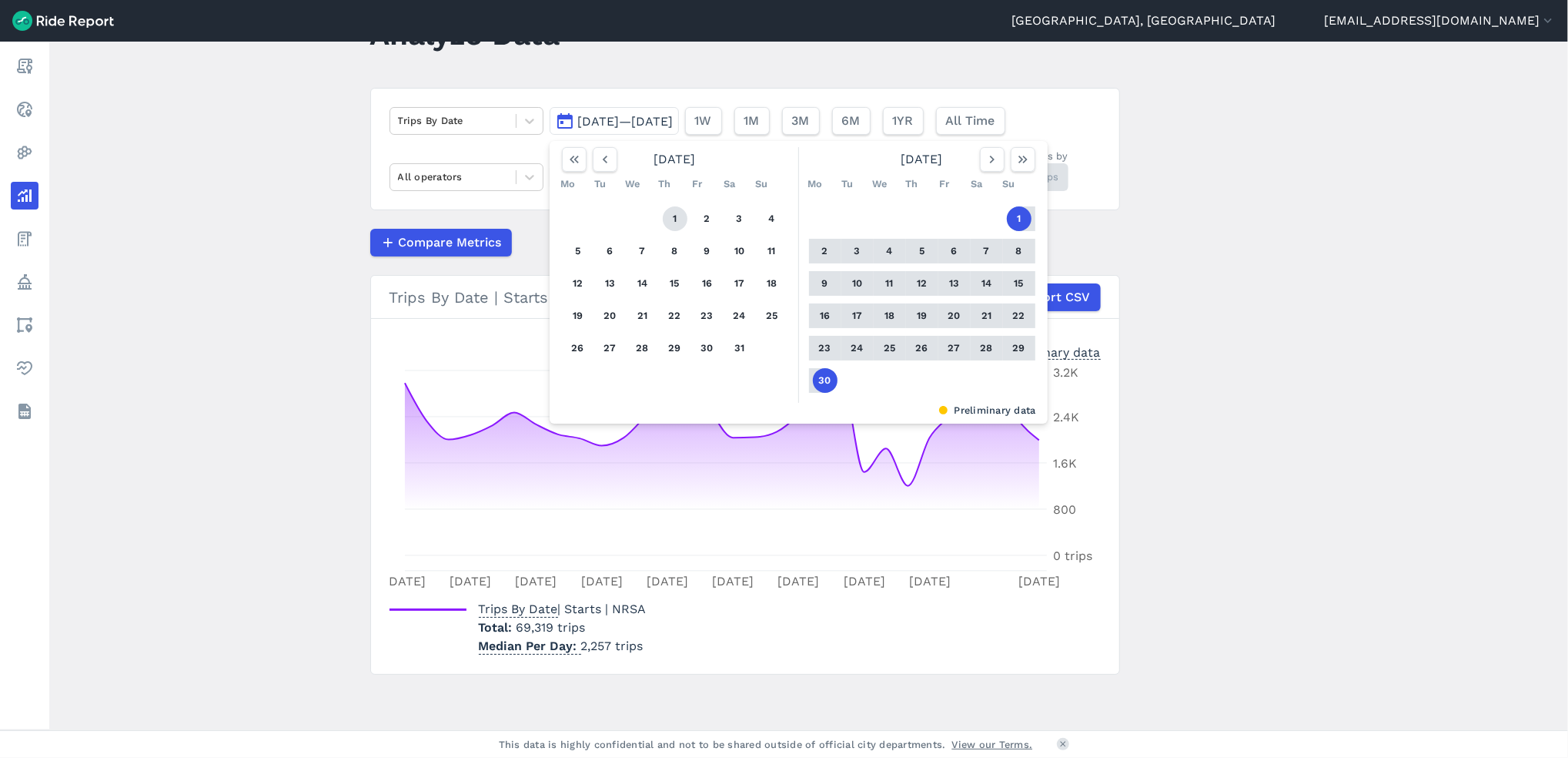
click at [680, 218] on button "1" at bounding box center [675, 219] width 25 height 25
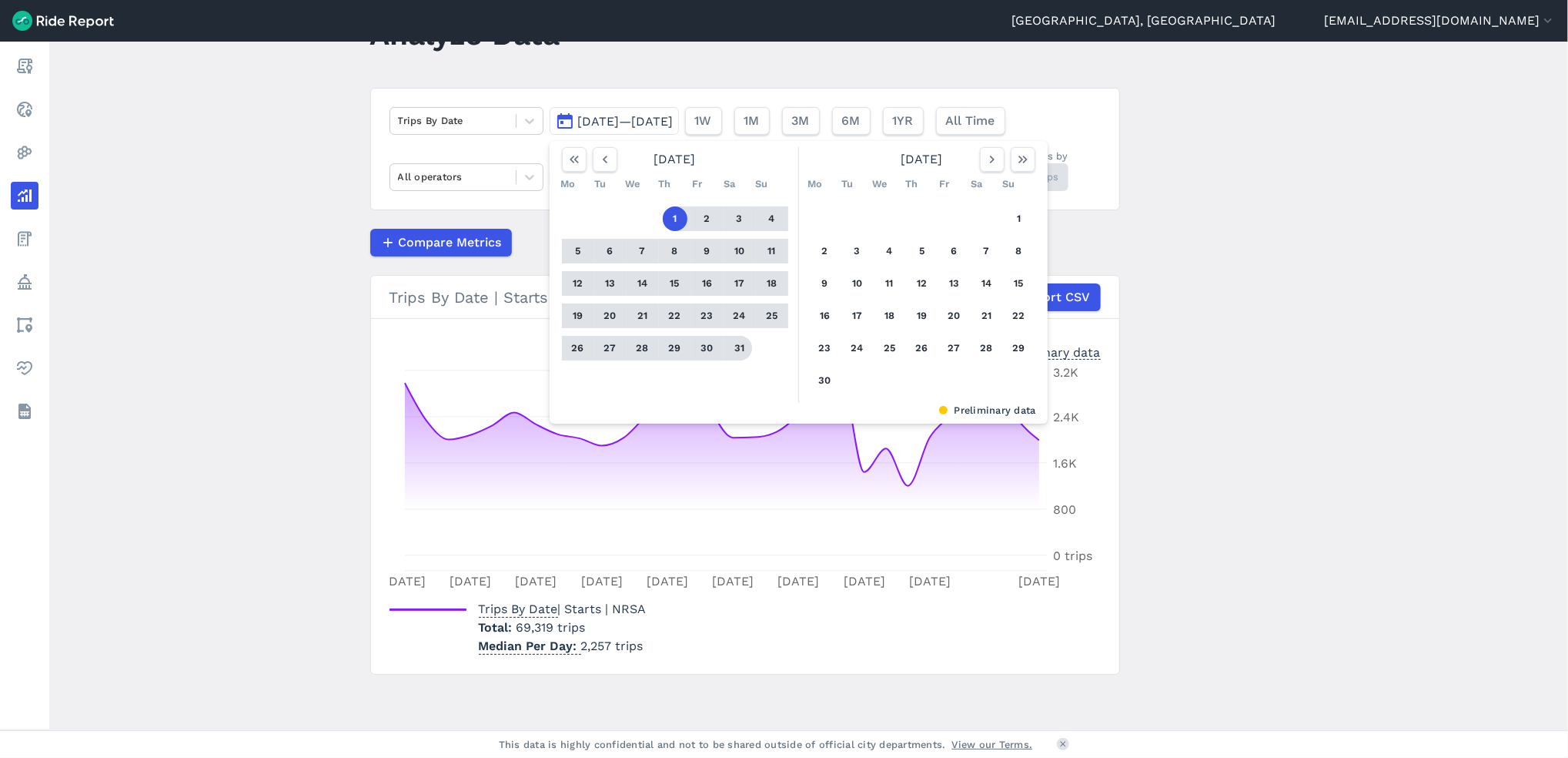
click at [739, 342] on button "31" at bounding box center [740, 348] width 25 height 25
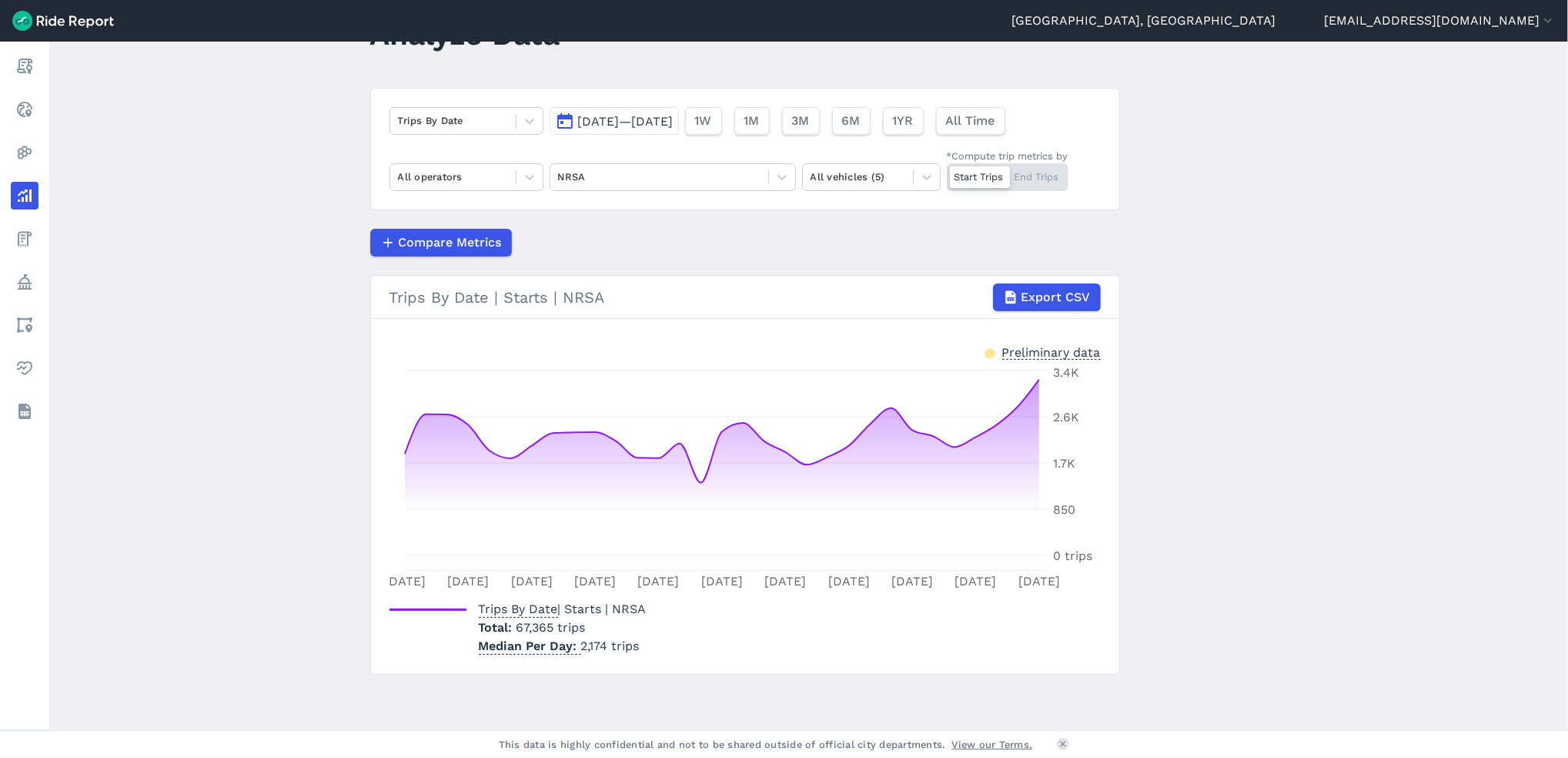
click at [660, 117] on span "[DATE]—[DATE]" at bounding box center [626, 121] width 95 height 15
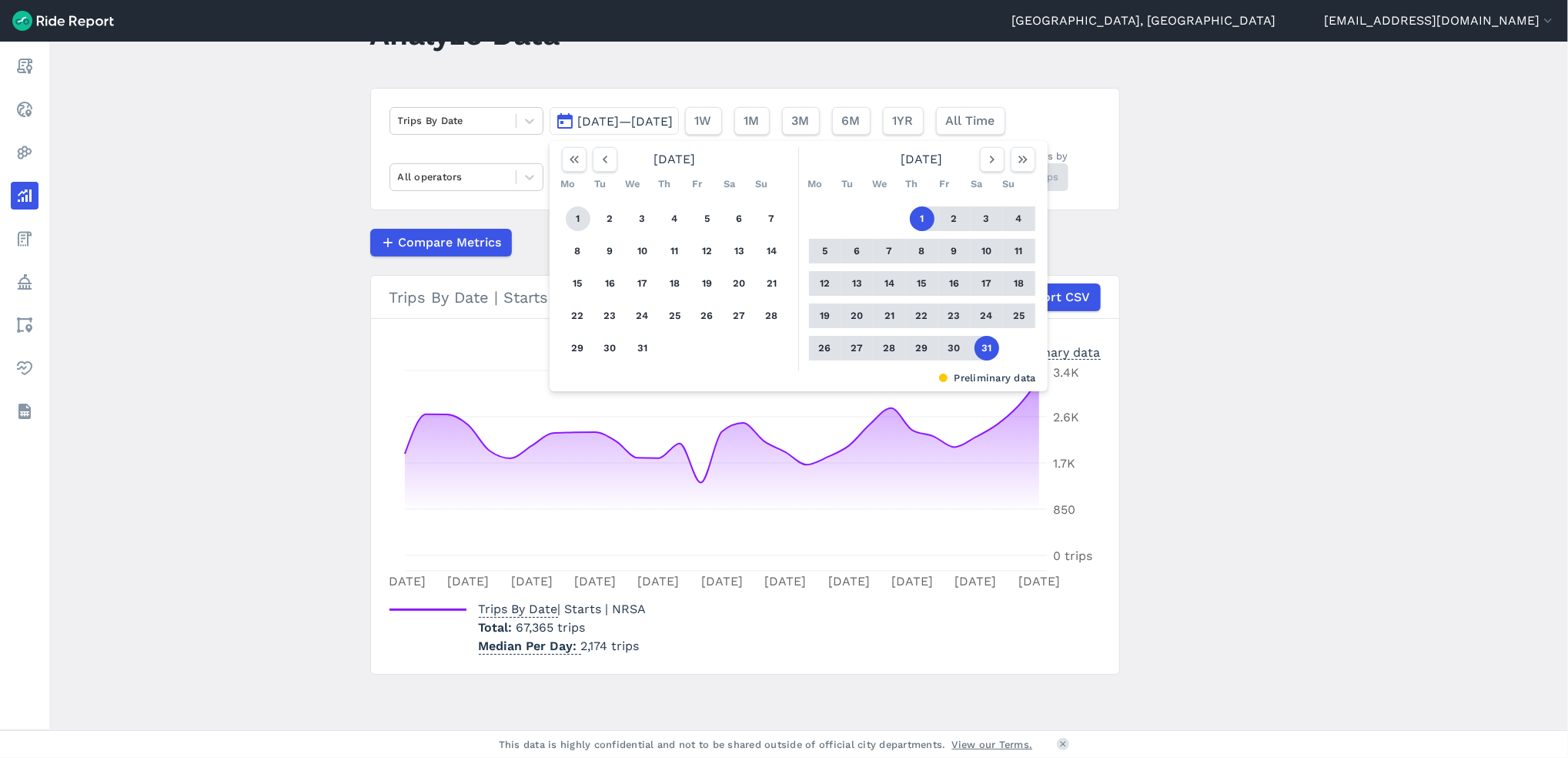
click at [576, 213] on button "1" at bounding box center [578, 219] width 25 height 25
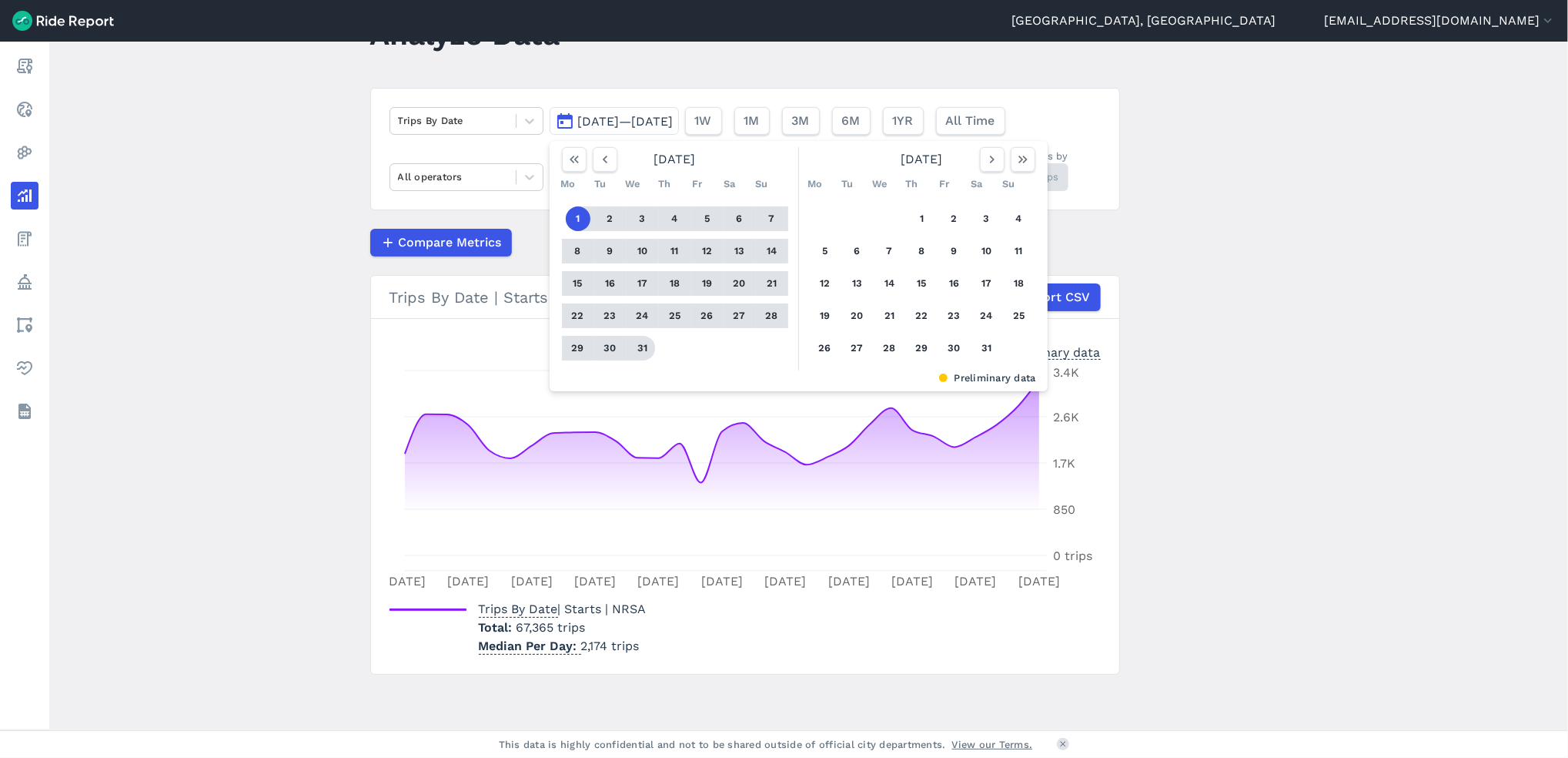
click at [646, 345] on button "31" at bounding box center [643, 348] width 25 height 25
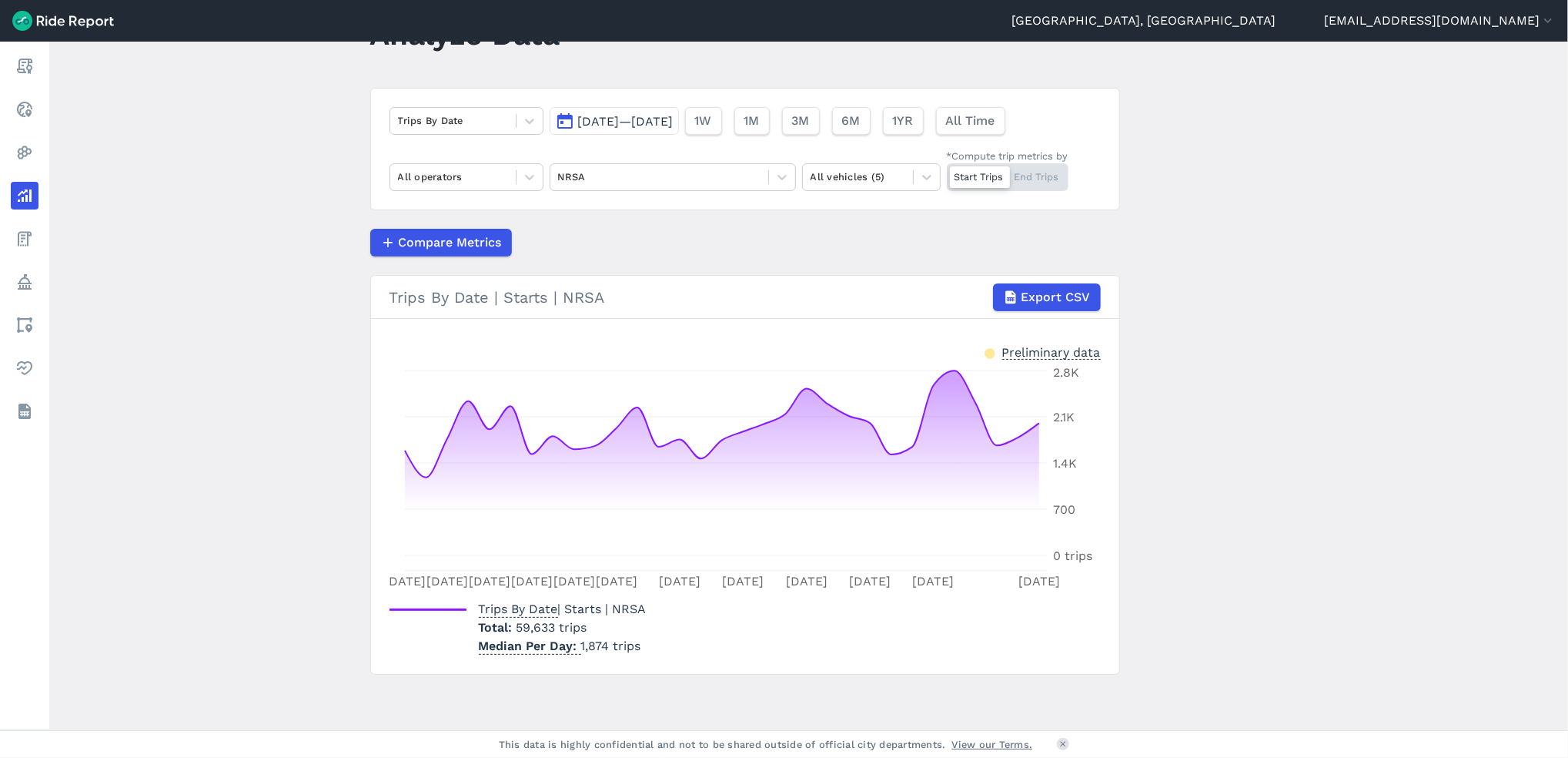
click at [673, 119] on span "[DATE]—[DATE]" at bounding box center [626, 121] width 95 height 15
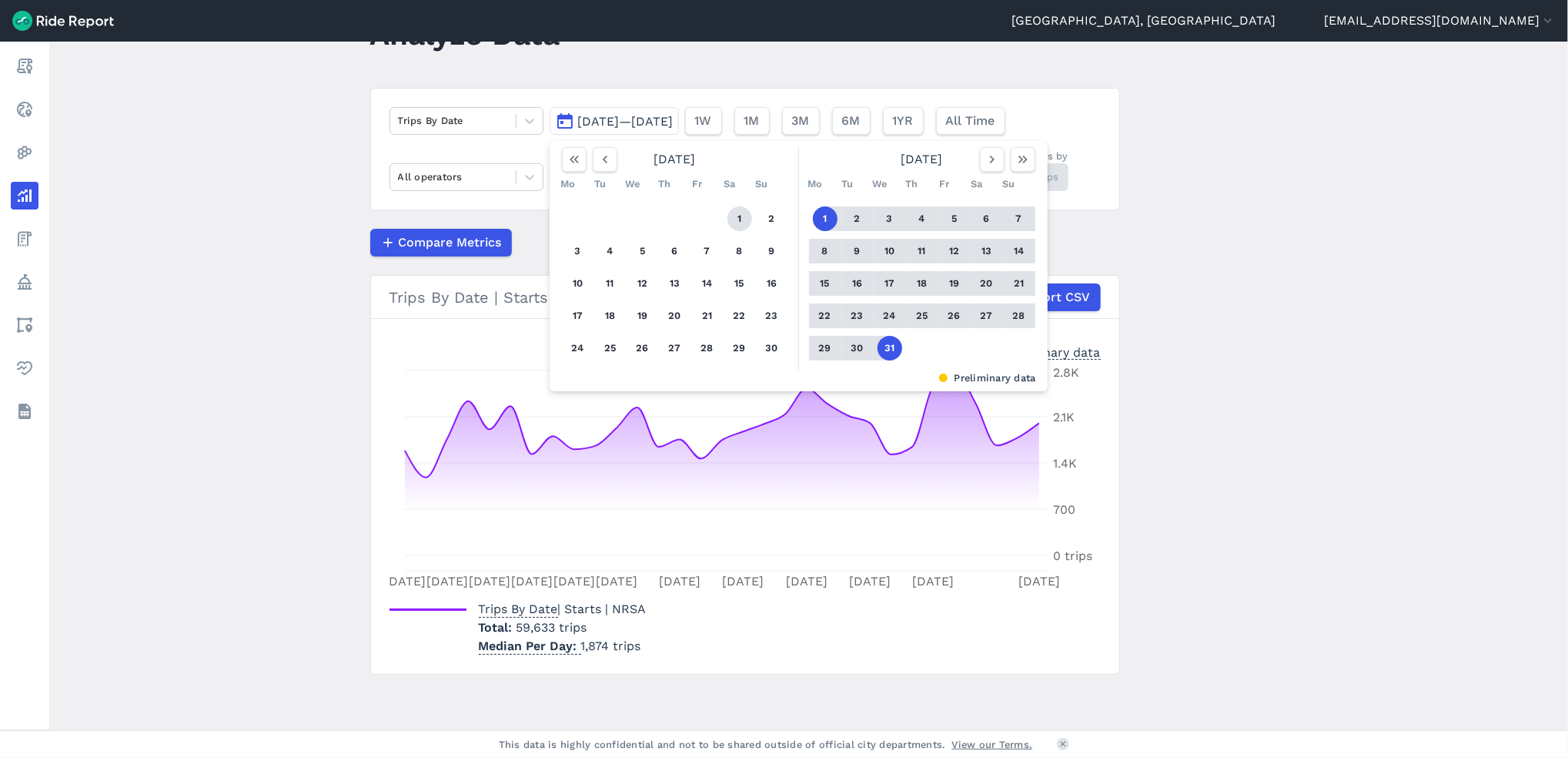
click at [736, 223] on button "1" at bounding box center [740, 219] width 25 height 25
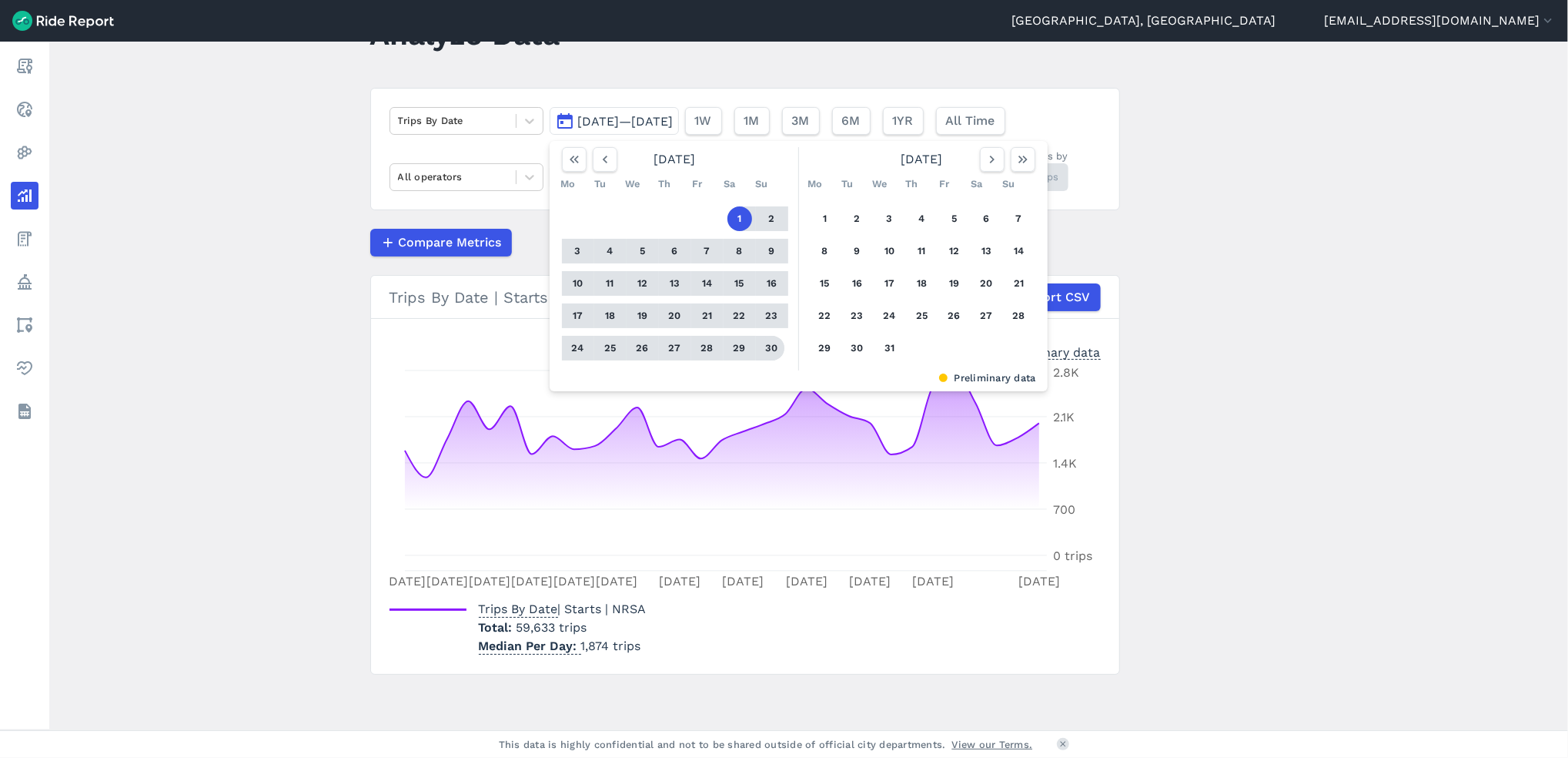
click at [773, 351] on button "30" at bounding box center [773, 348] width 25 height 25
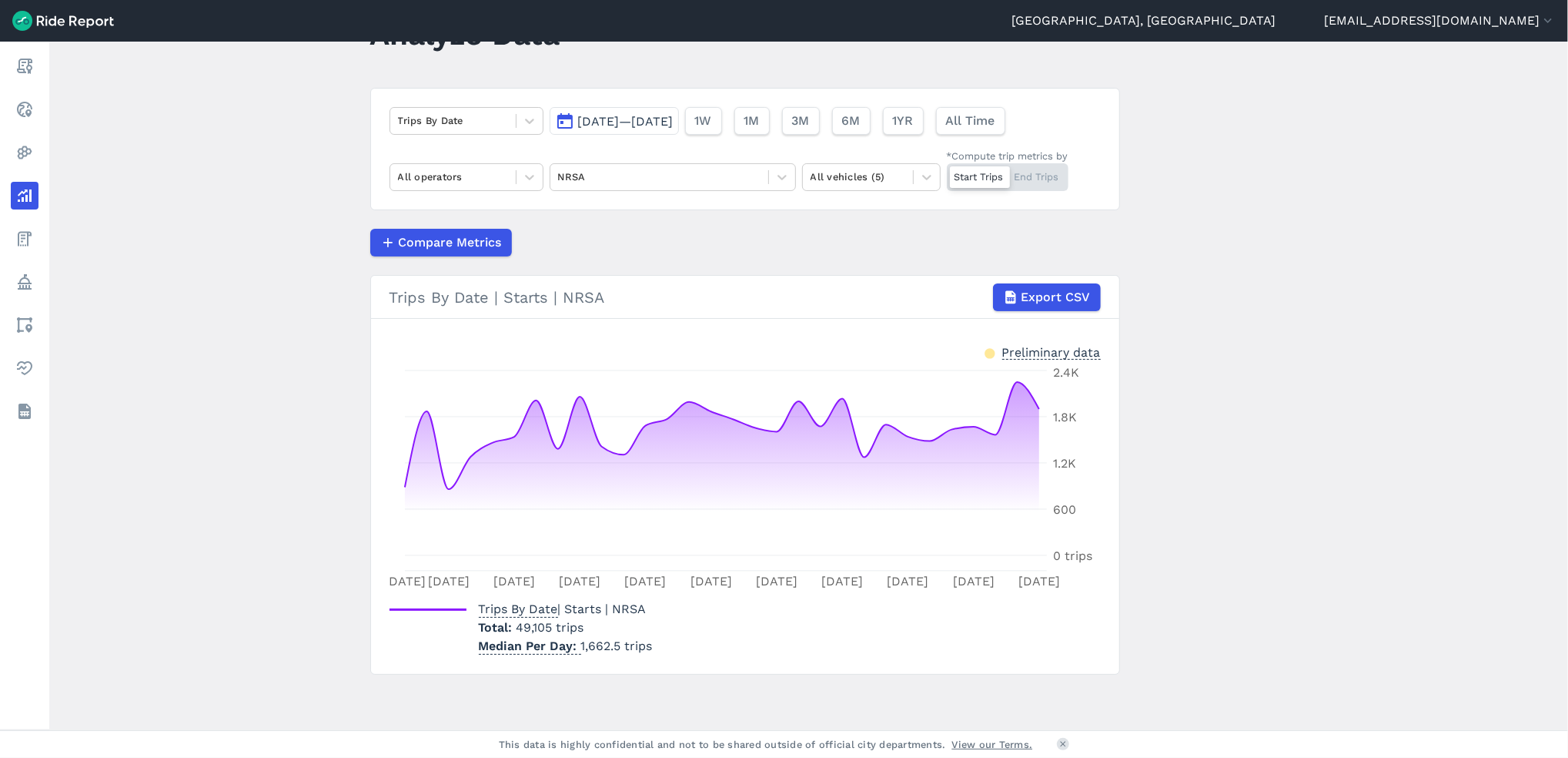
click at [606, 126] on span "[DATE]—[DATE]" at bounding box center [626, 121] width 95 height 15
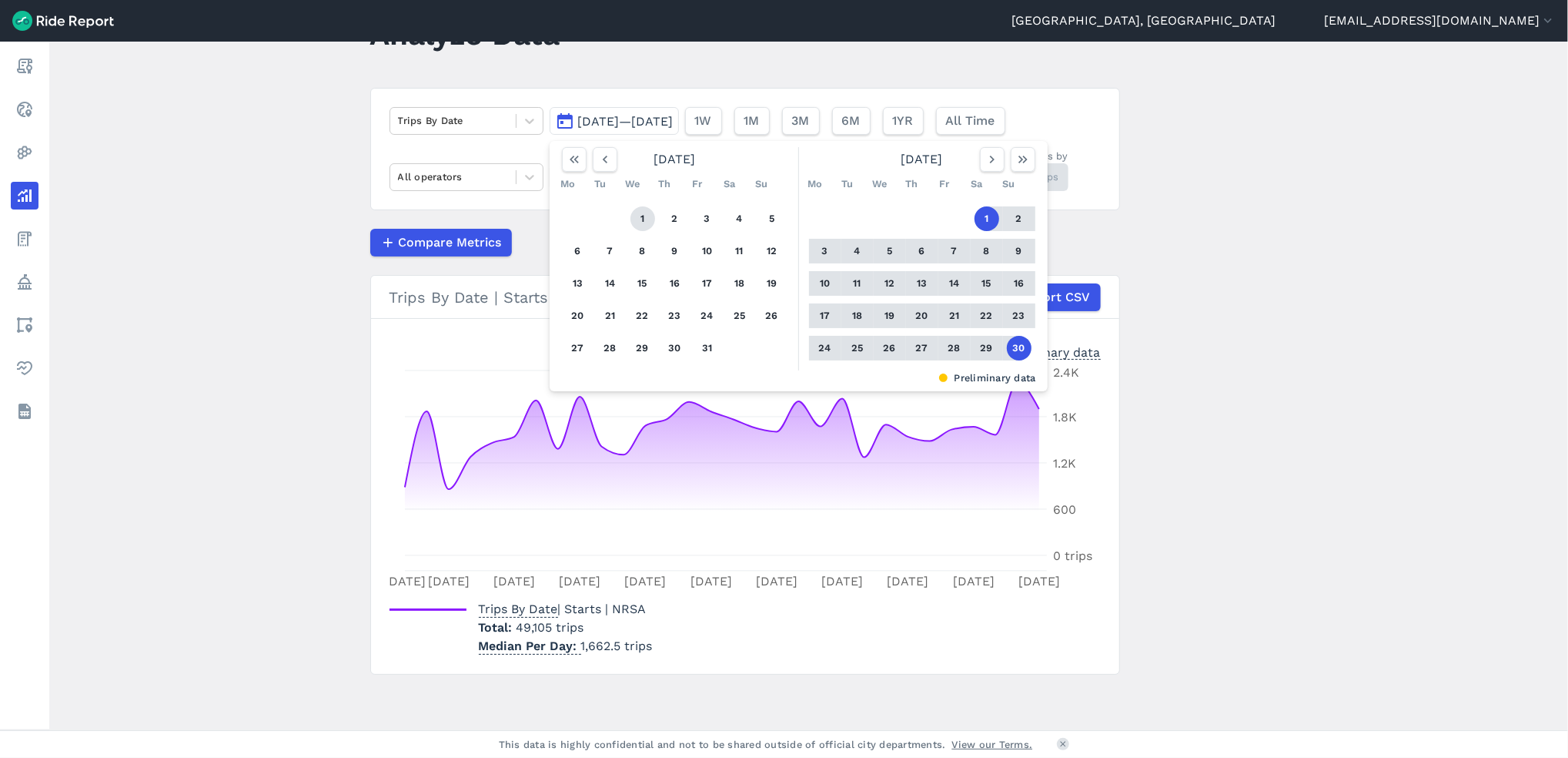
click at [640, 222] on button "1" at bounding box center [643, 219] width 25 height 25
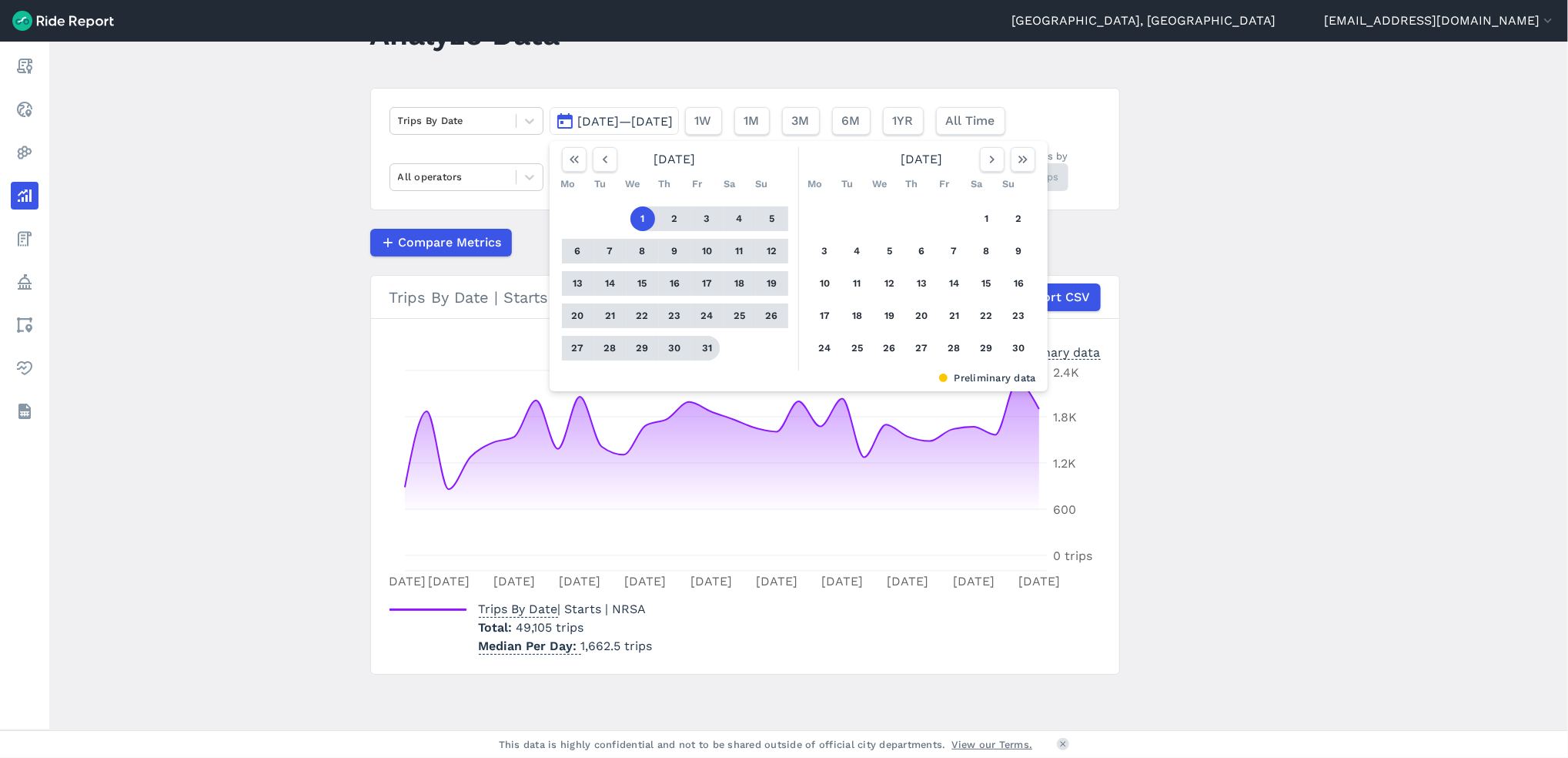
click at [703, 353] on button "31" at bounding box center [708, 348] width 25 height 25
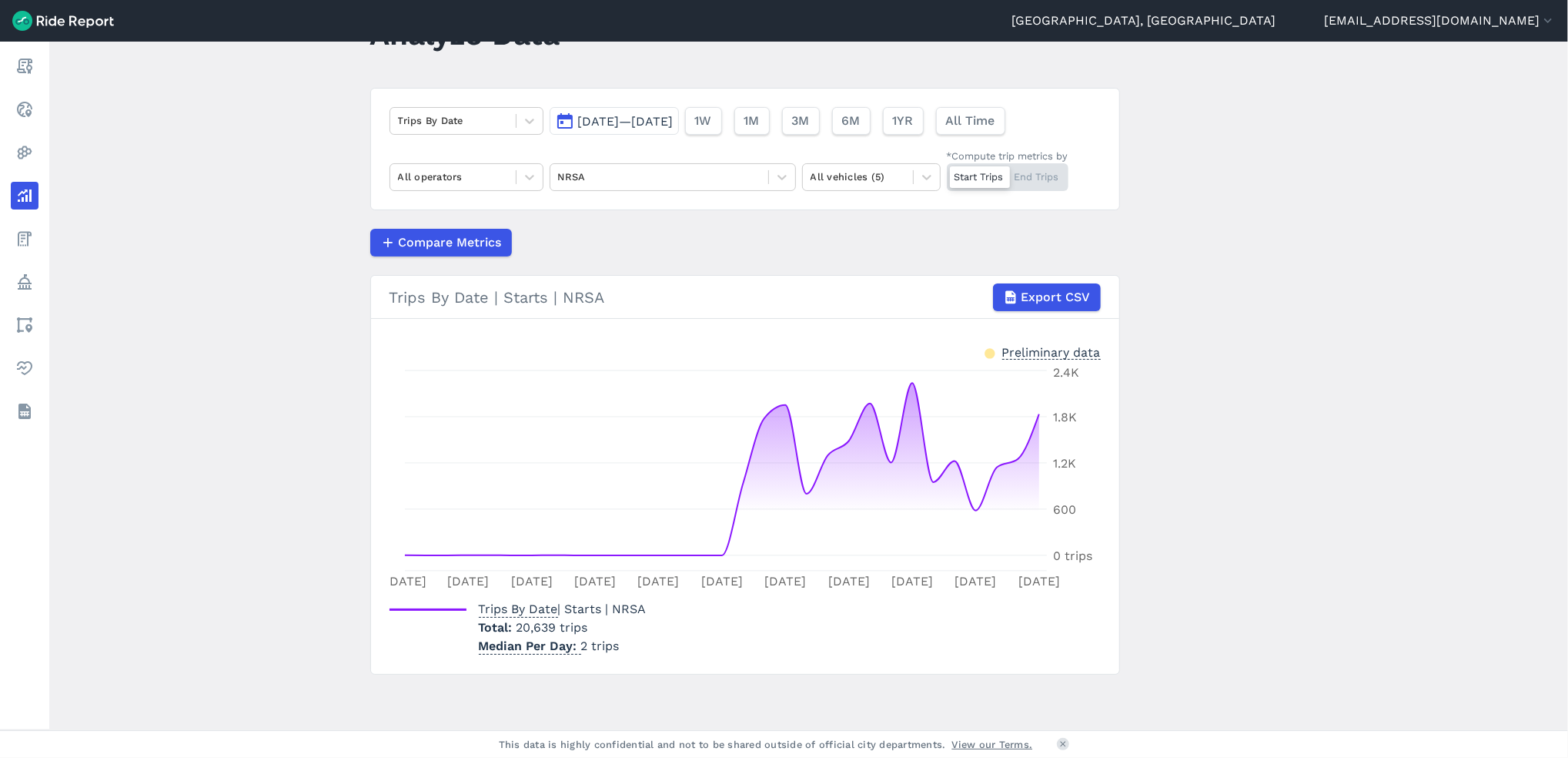
click at [673, 127] on span "[DATE]—[DATE]" at bounding box center [626, 121] width 95 height 15
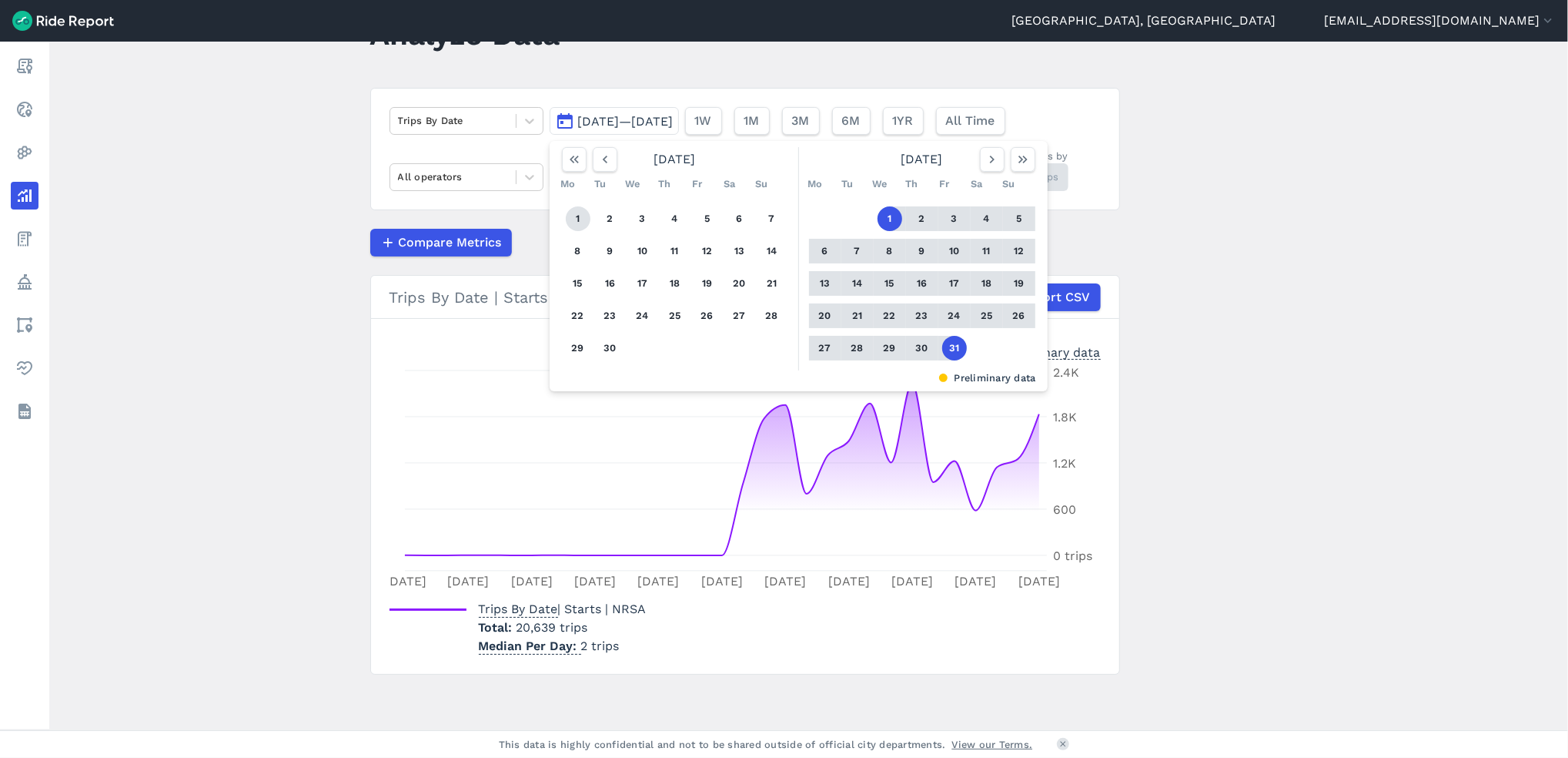
click at [577, 220] on button "1" at bounding box center [578, 219] width 25 height 25
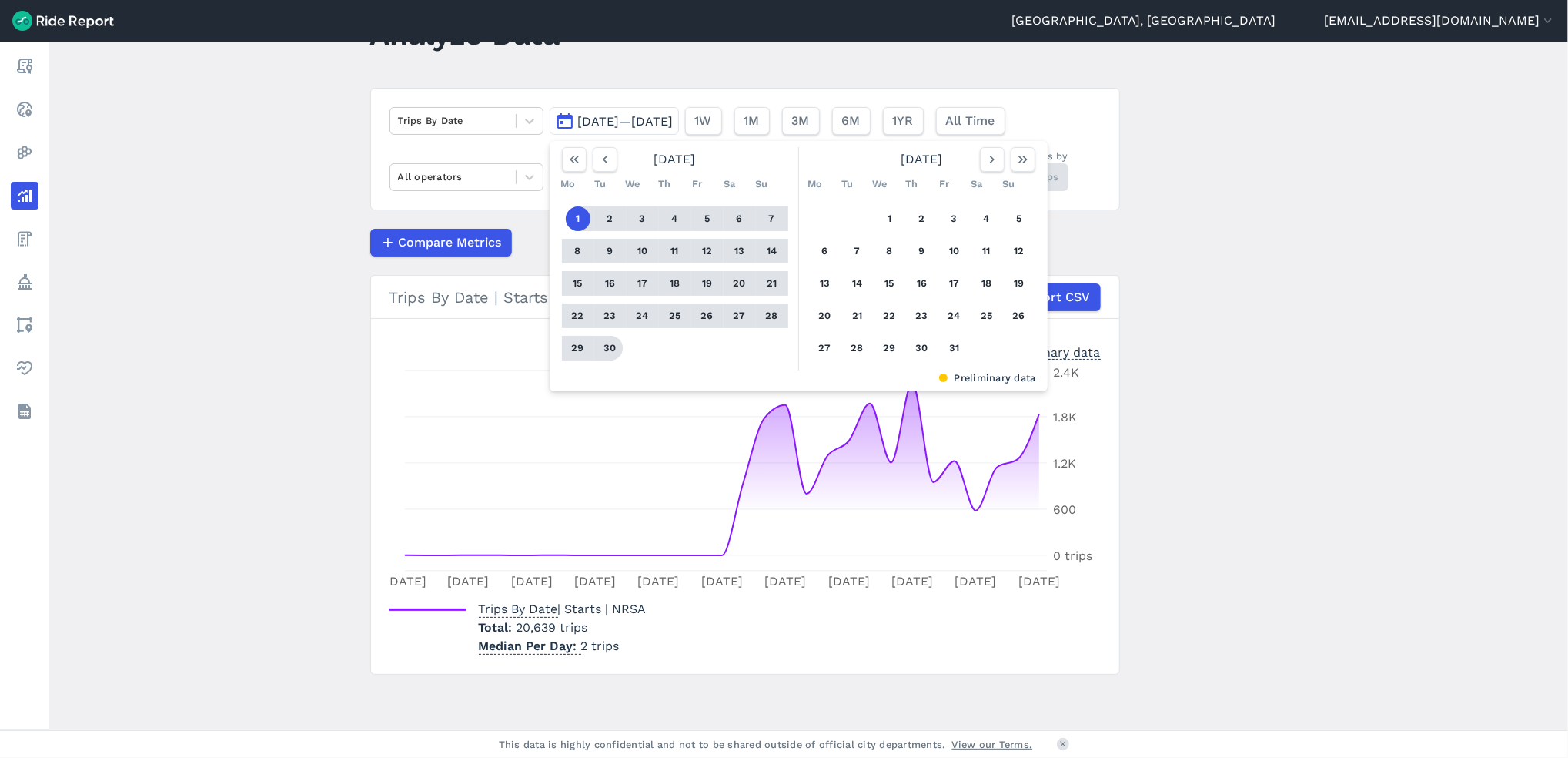
click at [609, 351] on button "30" at bounding box center [610, 348] width 25 height 25
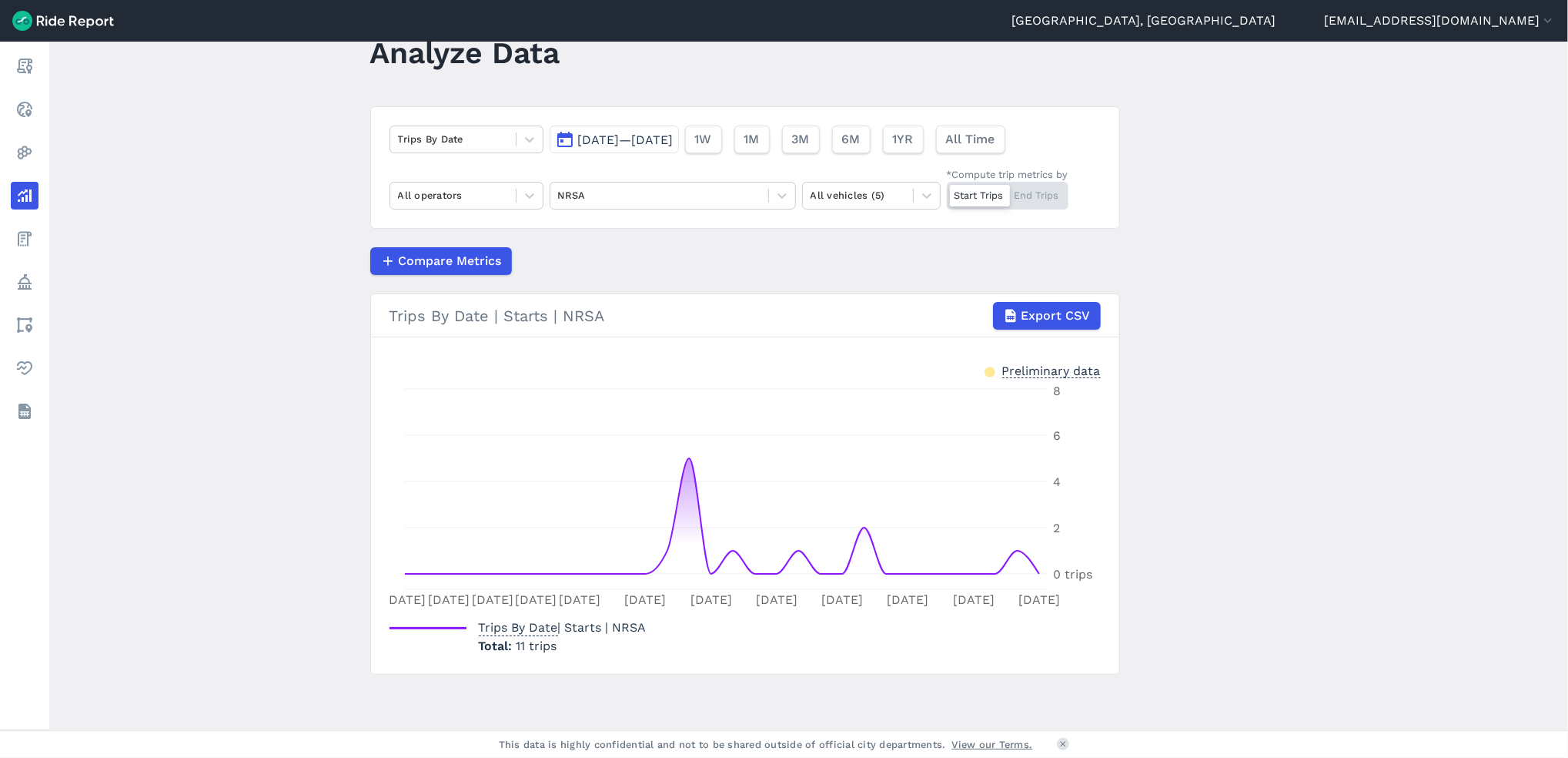
scroll to position [51, 0]
click at [679, 130] on button "[DATE]—[DATE]" at bounding box center [614, 139] width 130 height 28
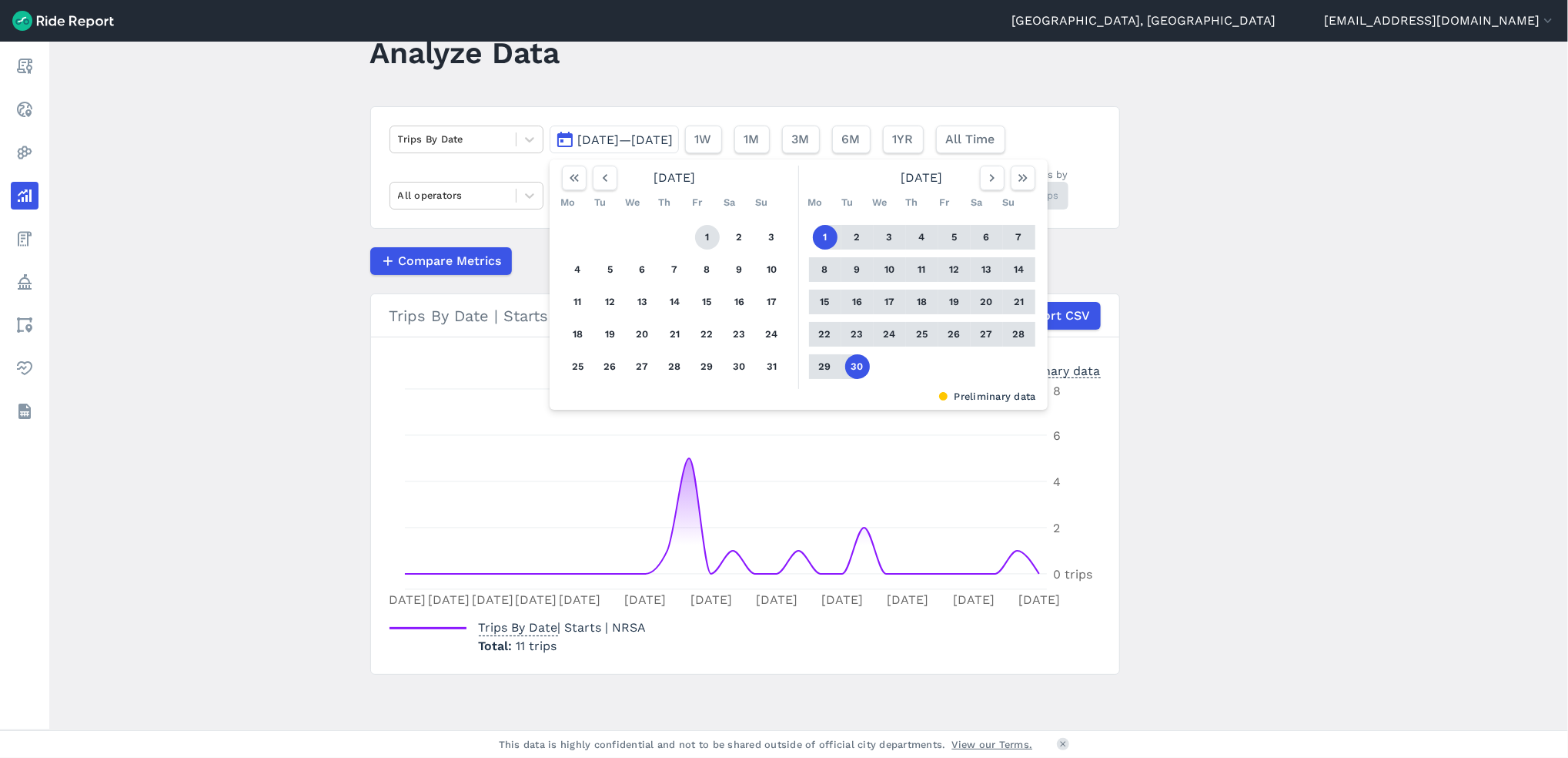
click at [699, 236] on button "1" at bounding box center [708, 237] width 25 height 25
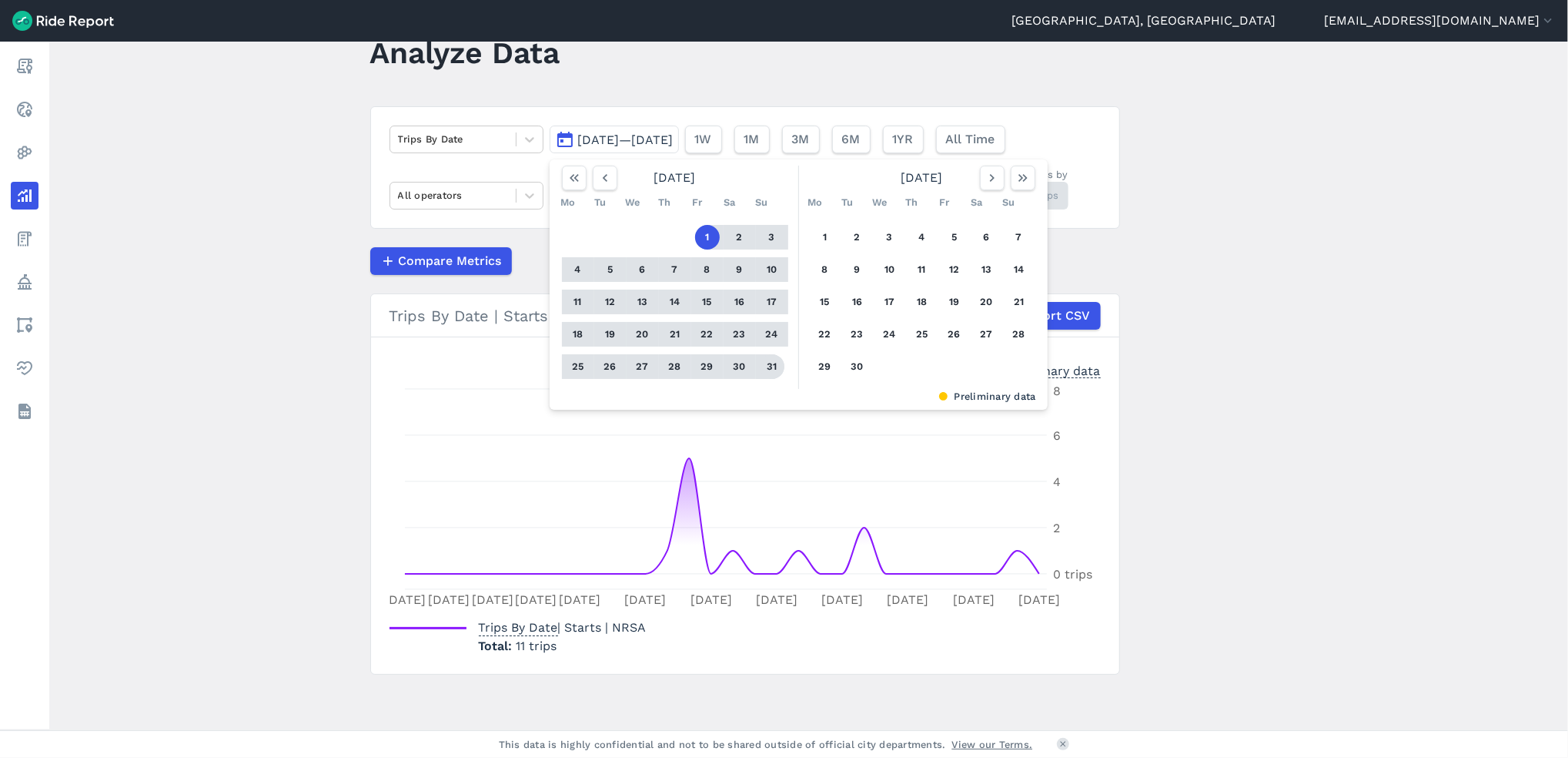
click at [774, 371] on button "31" at bounding box center [773, 367] width 25 height 25
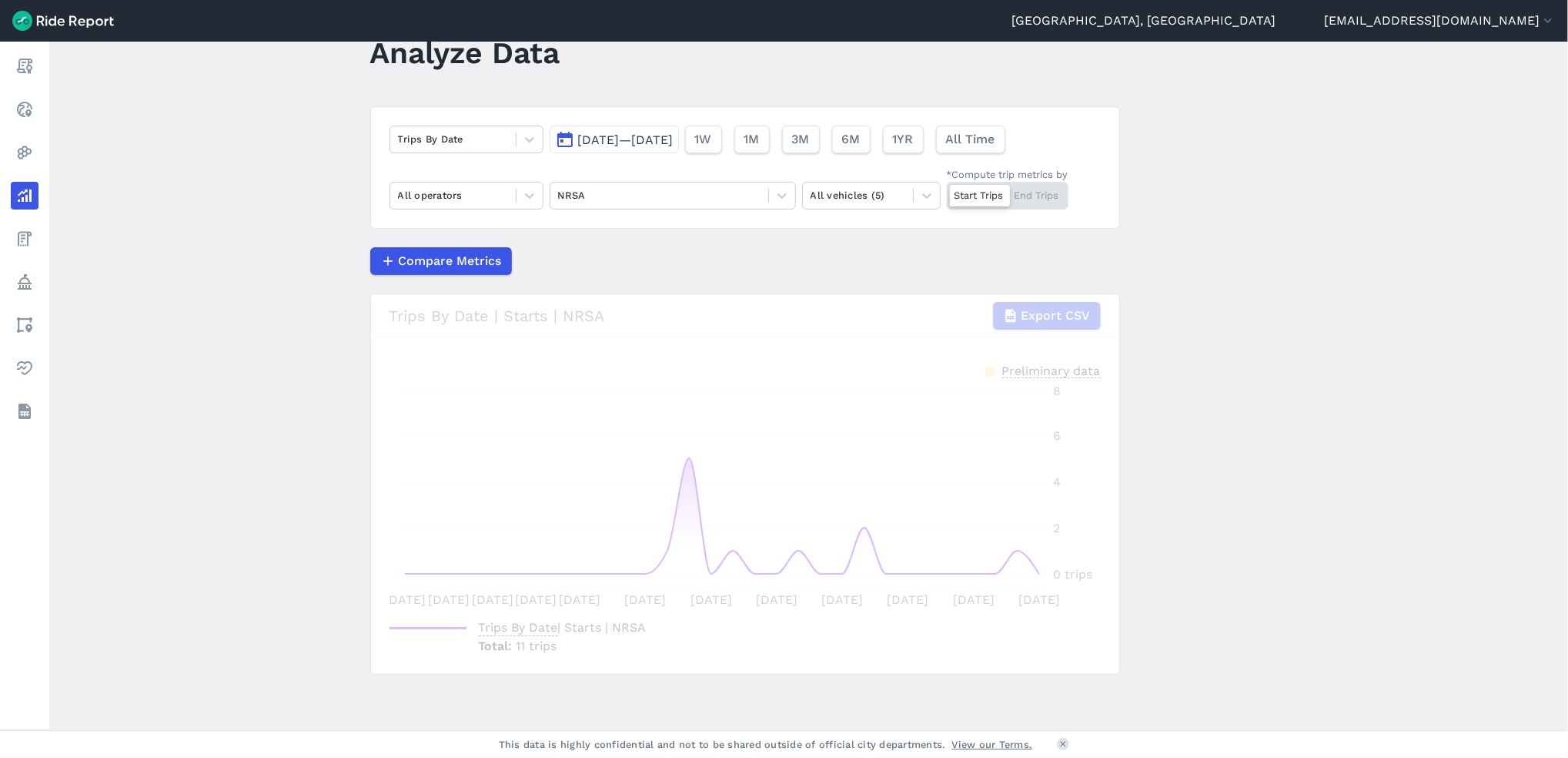
scroll to position [35, 0]
